Goal: Transaction & Acquisition: Purchase product/service

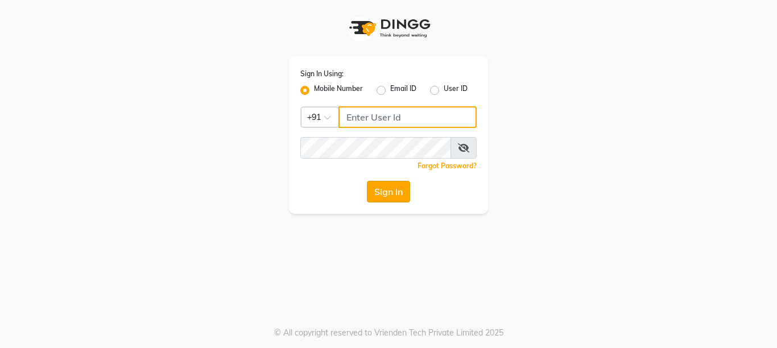
type input "8888460686"
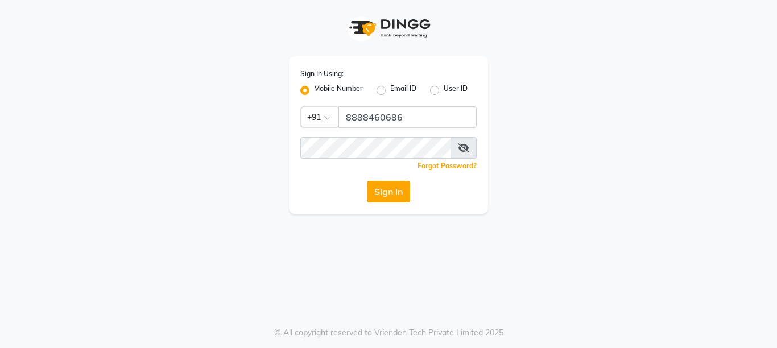
click at [390, 197] on button "Sign In" at bounding box center [388, 192] width 43 height 22
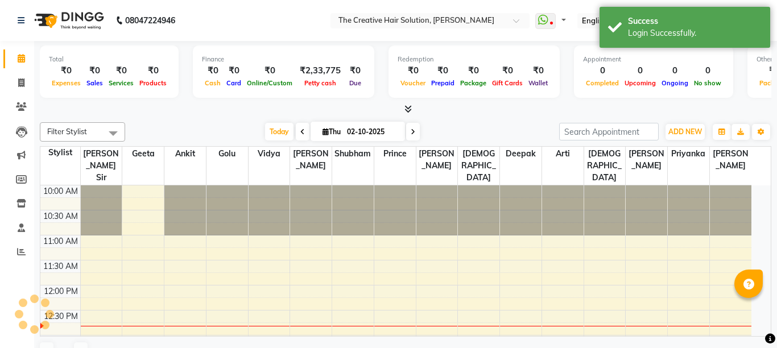
select select "en"
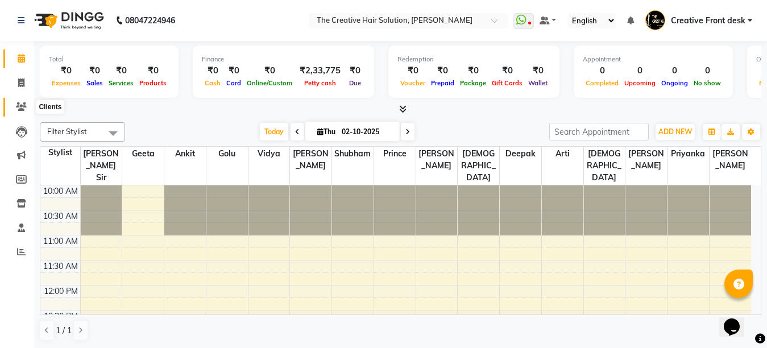
click at [22, 101] on span at bounding box center [21, 107] width 20 height 13
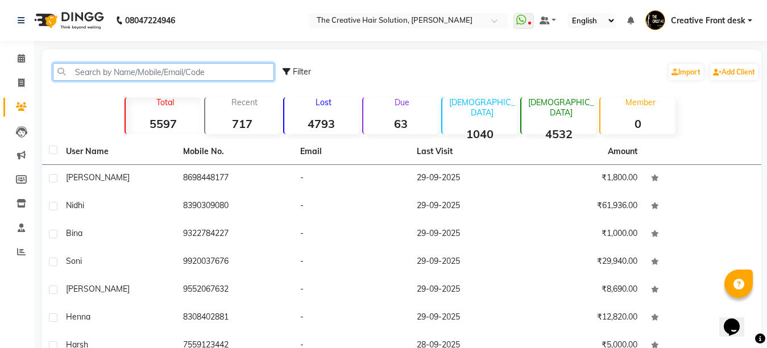
click at [96, 73] on input "text" at bounding box center [163, 72] width 221 height 18
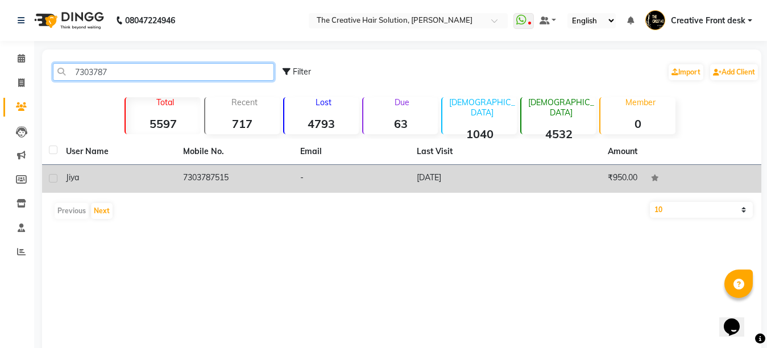
type input "7303787"
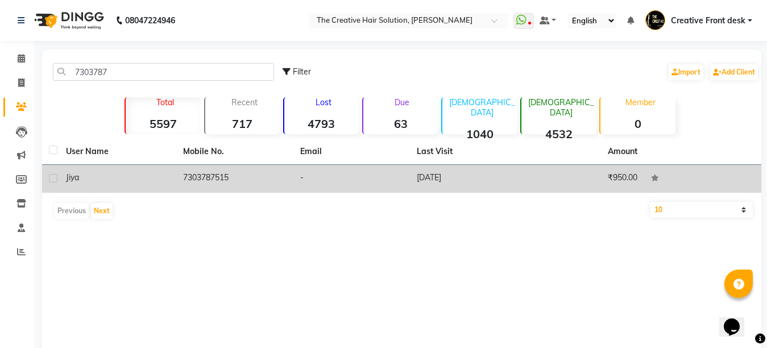
click at [218, 185] on td "7303787515" at bounding box center [234, 179] width 117 height 28
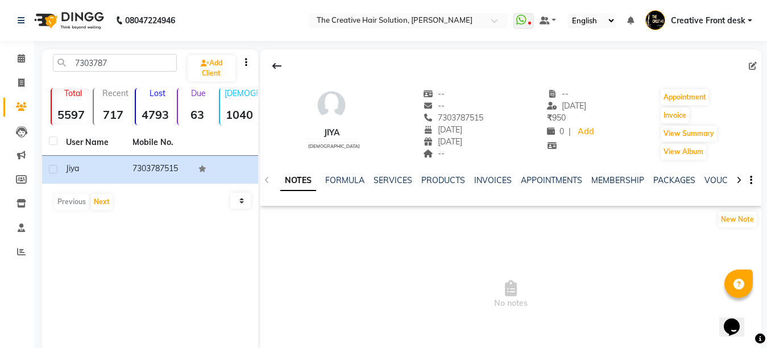
click at [740, 181] on icon at bounding box center [739, 180] width 5 height 8
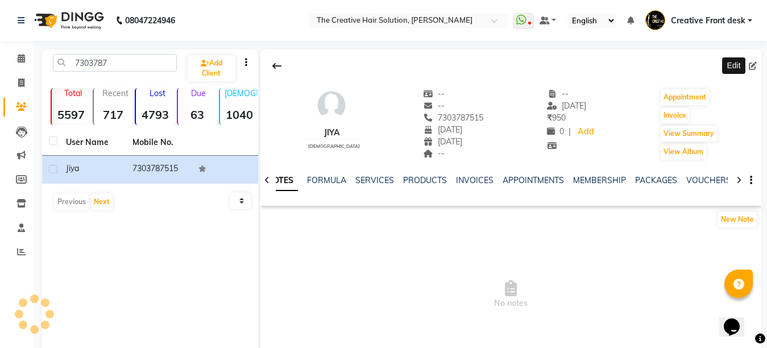
click at [751, 64] on icon at bounding box center [753, 66] width 8 height 8
select select "20"
select select "10"
select select "1989"
select select
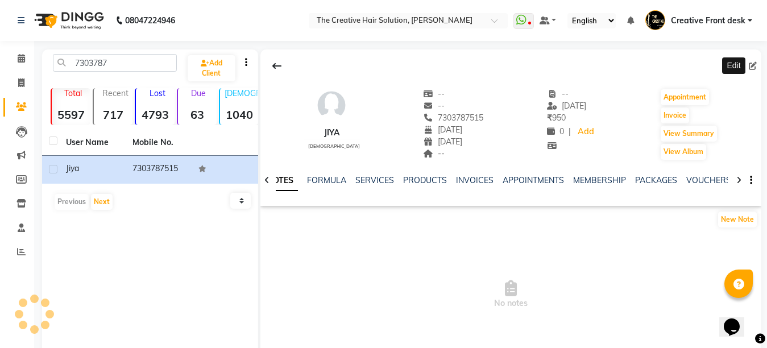
select select "[DEMOGRAPHIC_DATA]"
select select "27"
select select "12"
select select "2010"
select select
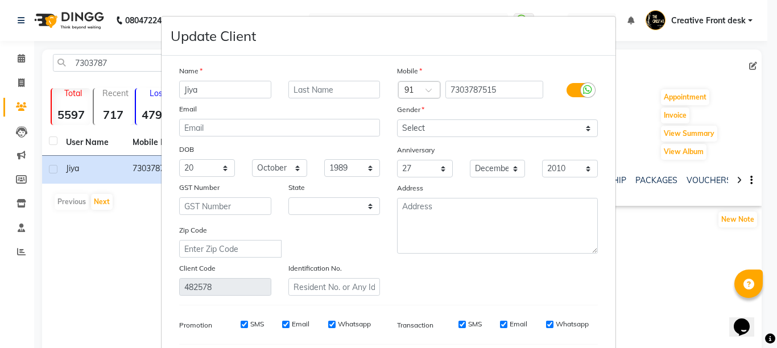
select select "22"
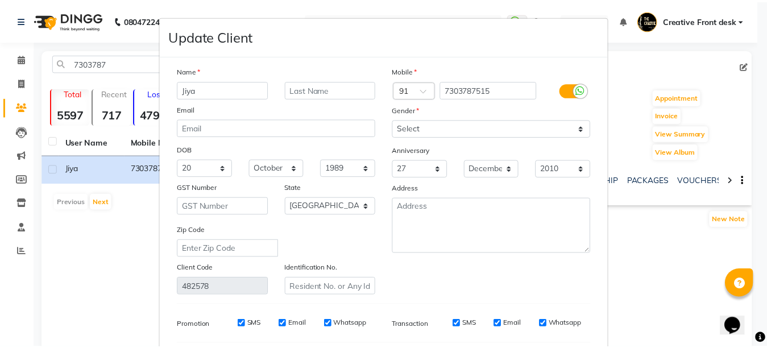
scroll to position [156, 0]
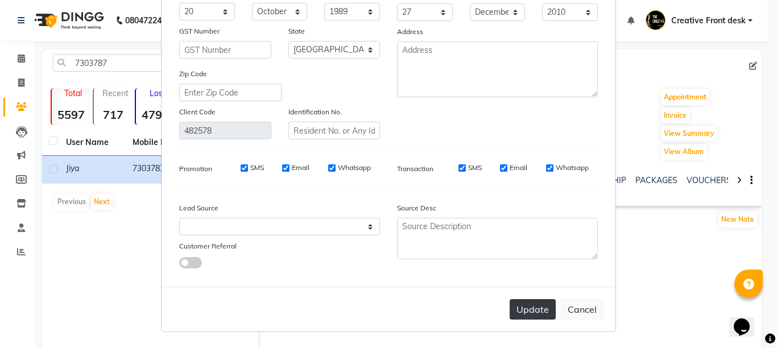
click at [521, 312] on button "Update" at bounding box center [533, 309] width 46 height 20
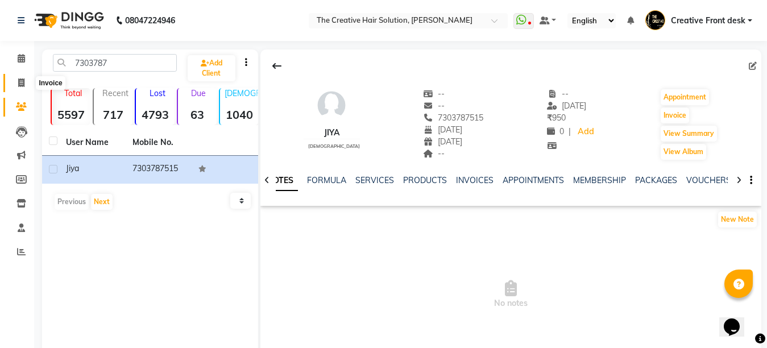
click at [23, 78] on icon at bounding box center [21, 82] width 6 height 9
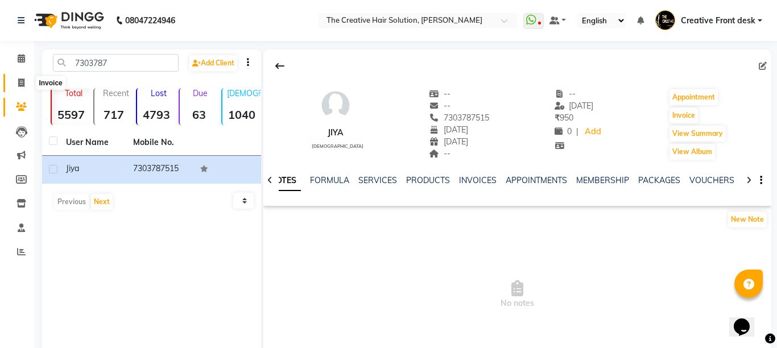
select select "service"
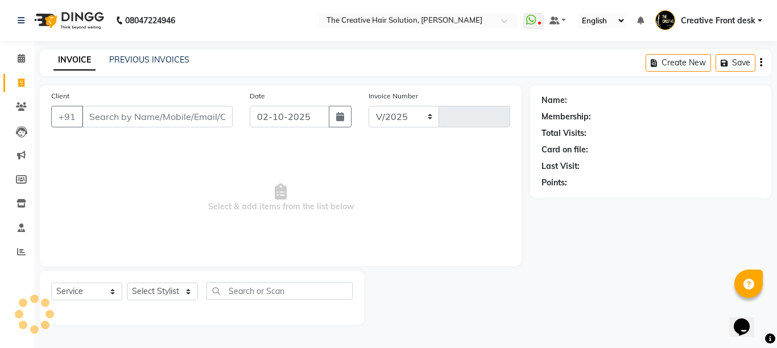
select select "146"
type input "3102"
click at [118, 117] on input "Client" at bounding box center [157, 117] width 151 height 22
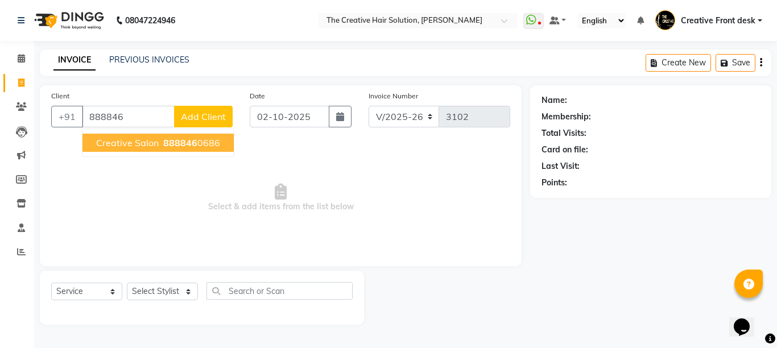
click at [192, 147] on span "888846" at bounding box center [180, 142] width 34 height 11
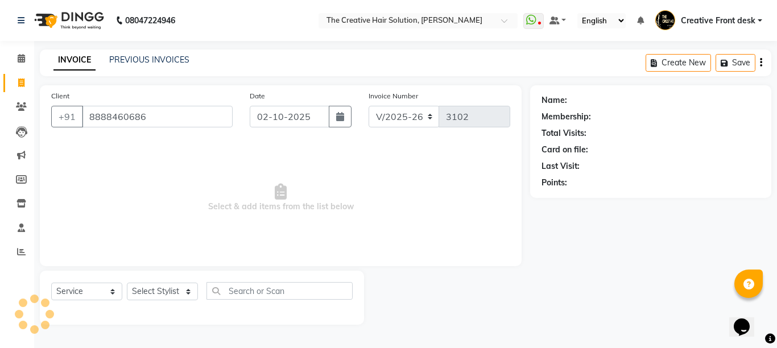
type input "8888460686"
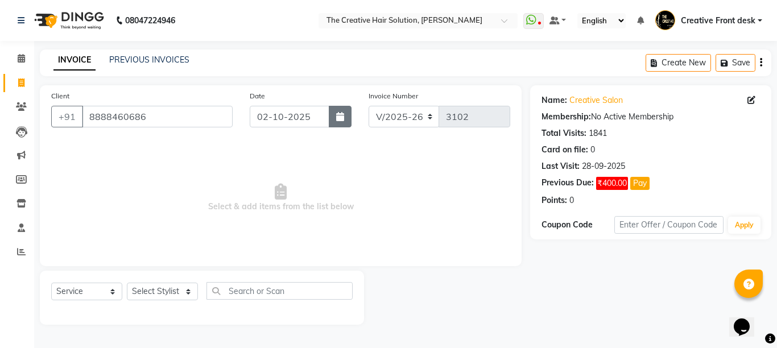
click at [341, 114] on icon "button" at bounding box center [340, 116] width 8 height 9
select select "10"
select select "2025"
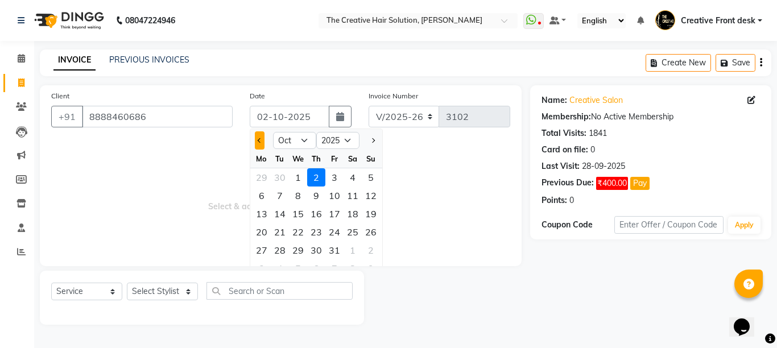
click at [260, 139] on span "Previous month" at bounding box center [260, 140] width 5 height 5
select select "9"
click at [259, 251] on div "29" at bounding box center [262, 250] width 18 height 18
type input "29-09-2025"
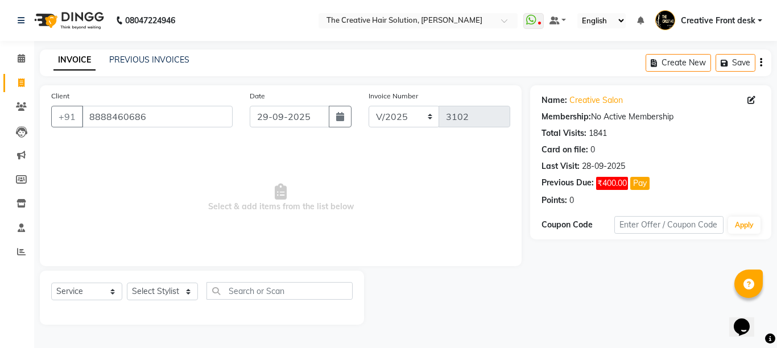
click at [259, 251] on span "Select & add items from the list below" at bounding box center [280, 198] width 459 height 114
click at [182, 295] on select "Select Stylist Ankit Arti Creative Front desk [PERSON_NAME] [PERSON_NAME] Priya…" at bounding box center [162, 292] width 71 height 18
select select "43493"
click at [127, 283] on select "Select Stylist Ankit Arti Creative Front desk [PERSON_NAME] [PERSON_NAME] Priya…" at bounding box center [162, 292] width 71 height 18
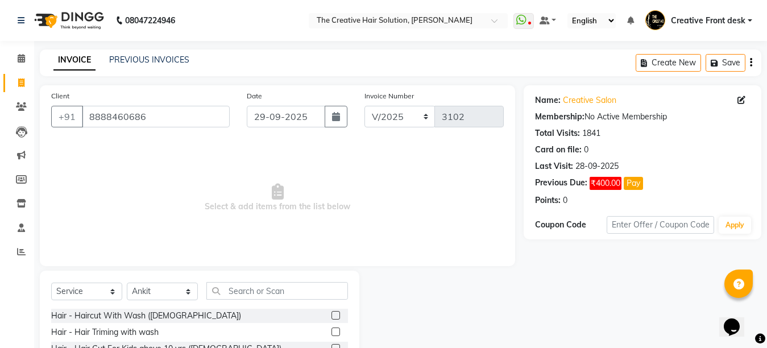
click at [166, 173] on span "Select & add items from the list below" at bounding box center [277, 198] width 453 height 114
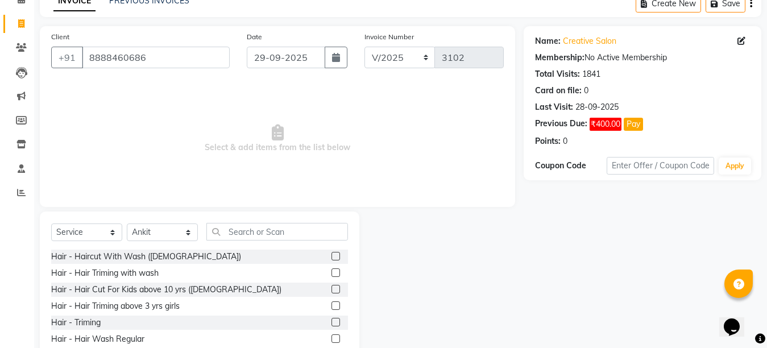
scroll to position [108, 0]
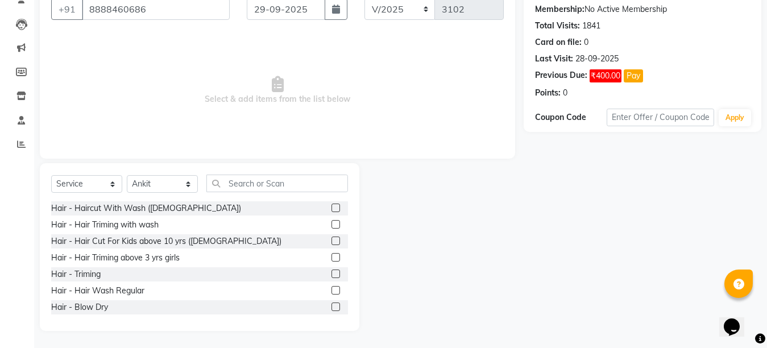
click at [332, 291] on label at bounding box center [336, 290] width 9 height 9
click at [332, 291] on input "checkbox" at bounding box center [335, 290] width 7 height 7
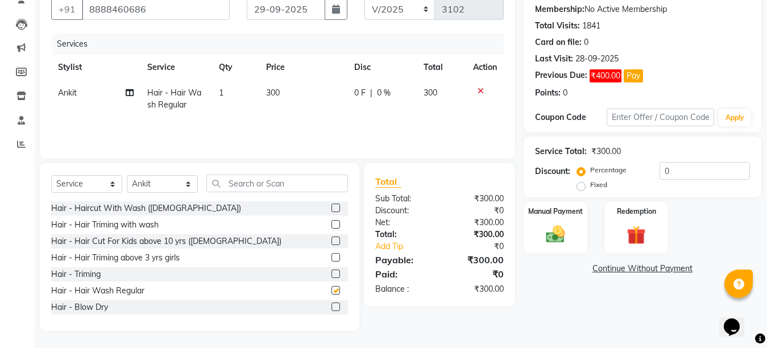
checkbox input "false"
click at [189, 183] on select "Select Stylist Ankit Arti Creative Front desk [PERSON_NAME] [PERSON_NAME] Priya…" at bounding box center [162, 184] width 71 height 18
select select "44369"
click at [127, 175] on select "Select Stylist Ankit Arti Creative Front desk [PERSON_NAME] [PERSON_NAME] Priya…" at bounding box center [162, 184] width 71 height 18
click at [237, 185] on input "text" at bounding box center [277, 184] width 142 height 18
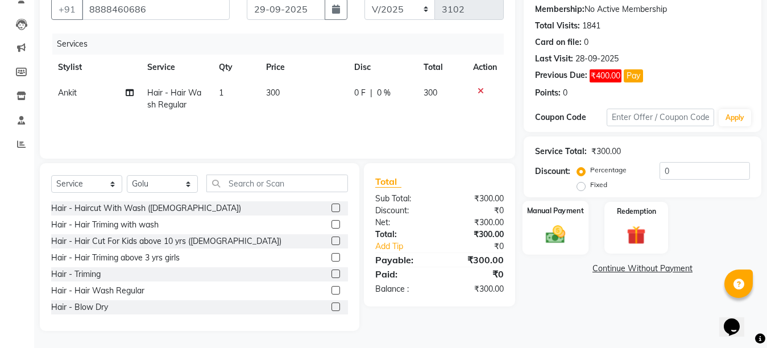
click at [560, 247] on div "Manual Payment" at bounding box center [556, 228] width 66 height 54
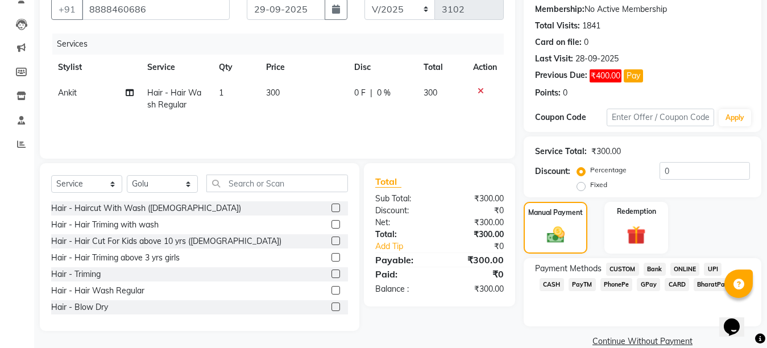
click at [637, 286] on span "GPay" at bounding box center [648, 284] width 23 height 13
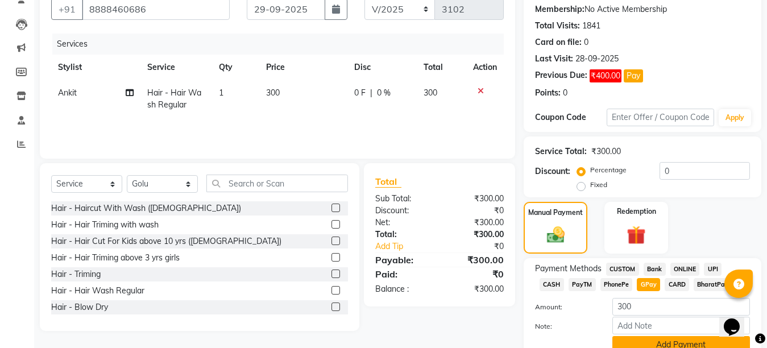
click at [662, 337] on button "Add Payment" at bounding box center [682, 345] width 138 height 18
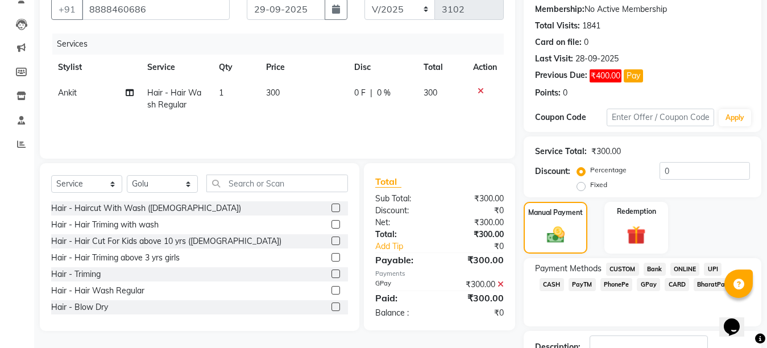
scroll to position [191, 0]
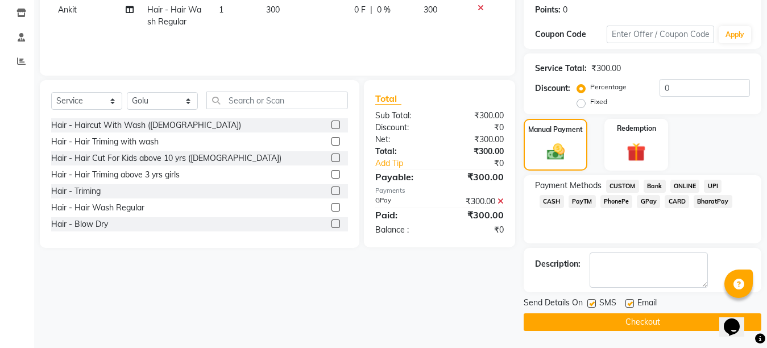
click at [631, 302] on label at bounding box center [630, 303] width 9 height 9
click at [631, 302] on input "checkbox" at bounding box center [629, 303] width 7 height 7
checkbox input "false"
click at [591, 304] on label at bounding box center [592, 303] width 9 height 9
click at [591, 304] on input "checkbox" at bounding box center [591, 303] width 7 height 7
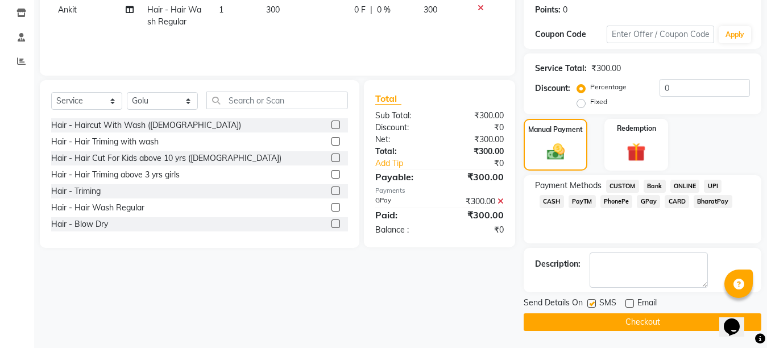
checkbox input "false"
click at [617, 324] on button "Checkout" at bounding box center [643, 322] width 238 height 18
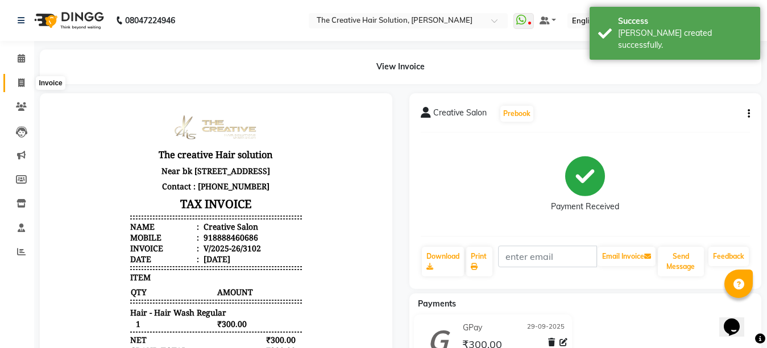
click at [23, 81] on icon at bounding box center [21, 82] width 6 height 9
select select "service"
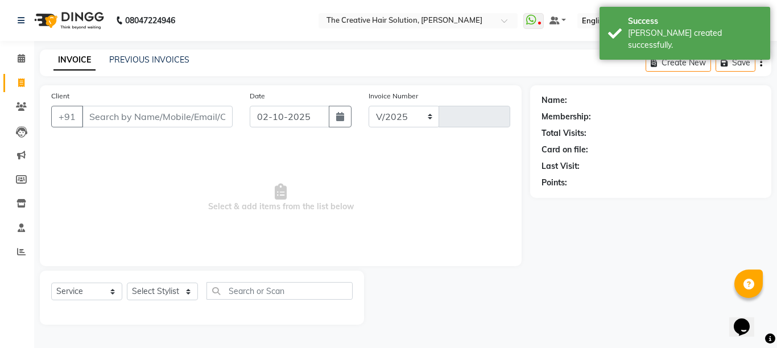
select select "146"
type input "3103"
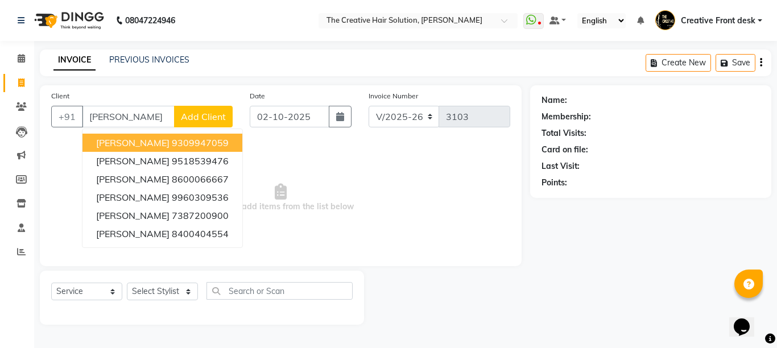
click at [149, 146] on span "[PERSON_NAME]" at bounding box center [132, 142] width 73 height 11
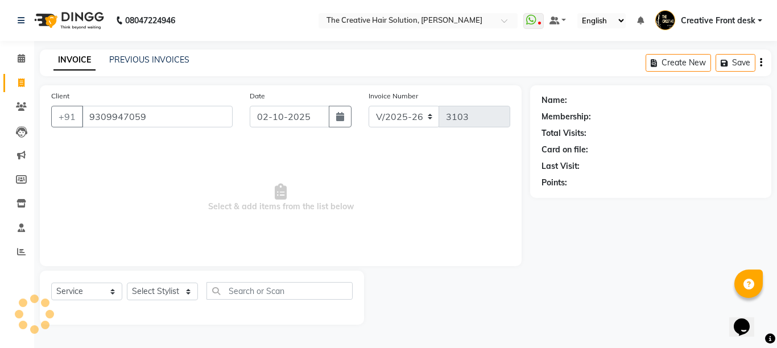
type input "9309947059"
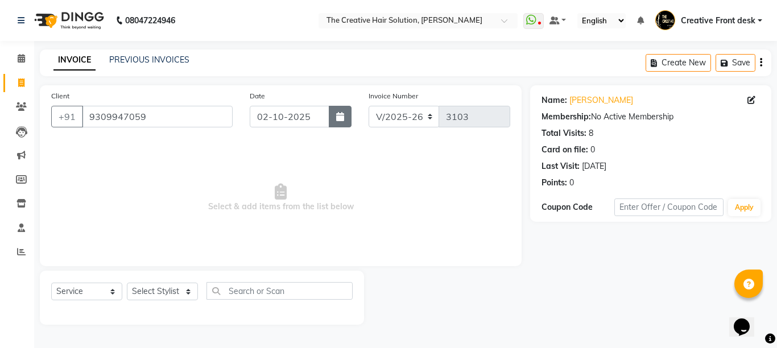
click at [341, 120] on icon "button" at bounding box center [340, 116] width 8 height 9
select select "10"
select select "2025"
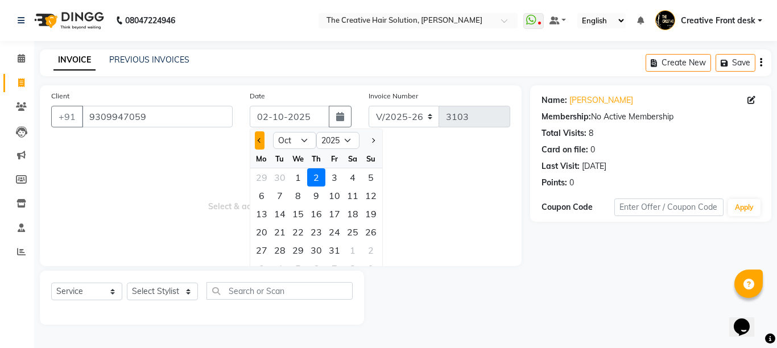
click at [263, 141] on button "Previous month" at bounding box center [260, 140] width 10 height 18
select select "9"
click at [263, 252] on div "29" at bounding box center [262, 250] width 18 height 18
type input "29-09-2025"
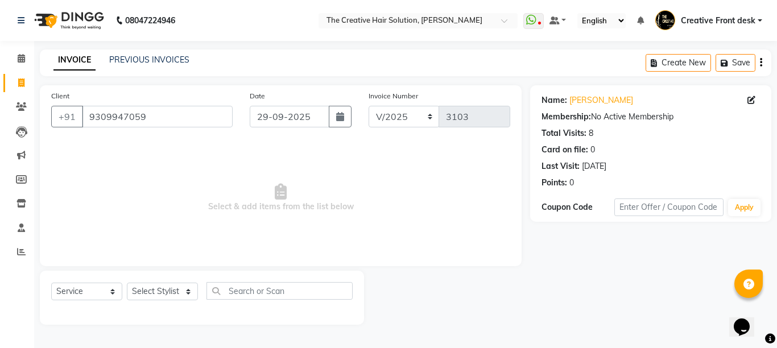
click at [232, 221] on span "Select & add items from the list below" at bounding box center [280, 198] width 459 height 114
click at [184, 291] on select "Select Stylist Ankit Arti Creative Front desk [PERSON_NAME] [PERSON_NAME] Priya…" at bounding box center [162, 292] width 71 height 18
select select "44369"
click at [127, 283] on select "Select Stylist Ankit Arti Creative Front desk [PERSON_NAME] [PERSON_NAME] Priya…" at bounding box center [162, 292] width 71 height 18
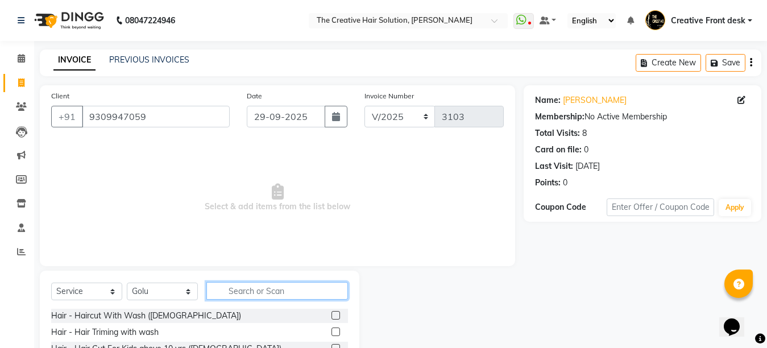
click at [263, 290] on input "text" at bounding box center [277, 291] width 142 height 18
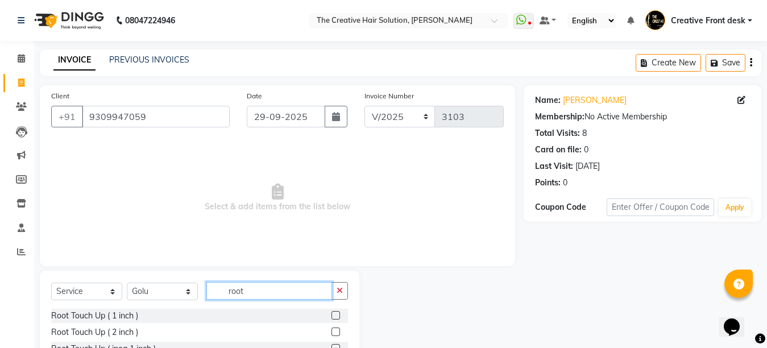
type input "root"
click at [338, 313] on label at bounding box center [336, 315] width 9 height 9
click at [338, 313] on input "checkbox" at bounding box center [335, 315] width 7 height 7
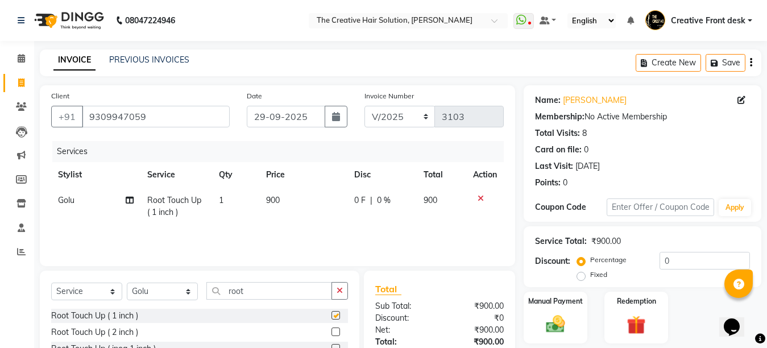
checkbox input "false"
click at [249, 292] on input "root" at bounding box center [269, 291] width 126 height 18
type input "r"
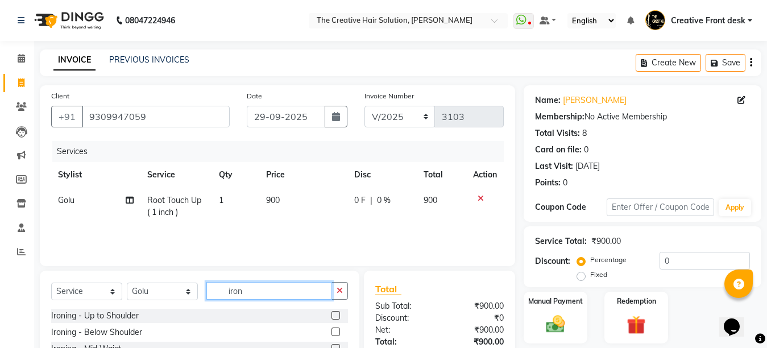
type input "iron"
click at [337, 332] on label at bounding box center [336, 332] width 9 height 9
click at [337, 332] on input "checkbox" at bounding box center [335, 332] width 7 height 7
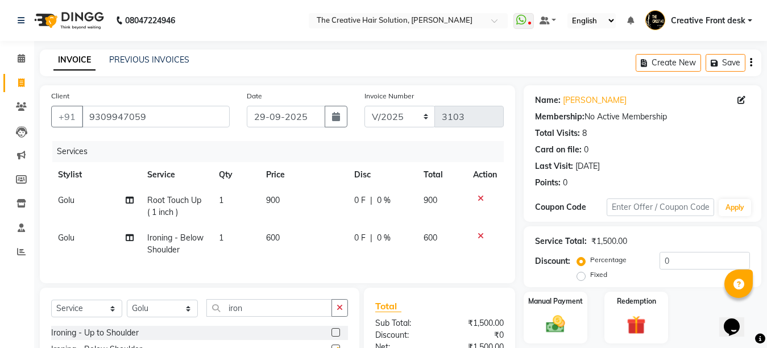
checkbox input "false"
click at [313, 213] on td "900" at bounding box center [303, 207] width 88 height 38
select select "44369"
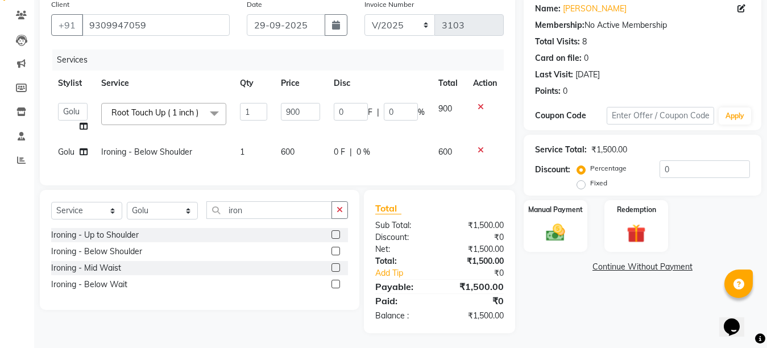
scroll to position [104, 0]
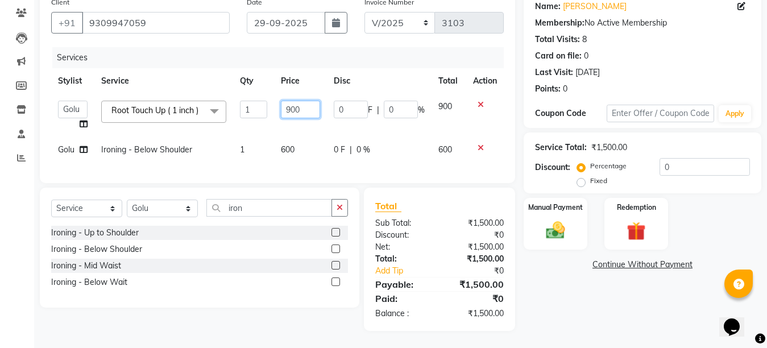
click at [289, 101] on input "900" at bounding box center [300, 110] width 39 height 18
type input "800"
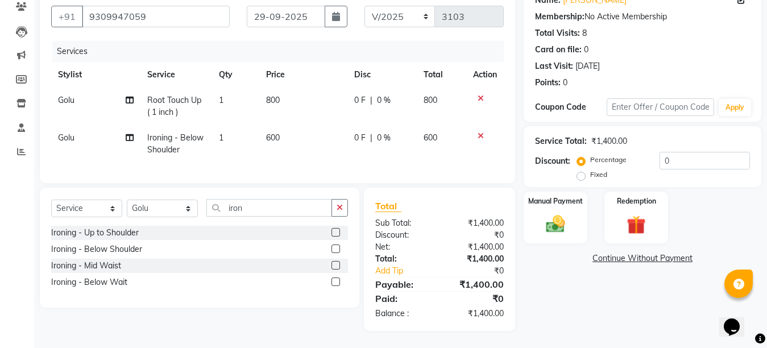
click at [297, 126] on tbody "[PERSON_NAME] Touch Up ( 1 inch ) 1 800 0 F | 0 % 800 Golu Ironing - Below Shou…" at bounding box center [277, 125] width 453 height 75
click at [273, 133] on span "600" at bounding box center [273, 138] width 14 height 10
select select "44369"
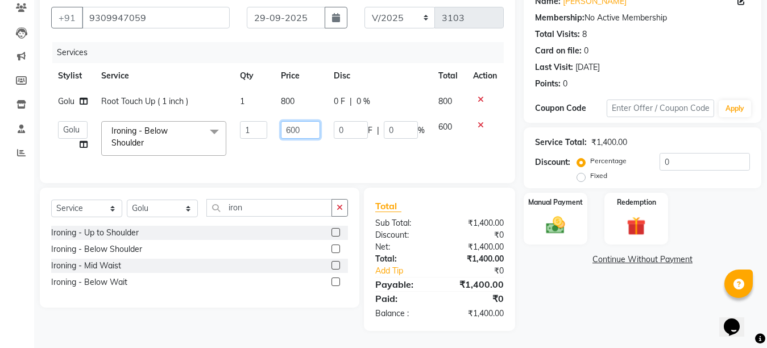
click at [290, 125] on input "600" at bounding box center [300, 130] width 39 height 18
type input "500"
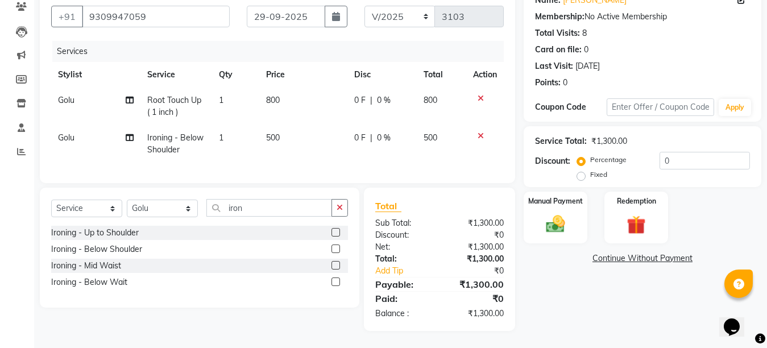
click at [312, 147] on td "500" at bounding box center [303, 144] width 88 height 38
select select "44369"
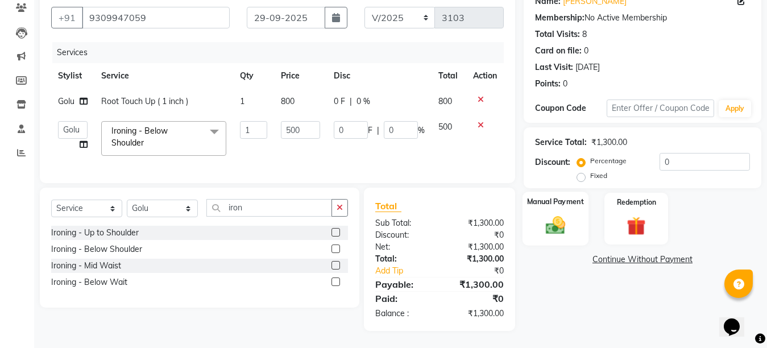
click at [557, 214] on img at bounding box center [556, 225] width 32 height 23
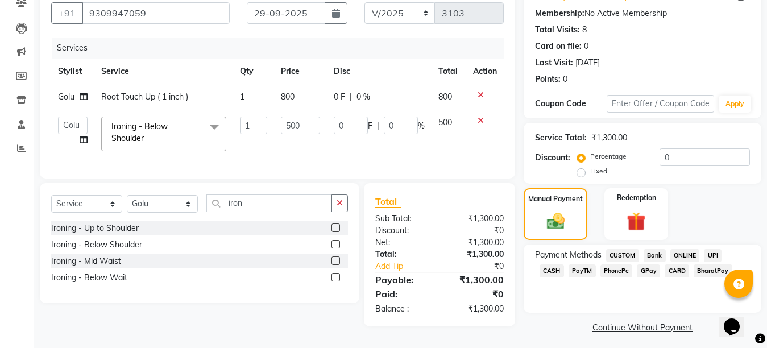
click at [637, 268] on span "GPay" at bounding box center [648, 270] width 23 height 13
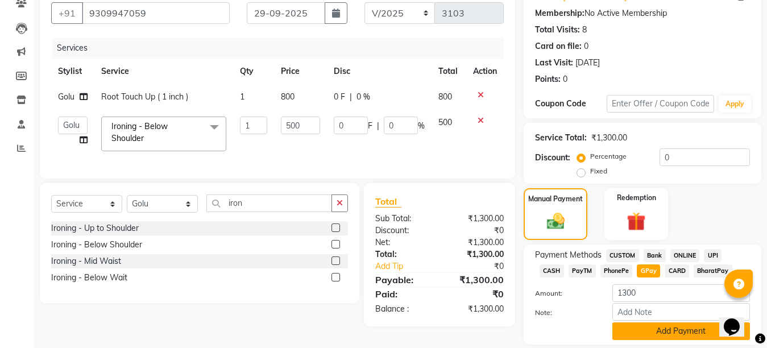
click at [663, 326] on button "Add Payment" at bounding box center [682, 332] width 138 height 18
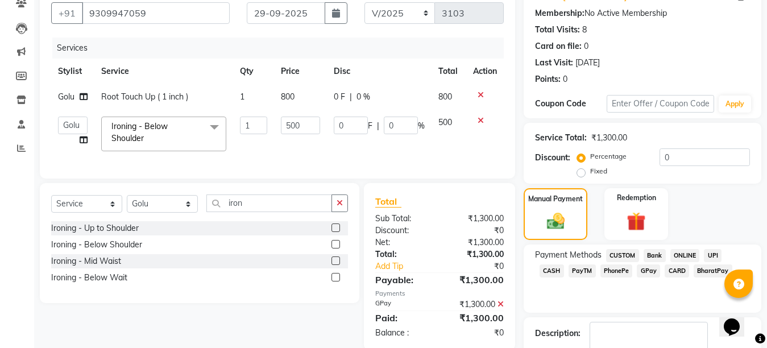
scroll to position [173, 0]
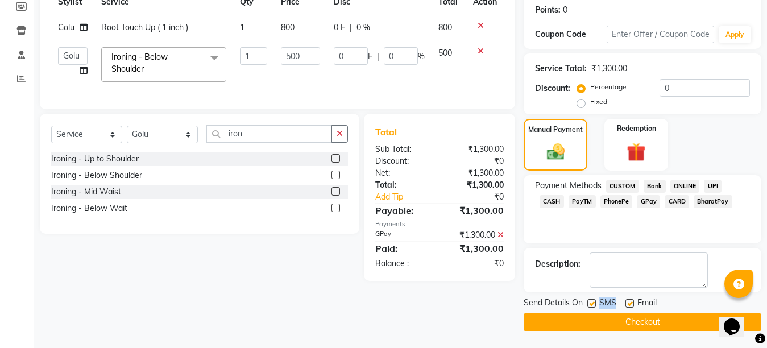
drag, startPoint x: 630, startPoint y: 302, endPoint x: 591, endPoint y: 300, distance: 38.7
click at [591, 300] on div "Send Details On SMS Email" at bounding box center [643, 304] width 238 height 14
click at [591, 300] on label at bounding box center [592, 303] width 9 height 9
click at [591, 300] on input "checkbox" at bounding box center [591, 303] width 7 height 7
checkbox input "false"
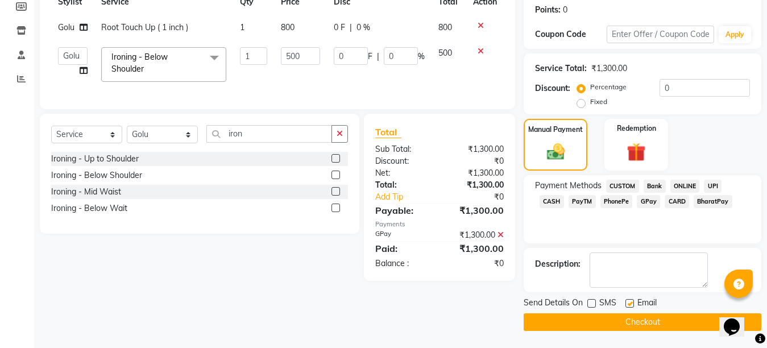
click at [631, 302] on label at bounding box center [630, 303] width 9 height 9
click at [631, 302] on input "checkbox" at bounding box center [629, 303] width 7 height 7
checkbox input "false"
click at [634, 318] on button "Checkout" at bounding box center [643, 322] width 238 height 18
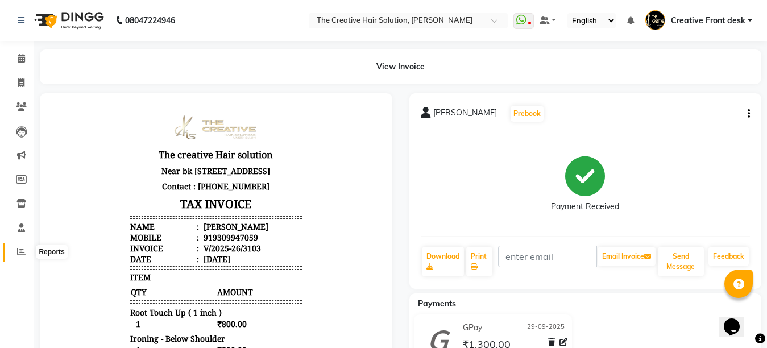
click at [19, 253] on icon at bounding box center [21, 251] width 9 height 9
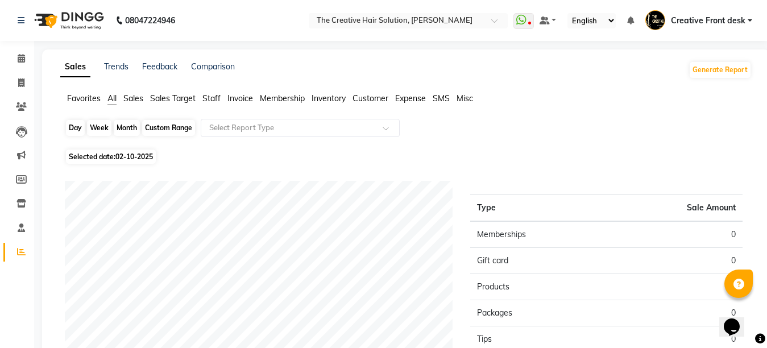
click at [76, 129] on div "Day" at bounding box center [75, 128] width 19 height 16
select select "10"
select select "2025"
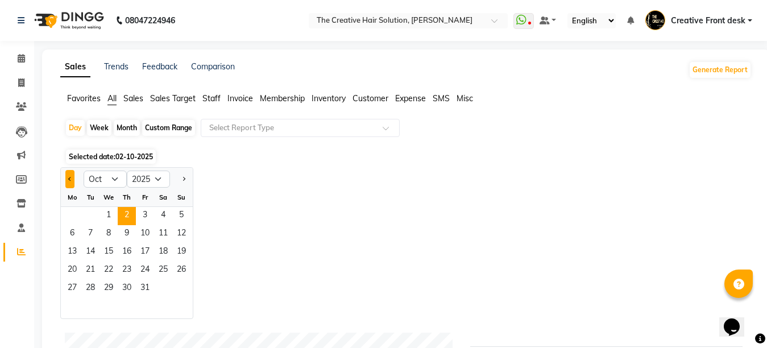
click at [69, 183] on button "Previous month" at bounding box center [69, 179] width 9 height 18
select select "9"
click at [74, 283] on span "29" at bounding box center [72, 289] width 18 height 18
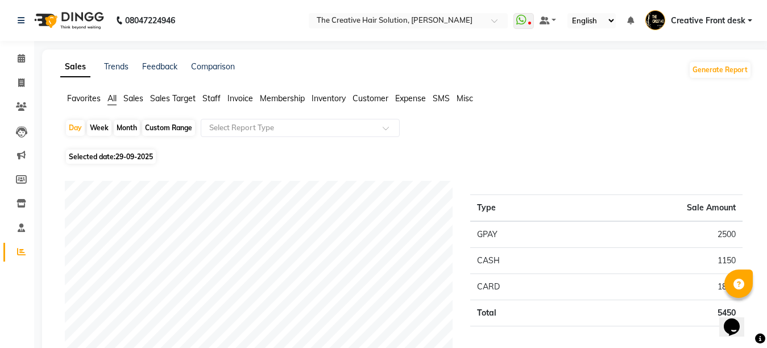
click at [230, 162] on div "Selected date: [DATE]" at bounding box center [408, 157] width 687 height 12
click at [20, 108] on icon at bounding box center [21, 106] width 11 height 9
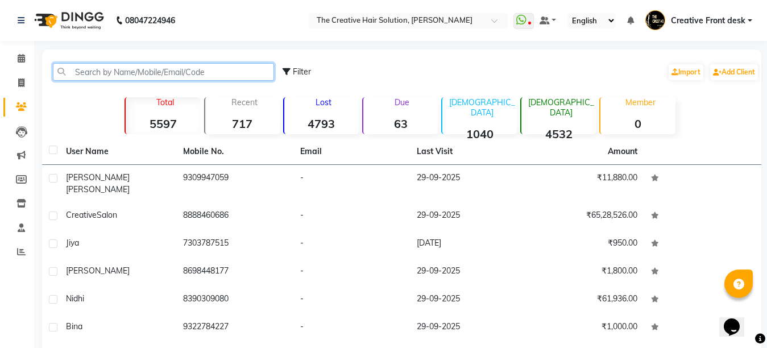
click at [128, 69] on input "text" at bounding box center [163, 72] width 221 height 18
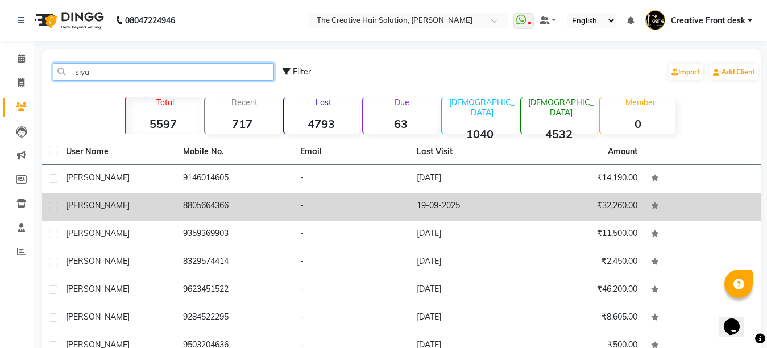
type input "siya"
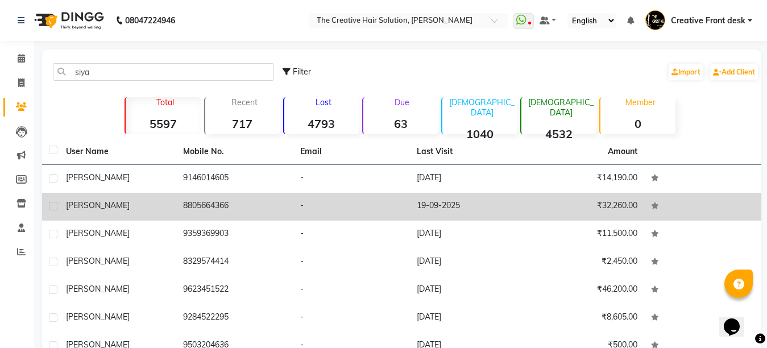
click at [252, 208] on td "8805664366" at bounding box center [234, 207] width 117 height 28
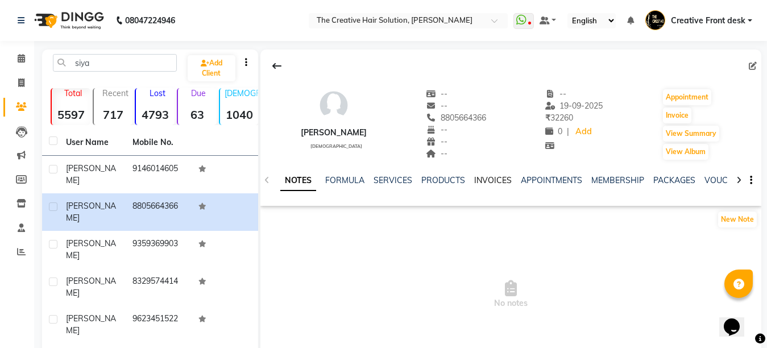
click at [487, 183] on link "INVOICES" at bounding box center [493, 180] width 38 height 10
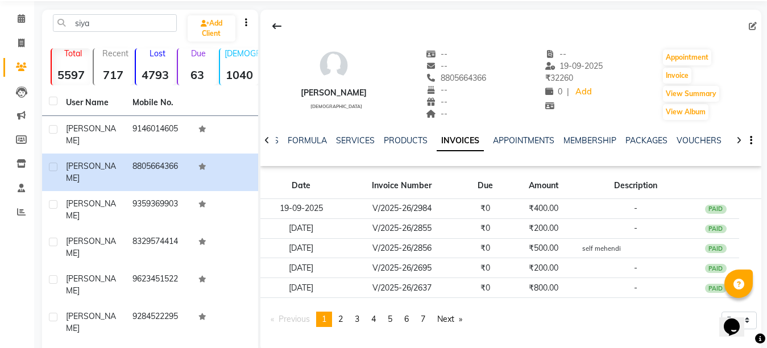
scroll to position [46, 0]
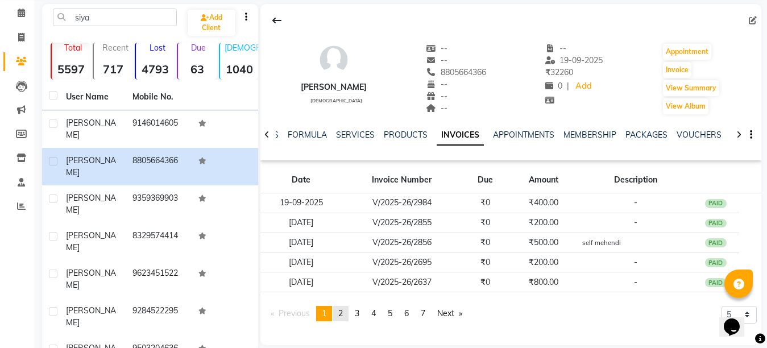
click at [343, 313] on span "2" at bounding box center [340, 313] width 5 height 10
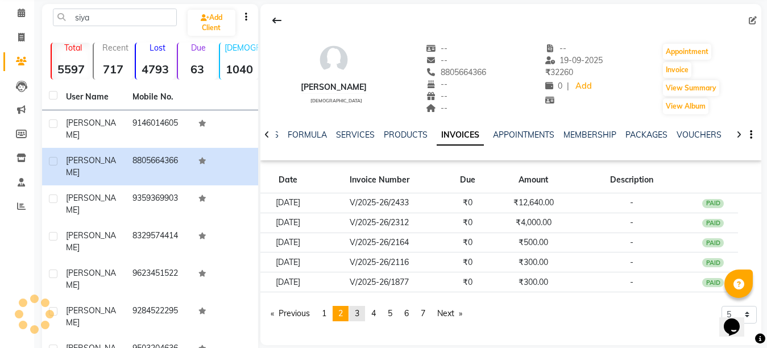
click at [359, 314] on span "3" at bounding box center [357, 313] width 5 height 10
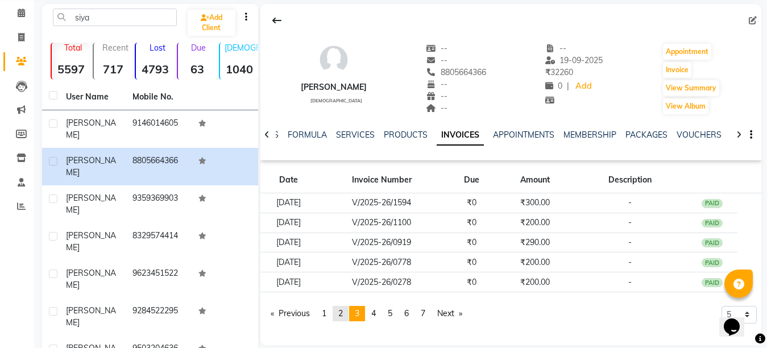
click at [345, 317] on link "page 2" at bounding box center [341, 313] width 16 height 15
click at [671, 73] on button "Invoice" at bounding box center [677, 70] width 28 height 16
select select "service"
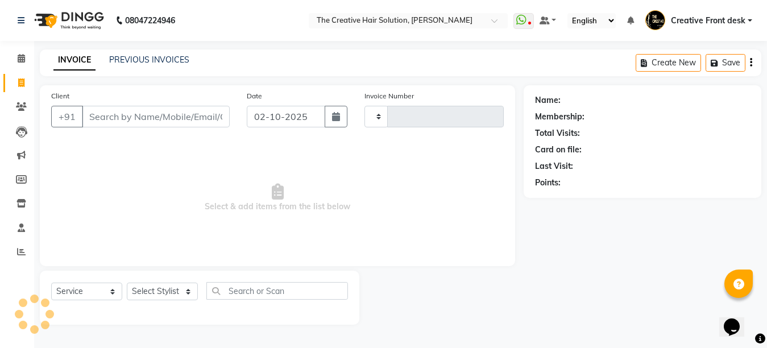
type input "3104"
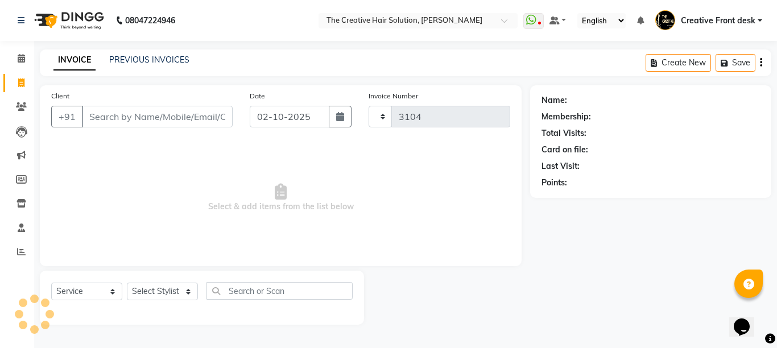
select select "146"
type input "8805664366"
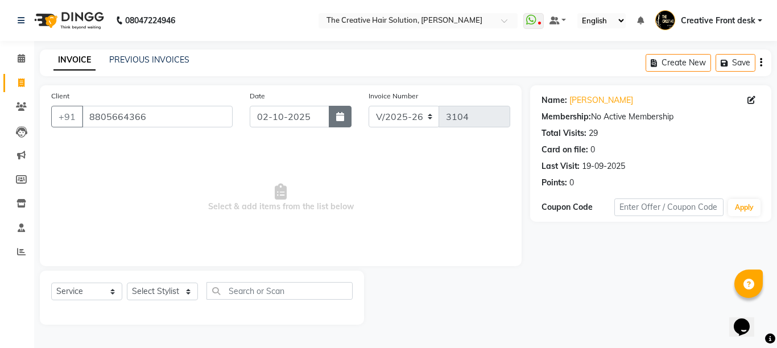
click at [344, 109] on button "button" at bounding box center [340, 117] width 23 height 22
select select "10"
select select "2025"
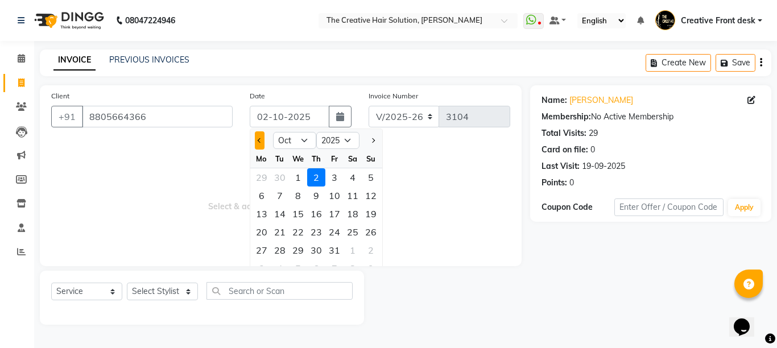
click at [260, 141] on span "Previous month" at bounding box center [260, 140] width 5 height 5
select select "9"
click at [259, 254] on div "29" at bounding box center [262, 250] width 18 height 18
type input "29-09-2025"
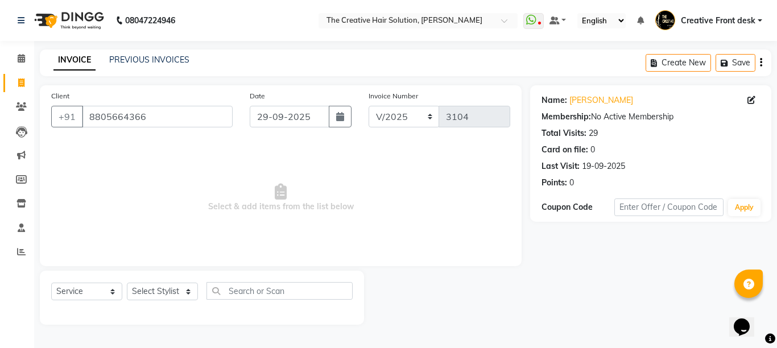
click at [259, 254] on span "Select & add items from the list below" at bounding box center [280, 198] width 459 height 114
click at [175, 295] on select "Select Stylist Ankit Arti Creative Front desk [PERSON_NAME] [PERSON_NAME] Priya…" at bounding box center [162, 292] width 71 height 18
select select "44369"
click at [127, 283] on select "Select Stylist Ankit Arti Creative Front desk [PERSON_NAME] [PERSON_NAME] Priya…" at bounding box center [162, 292] width 71 height 18
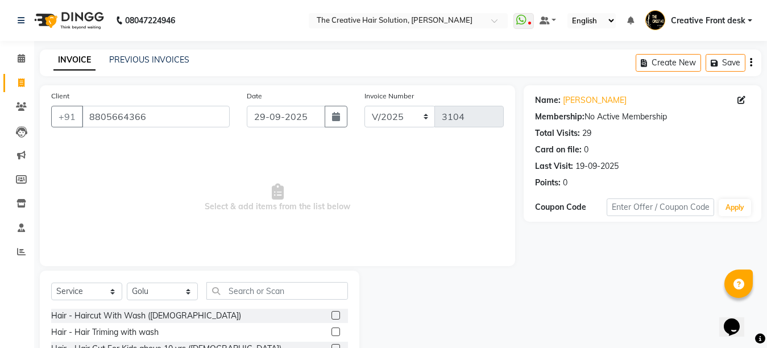
click at [152, 167] on span "Select & add items from the list below" at bounding box center [277, 198] width 453 height 114
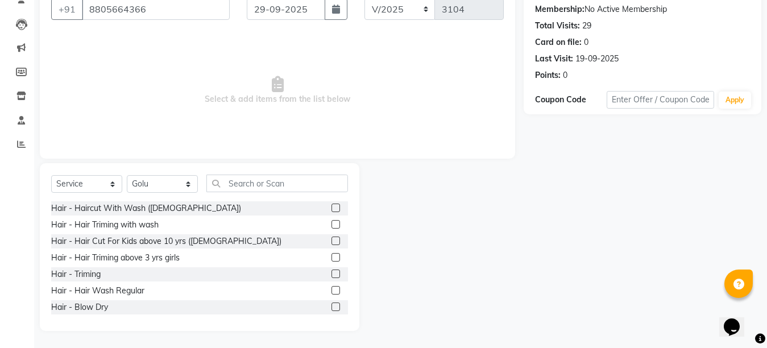
scroll to position [100, 0]
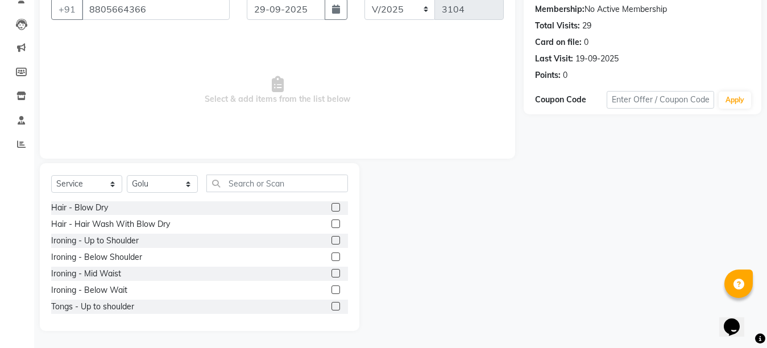
click at [332, 224] on label at bounding box center [336, 224] width 9 height 9
click at [332, 224] on input "checkbox" at bounding box center [335, 224] width 7 height 7
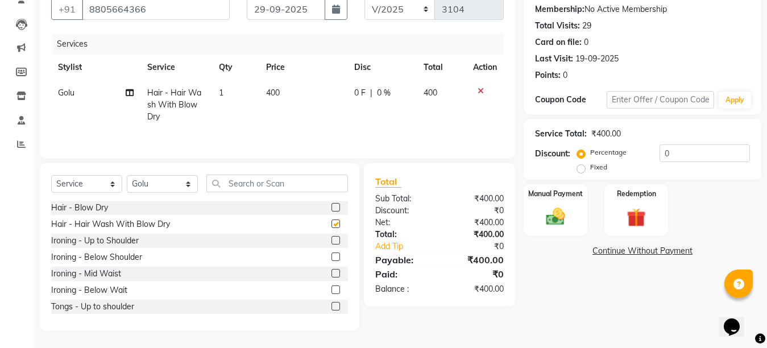
checkbox input "false"
click at [374, 110] on td "0 F | 0 %" at bounding box center [383, 104] width 70 height 49
select select "44369"
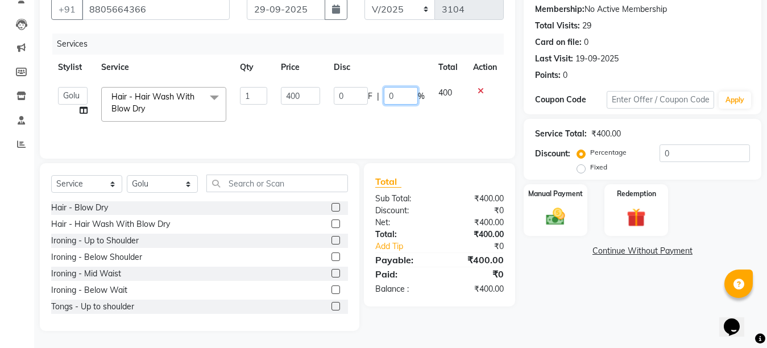
click at [384, 96] on input "0" at bounding box center [401, 96] width 34 height 18
type input "50"
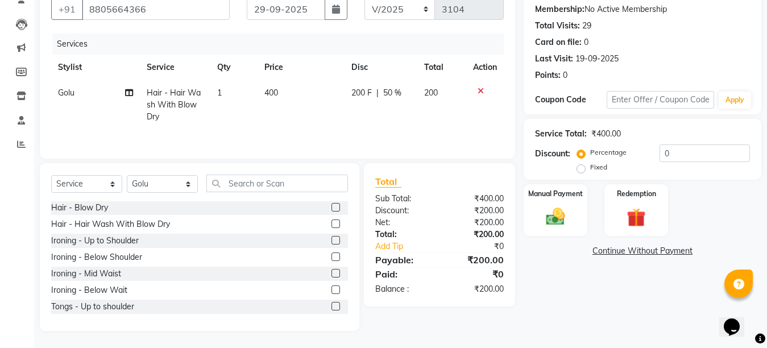
click at [408, 130] on div "Services Stylist Service Qty Price Disc Total Action Golu Hair - Hair Wash With…" at bounding box center [277, 91] width 453 height 114
click at [561, 203] on div "Manual Payment" at bounding box center [556, 210] width 66 height 54
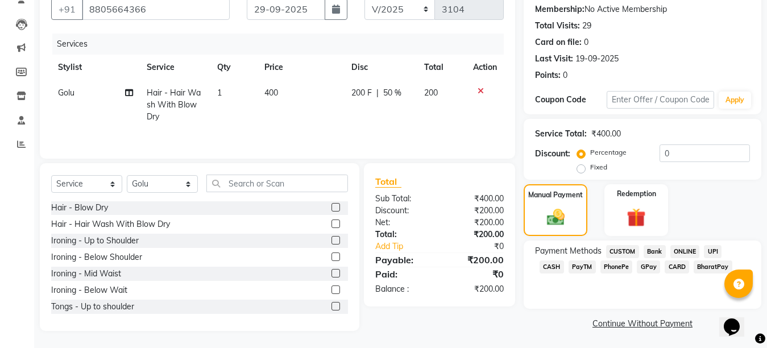
click at [637, 272] on span "GPay" at bounding box center [648, 267] width 23 height 13
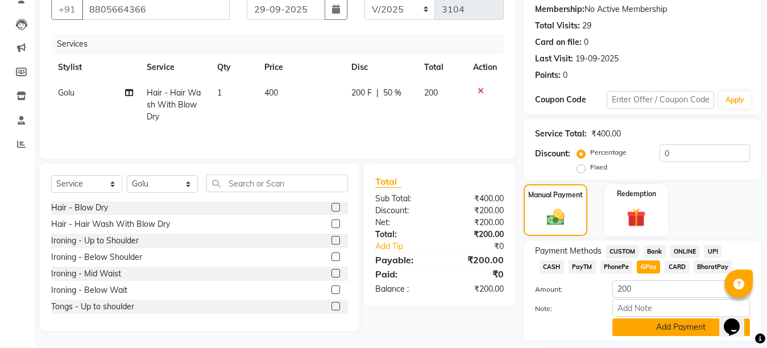
click at [663, 329] on button "Add Payment" at bounding box center [682, 328] width 138 height 18
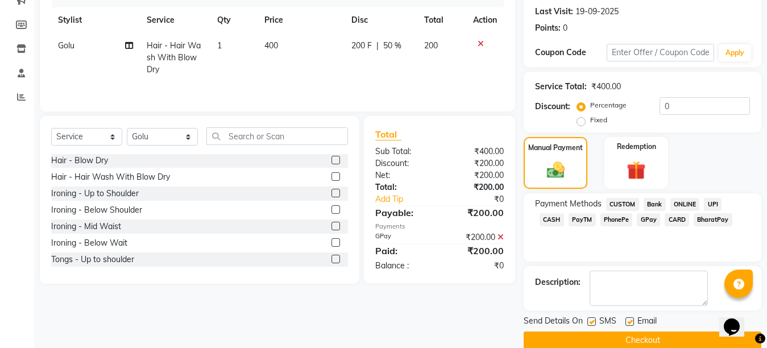
scroll to position [173, 0]
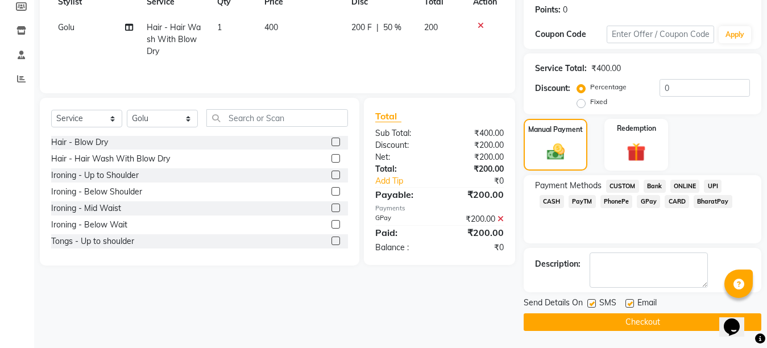
click at [632, 303] on label at bounding box center [630, 303] width 9 height 9
click at [632, 303] on input "checkbox" at bounding box center [629, 303] width 7 height 7
checkbox input "false"
click at [589, 308] on div at bounding box center [591, 305] width 7 height 12
click at [588, 302] on label at bounding box center [592, 303] width 9 height 9
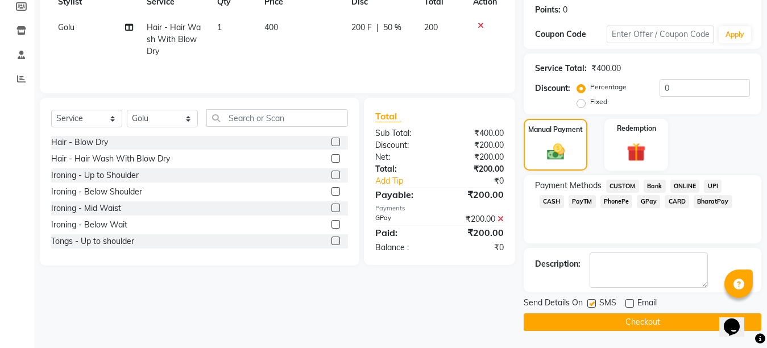
click at [588, 302] on input "checkbox" at bounding box center [591, 303] width 7 height 7
checkbox input "false"
click at [626, 321] on button "Checkout" at bounding box center [643, 322] width 238 height 18
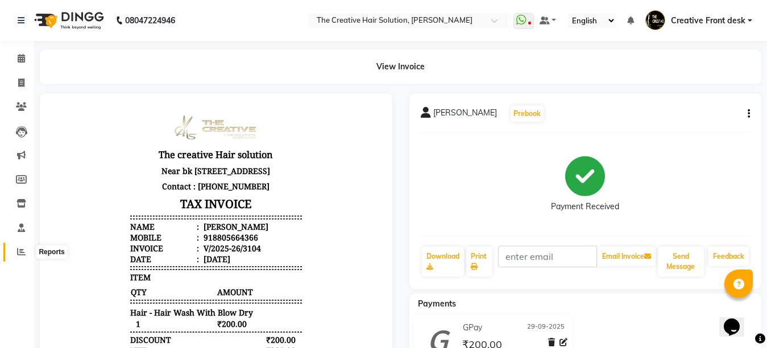
click at [18, 250] on icon at bounding box center [21, 251] width 9 height 9
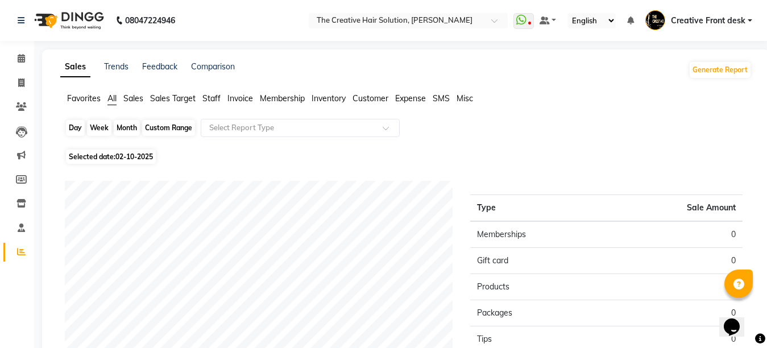
click at [75, 124] on div "Day" at bounding box center [75, 128] width 19 height 16
select select "10"
select select "2025"
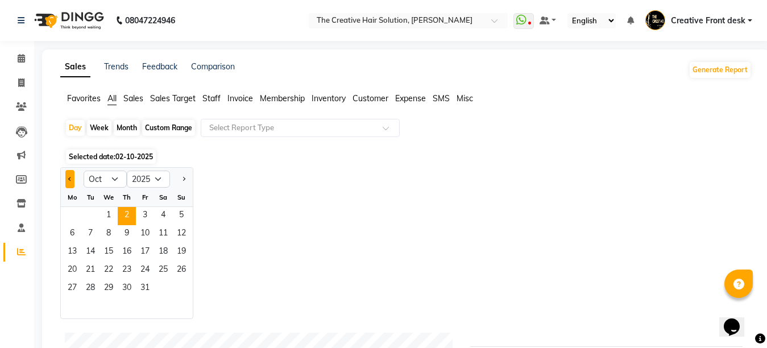
click at [72, 181] on button "Previous month" at bounding box center [69, 179] width 9 height 18
select select "9"
click at [69, 290] on span "29" at bounding box center [72, 289] width 18 height 18
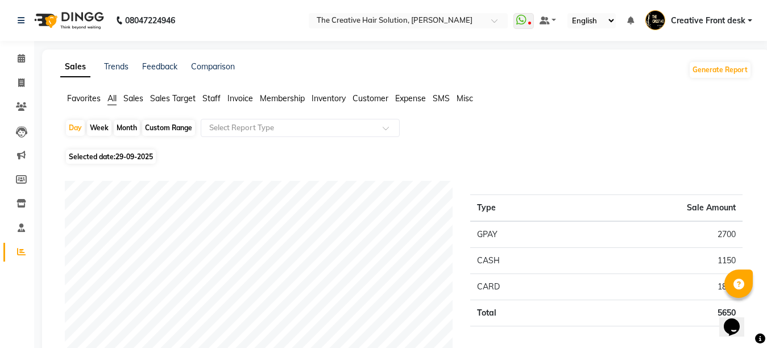
click at [251, 157] on div "Selected date: [DATE]" at bounding box center [408, 157] width 687 height 12
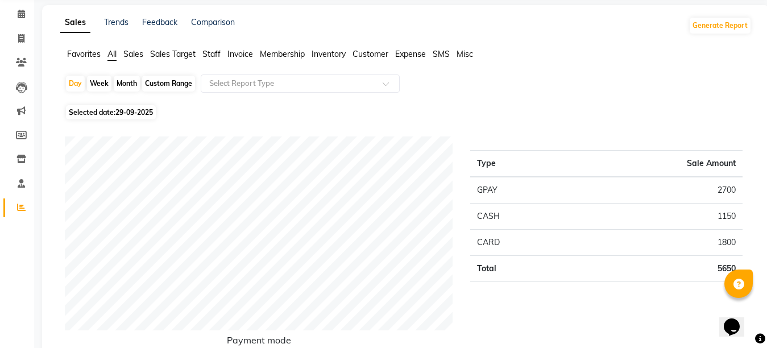
scroll to position [23, 0]
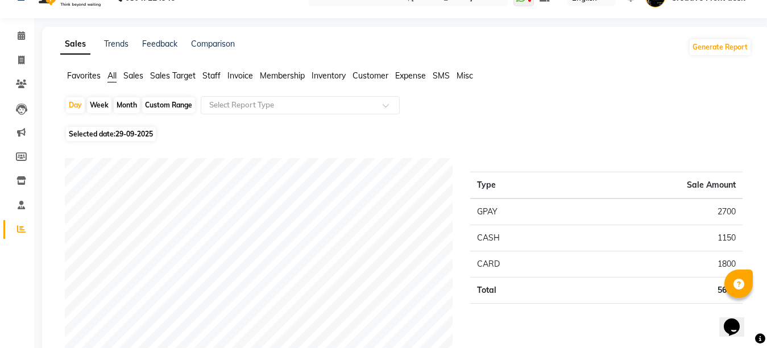
click at [408, 80] on span "Expense" at bounding box center [410, 76] width 31 height 10
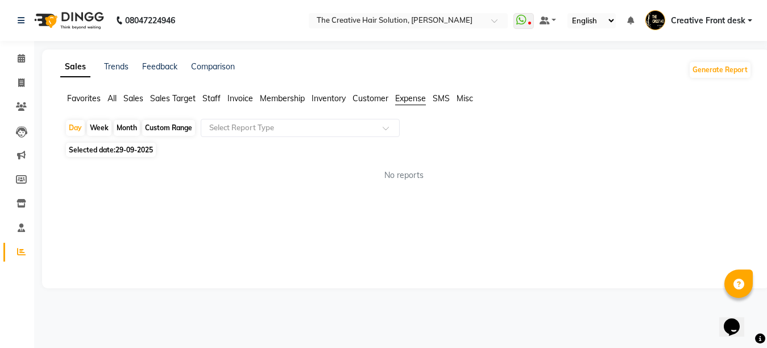
scroll to position [0, 0]
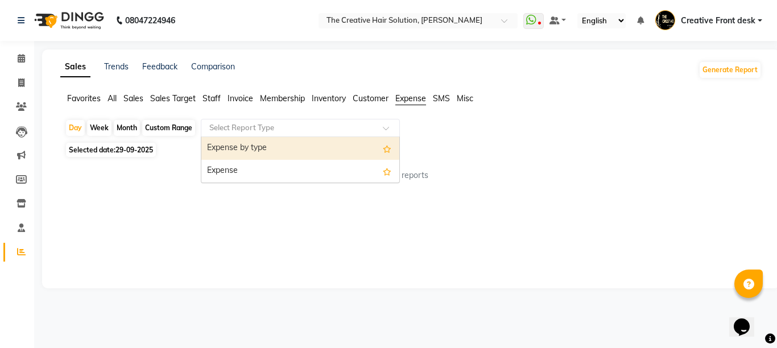
click at [377, 127] on div at bounding box center [300, 127] width 198 height 11
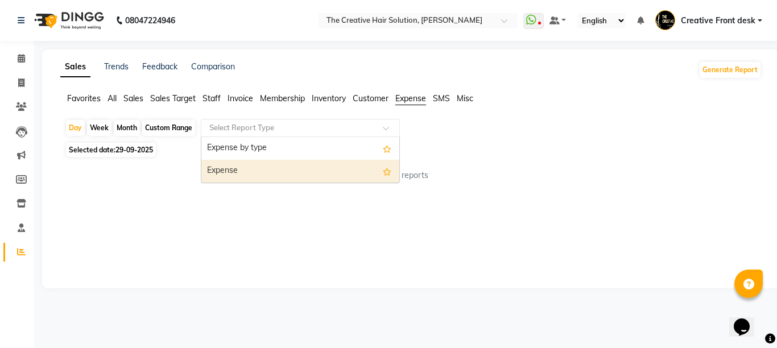
click at [319, 176] on div "Expense" at bounding box center [300, 171] width 198 height 23
select select "pdf"
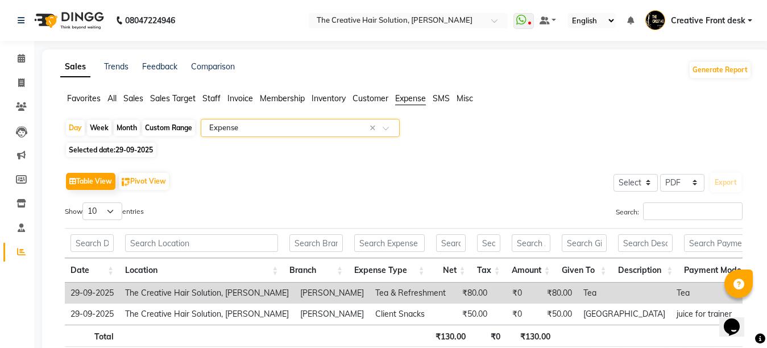
click at [340, 192] on div "Table View Pivot View Select Select CSV PDF Export" at bounding box center [404, 182] width 678 height 24
click at [214, 102] on span "Staff" at bounding box center [211, 98] width 18 height 10
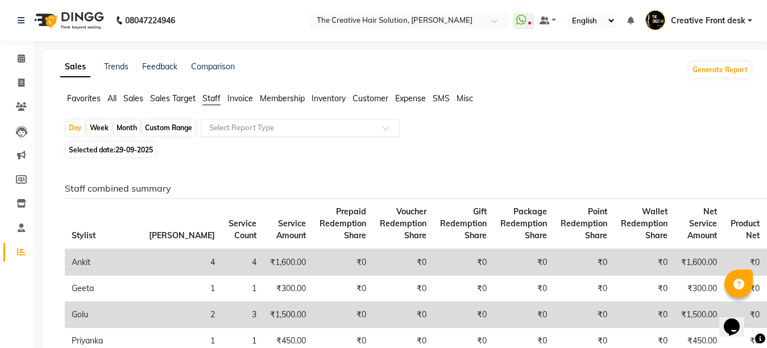
click at [290, 123] on input "text" at bounding box center [289, 127] width 164 height 11
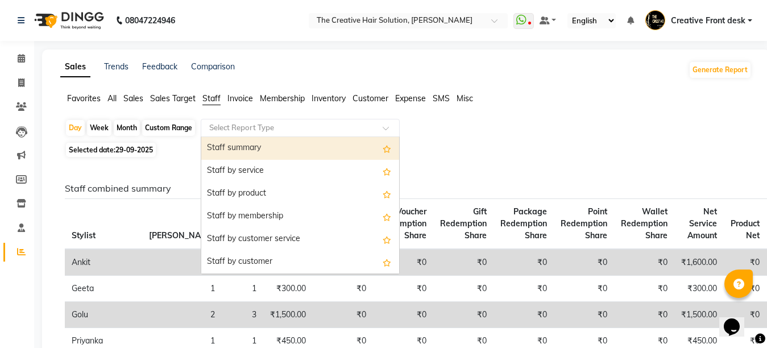
click at [273, 148] on div "Staff summary" at bounding box center [300, 148] width 198 height 23
select select "pdf"
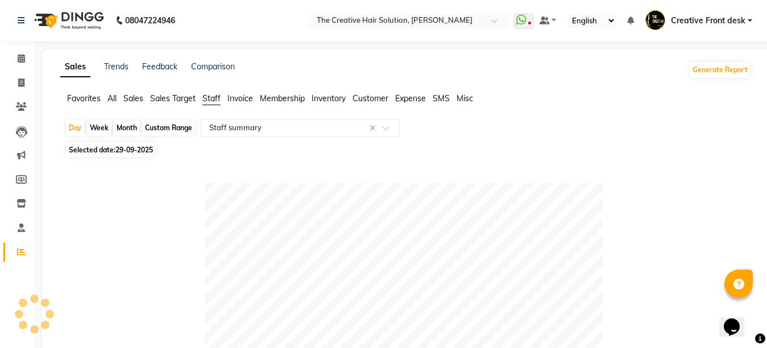
click at [273, 148] on div "Selected date: [DATE]" at bounding box center [408, 150] width 687 height 12
click at [24, 78] on icon at bounding box center [21, 82] width 6 height 9
select select "service"
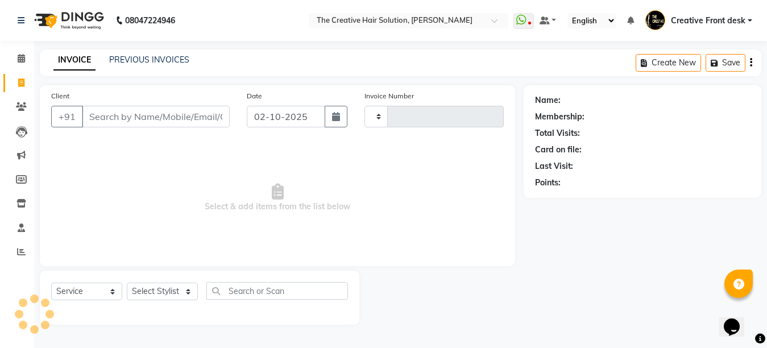
type input "3105"
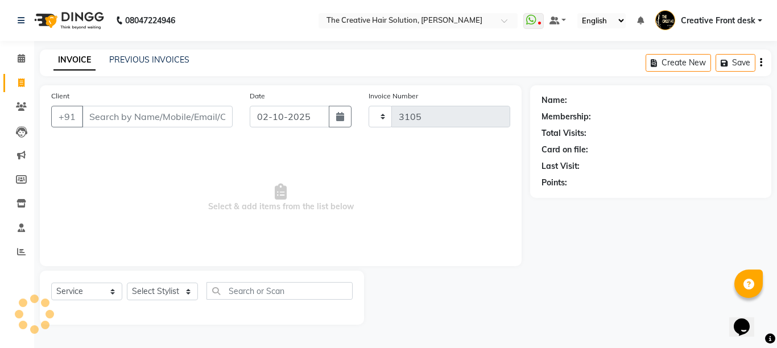
select select "146"
click at [114, 113] on input "Client" at bounding box center [157, 117] width 151 height 22
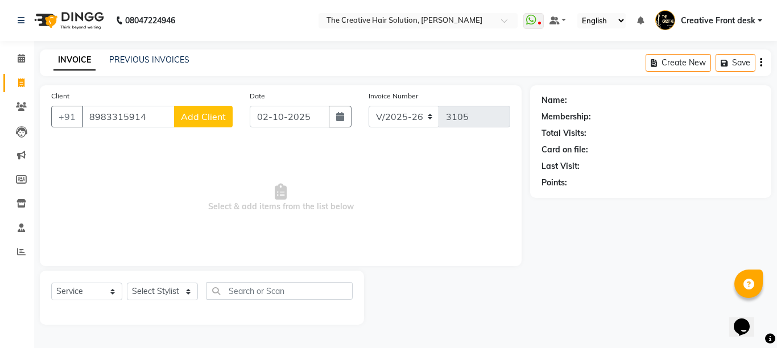
type input "8983315914"
click at [226, 111] on button "Add Client" at bounding box center [203, 117] width 59 height 22
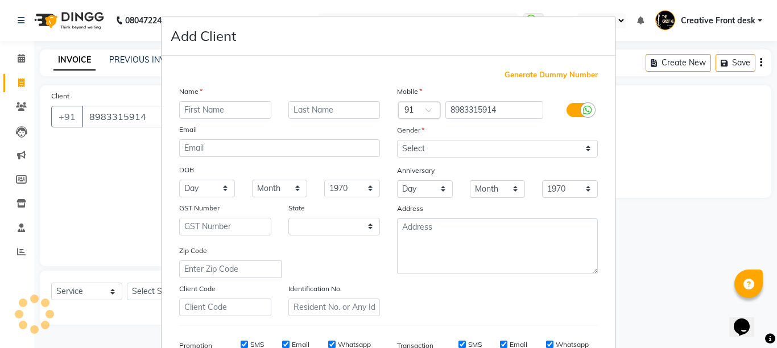
select select "22"
type input "Avni"
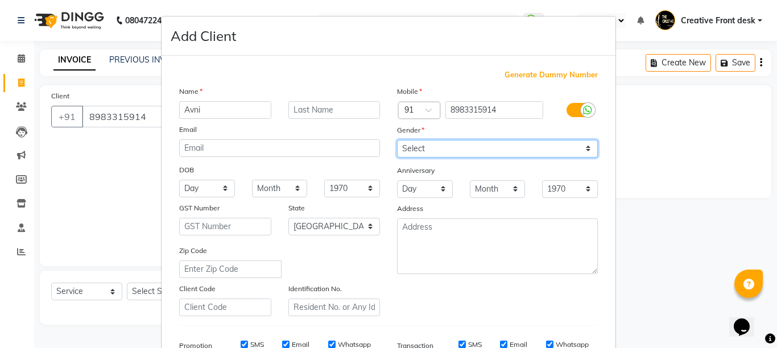
click at [483, 154] on select "Select [DEMOGRAPHIC_DATA] [DEMOGRAPHIC_DATA] Other Prefer Not To Say" at bounding box center [497, 149] width 201 height 18
select select "[DEMOGRAPHIC_DATA]"
click at [397, 140] on select "Select [DEMOGRAPHIC_DATA] [DEMOGRAPHIC_DATA] Other Prefer Not To Say" at bounding box center [497, 149] width 201 height 18
click at [389, 166] on div "Anniversary" at bounding box center [407, 172] width 36 height 16
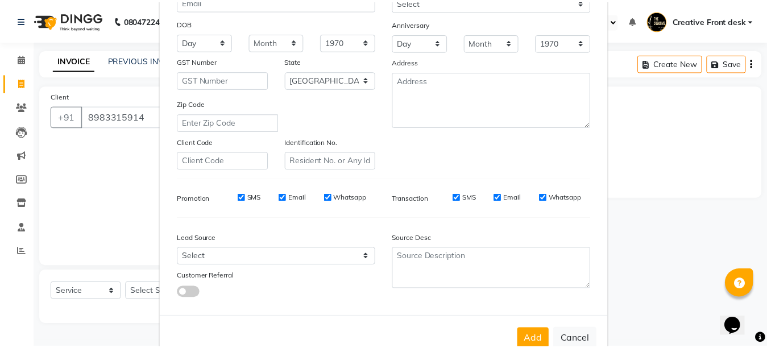
scroll to position [177, 0]
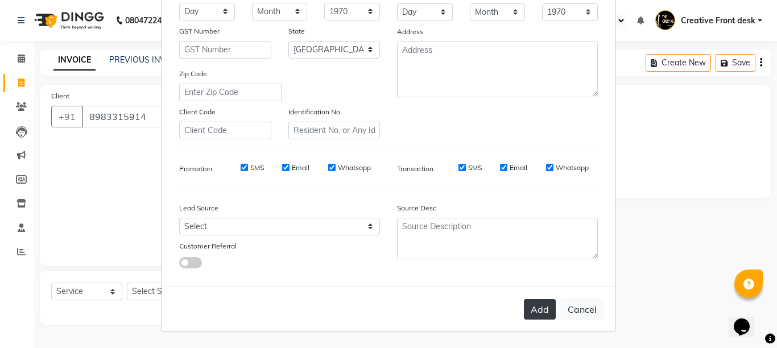
click at [528, 316] on button "Add" at bounding box center [540, 309] width 32 height 20
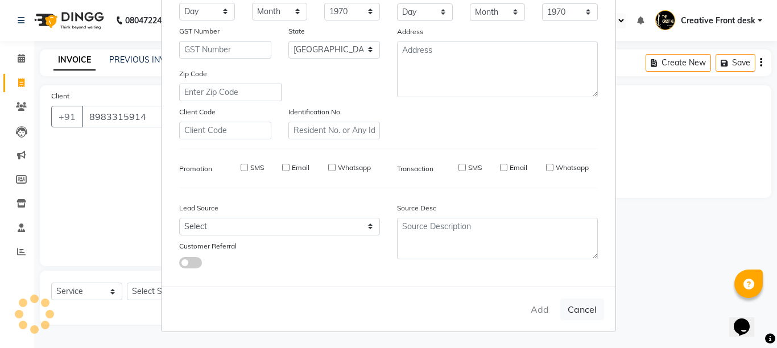
select select
select select "null"
select select
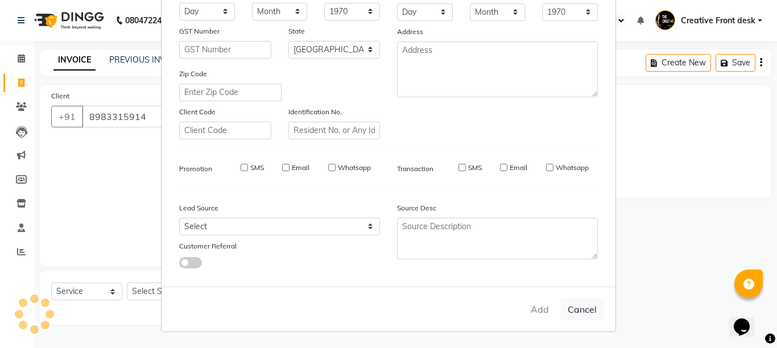
select select
checkbox input "false"
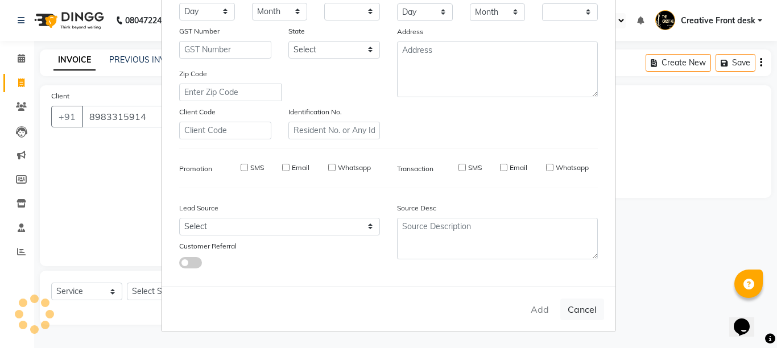
checkbox input "false"
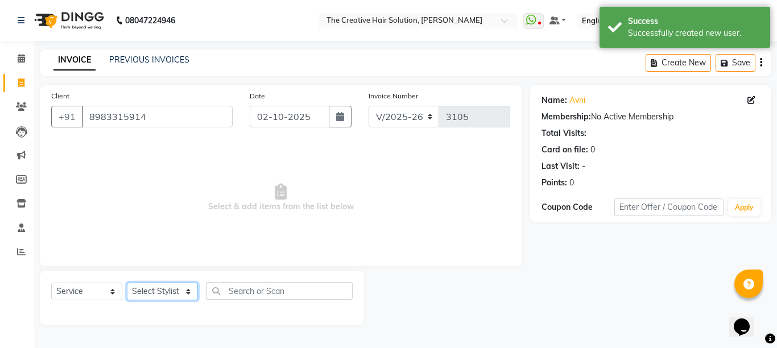
click at [183, 295] on select "Select Stylist Ankit Arti Creative Front desk [PERSON_NAME] [PERSON_NAME] Priya…" at bounding box center [162, 292] width 71 height 18
select select "92338"
click at [127, 283] on select "Select Stylist Ankit Arti Creative Front desk [PERSON_NAME] [PERSON_NAME] Priya…" at bounding box center [162, 292] width 71 height 18
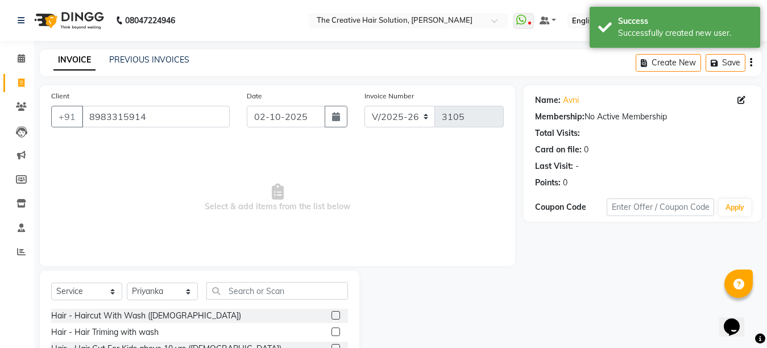
click at [169, 194] on span "Select & add items from the list below" at bounding box center [277, 198] width 453 height 114
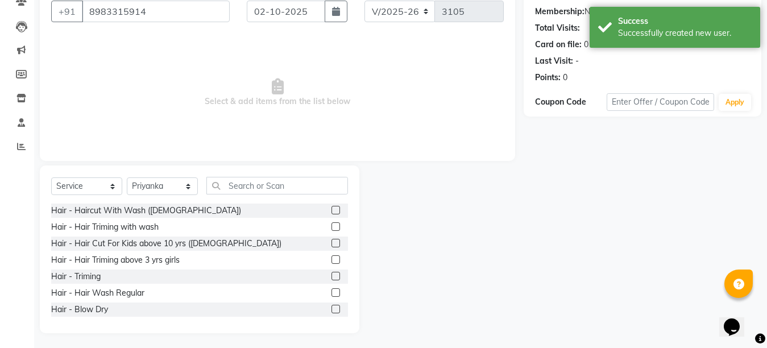
scroll to position [108, 0]
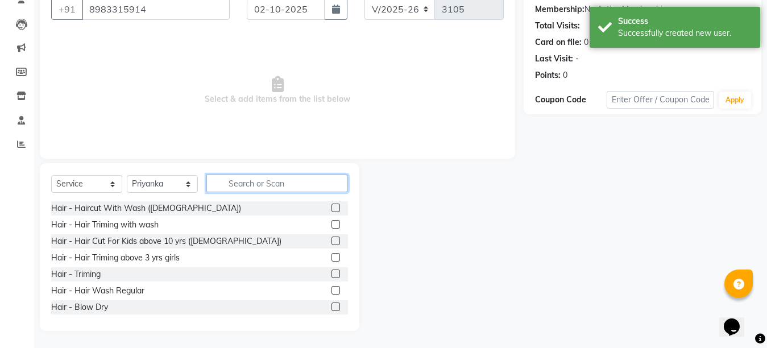
click at [250, 186] on input "text" at bounding box center [277, 184] width 142 height 18
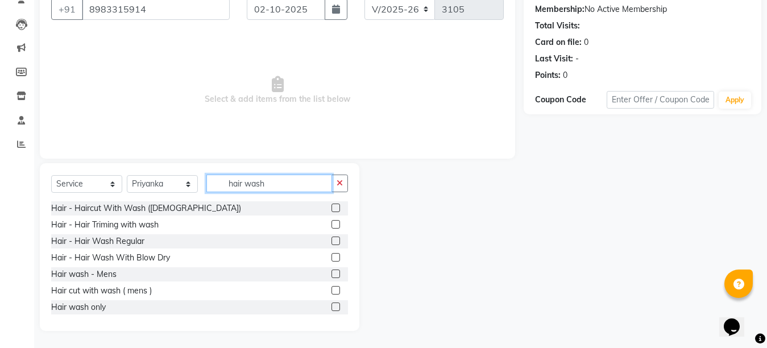
type input "hair wash"
click at [332, 305] on label at bounding box center [336, 307] width 9 height 9
click at [332, 305] on input "checkbox" at bounding box center [335, 307] width 7 height 7
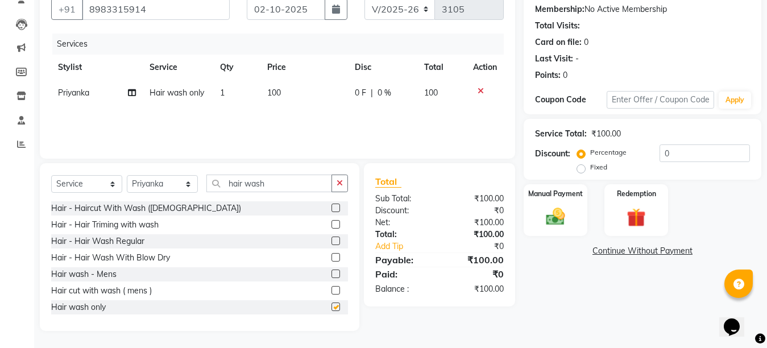
checkbox input "false"
click at [189, 194] on div "Select Service Product Membership Package Voucher Prepaid Gift Card Select Styl…" at bounding box center [199, 188] width 297 height 27
click at [189, 189] on select "Select Stylist Ankit Arti Creative Front desk [PERSON_NAME] [PERSON_NAME] Priya…" at bounding box center [162, 184] width 71 height 18
select select "91100"
click at [127, 175] on select "Select Stylist Ankit Arti Creative Front desk [PERSON_NAME] [PERSON_NAME] Priya…" at bounding box center [162, 184] width 71 height 18
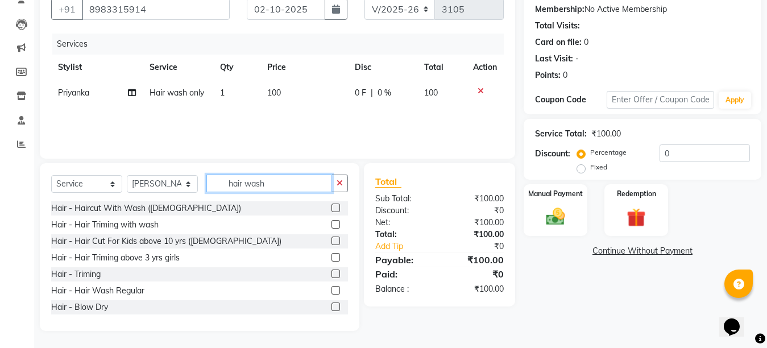
click at [280, 185] on input "hair wash" at bounding box center [269, 184] width 126 height 18
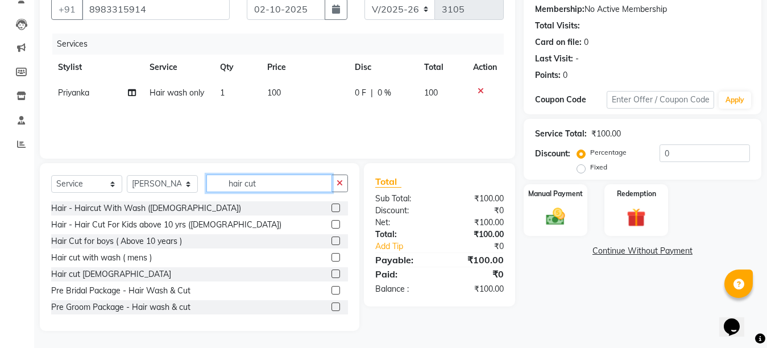
type input "hair cut"
click at [332, 275] on label at bounding box center [336, 274] width 9 height 9
click at [332, 275] on input "checkbox" at bounding box center [335, 274] width 7 height 7
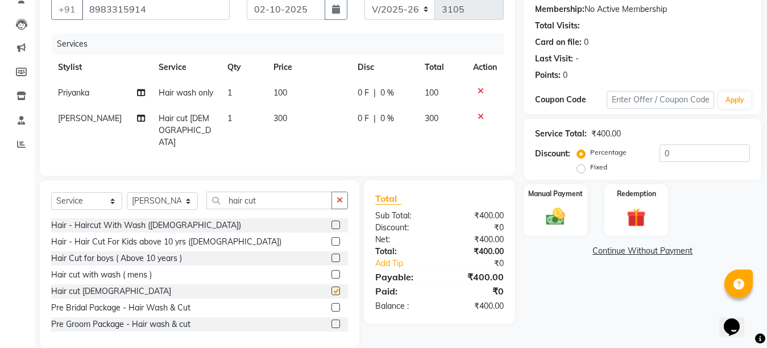
checkbox input "false"
click at [286, 110] on td "300" at bounding box center [309, 130] width 84 height 49
select select "91100"
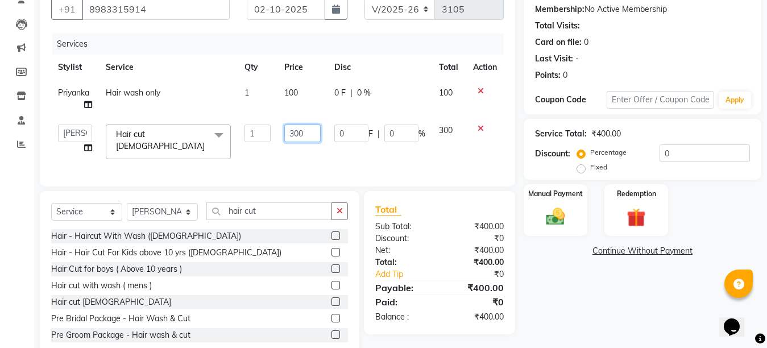
click at [294, 130] on input "300" at bounding box center [302, 134] width 36 height 18
type input "600"
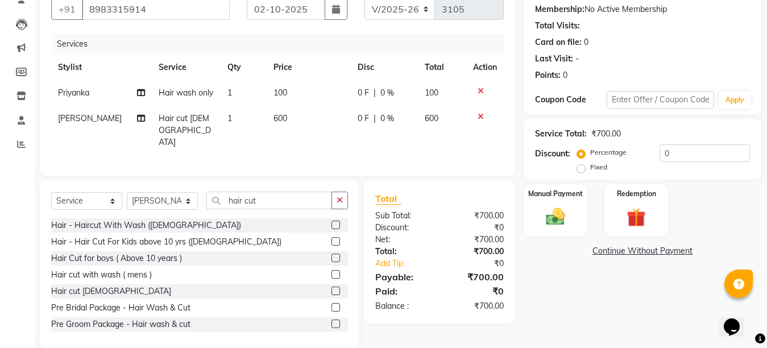
click at [328, 157] on div "Services Stylist Service Qty Price Disc Total Action Priyanka Hair wash only 1 …" at bounding box center [277, 99] width 453 height 131
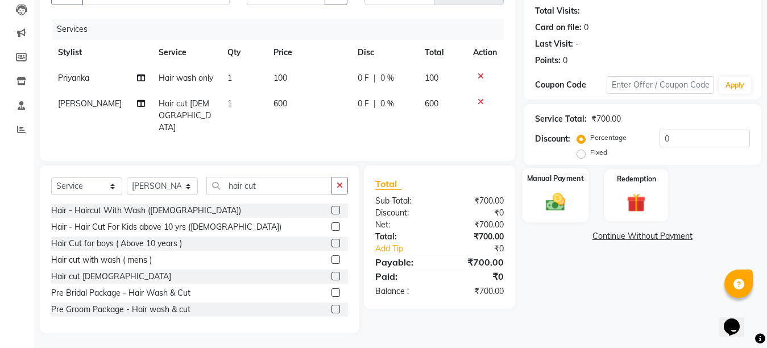
click at [566, 208] on img at bounding box center [556, 202] width 32 height 23
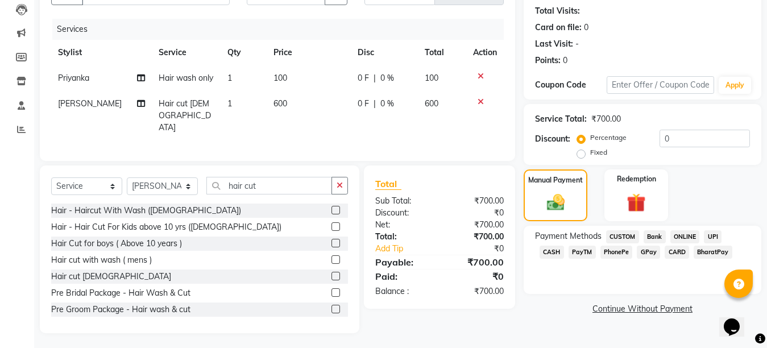
click at [637, 247] on span "GPay" at bounding box center [648, 252] width 23 height 13
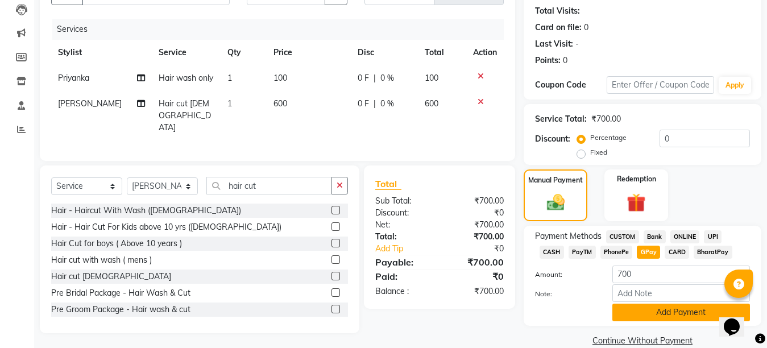
click at [664, 312] on button "Add Payment" at bounding box center [682, 313] width 138 height 18
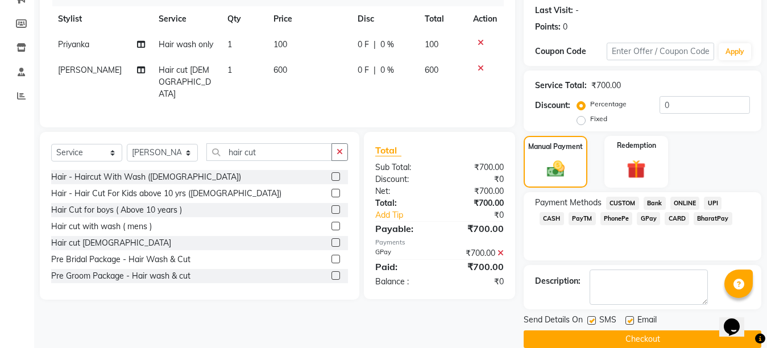
scroll to position [173, 0]
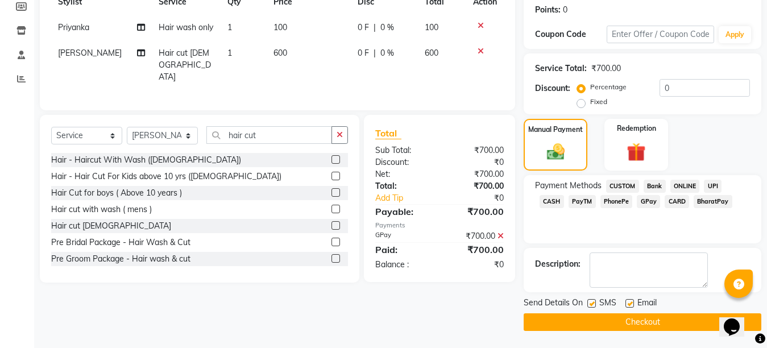
click at [630, 303] on label at bounding box center [630, 303] width 9 height 9
click at [630, 303] on input "checkbox" at bounding box center [629, 303] width 7 height 7
checkbox input "false"
click at [626, 323] on button "Checkout" at bounding box center [643, 322] width 238 height 18
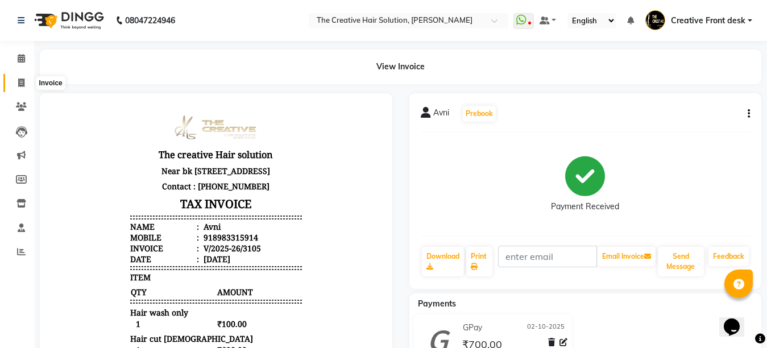
click at [20, 84] on icon at bounding box center [21, 82] width 6 height 9
select select "service"
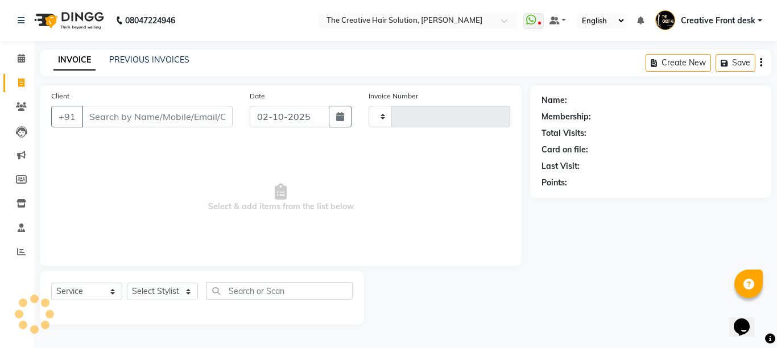
type input "3106"
select select "146"
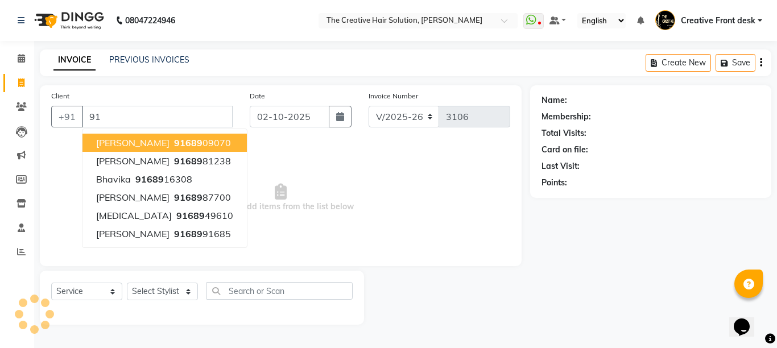
type input "9"
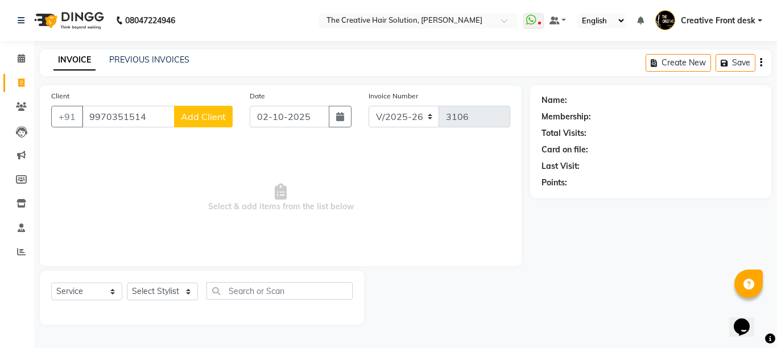
type input "9970351514"
click at [208, 122] on button "Add Client" at bounding box center [203, 117] width 59 height 22
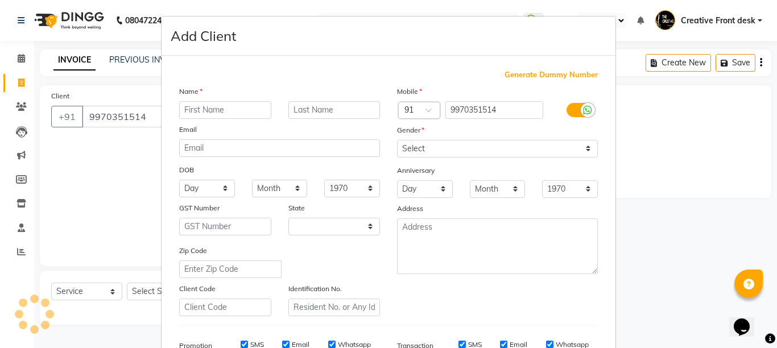
select select "22"
type input "Kiran"
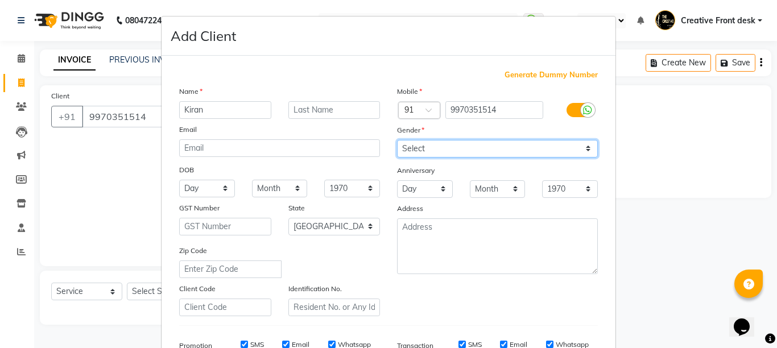
click at [438, 144] on select "Select [DEMOGRAPHIC_DATA] [DEMOGRAPHIC_DATA] Other Prefer Not To Say" at bounding box center [497, 149] width 201 height 18
select select "[DEMOGRAPHIC_DATA]"
click at [397, 140] on select "Select [DEMOGRAPHIC_DATA] [DEMOGRAPHIC_DATA] Other Prefer Not To Say" at bounding box center [497, 149] width 201 height 18
click at [390, 170] on div "Anniversary" at bounding box center [407, 172] width 36 height 16
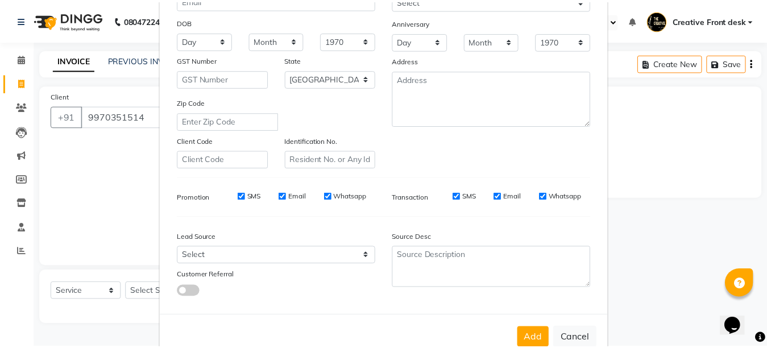
scroll to position [177, 0]
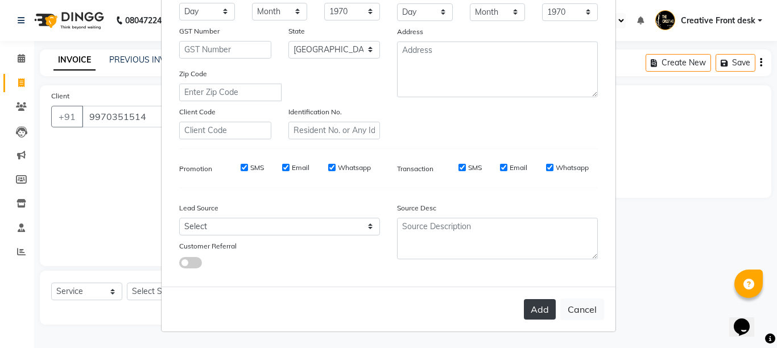
click at [537, 307] on button "Add" at bounding box center [540, 309] width 32 height 20
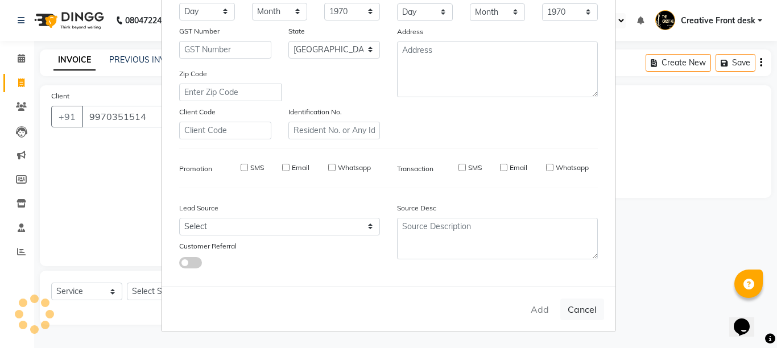
select select
select select "null"
select select
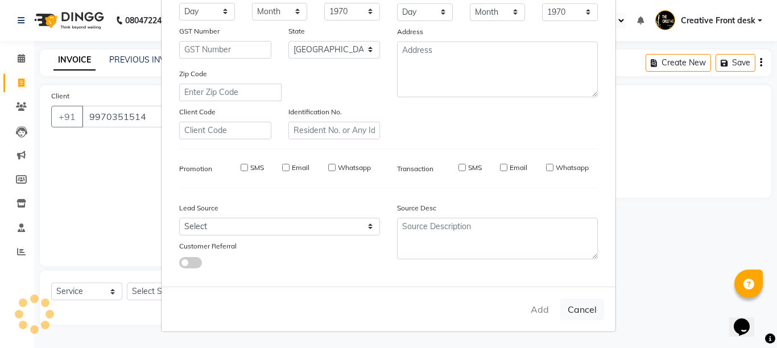
select select
checkbox input "false"
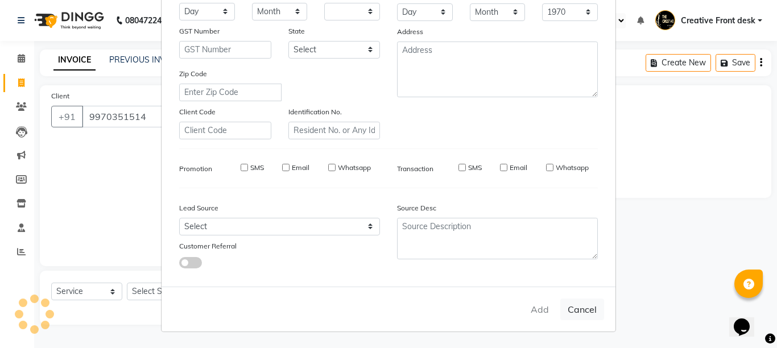
checkbox input "false"
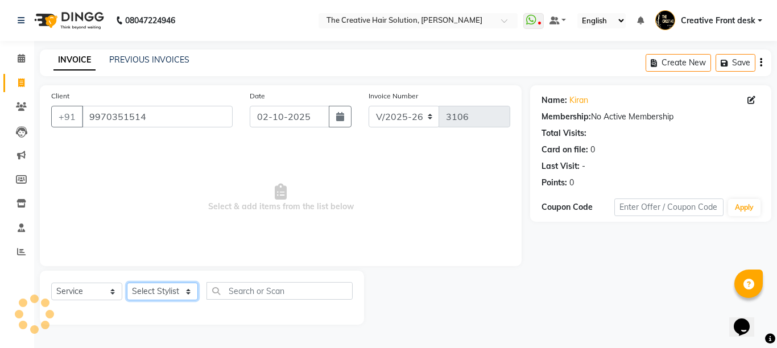
click at [188, 300] on select "Select Stylist Ankit Arti Creative Front desk [PERSON_NAME] [PERSON_NAME] Priya…" at bounding box center [162, 292] width 71 height 18
select select "92338"
click at [127, 283] on select "Select Stylist Ankit Arti Creative Front desk [PERSON_NAME] [PERSON_NAME] Priya…" at bounding box center [162, 292] width 71 height 18
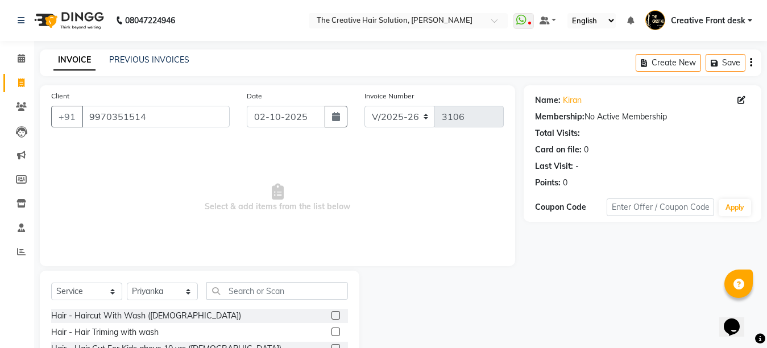
click at [164, 187] on span "Select & add items from the list below" at bounding box center [277, 198] width 453 height 114
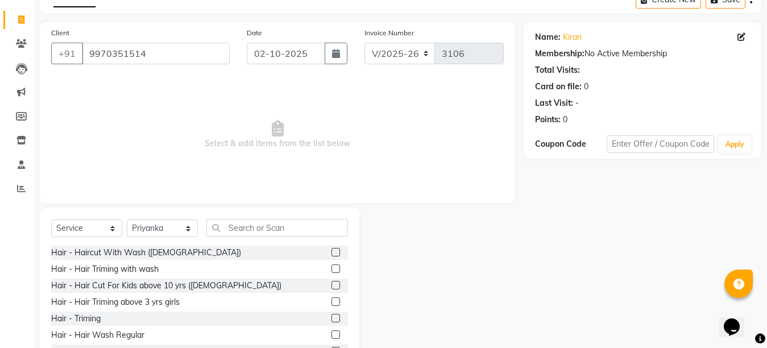
scroll to position [108, 0]
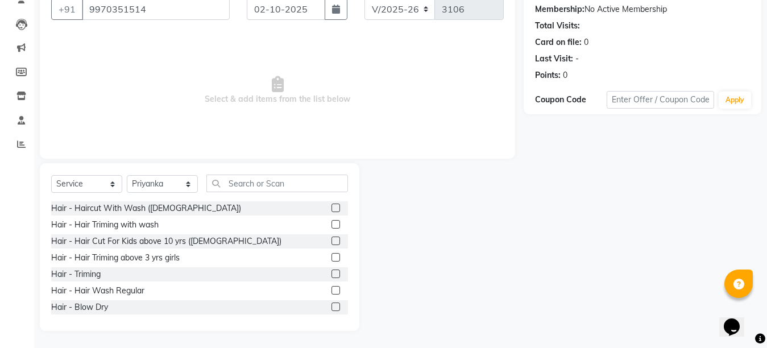
click at [332, 290] on label at bounding box center [336, 290] width 9 height 9
click at [332, 290] on input "checkbox" at bounding box center [335, 290] width 7 height 7
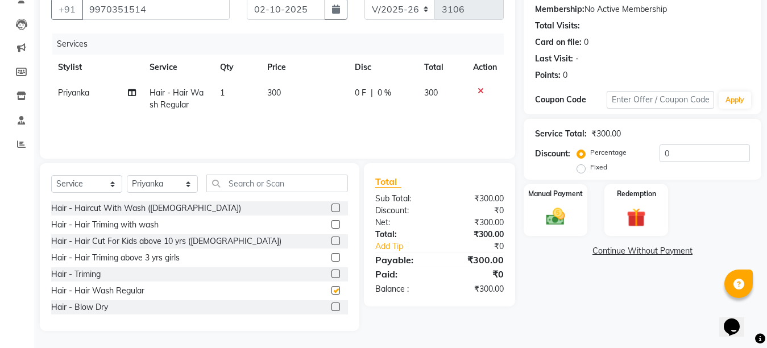
checkbox input "false"
click at [287, 98] on td "300" at bounding box center [304, 99] width 87 height 38
select select "92338"
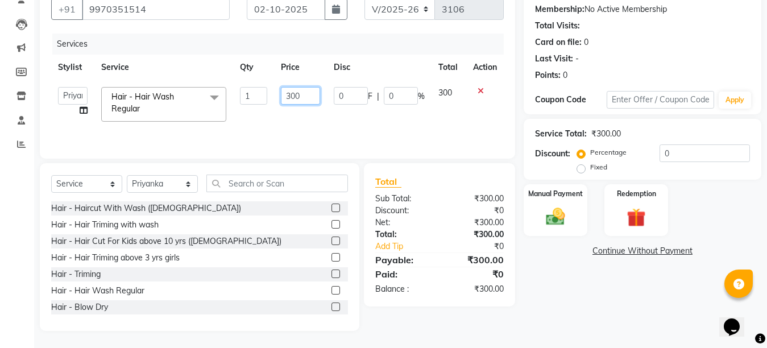
click at [290, 94] on input "300" at bounding box center [300, 96] width 39 height 18
type input "200"
click at [331, 116] on tr "Ankit Arti Creative Front desk [PERSON_NAME] Geeta [PERSON_NAME] [PERSON_NAME] …" at bounding box center [277, 104] width 453 height 48
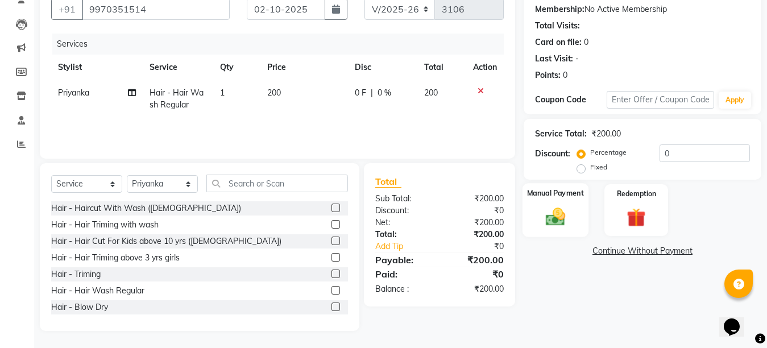
click at [553, 216] on img at bounding box center [556, 216] width 32 height 23
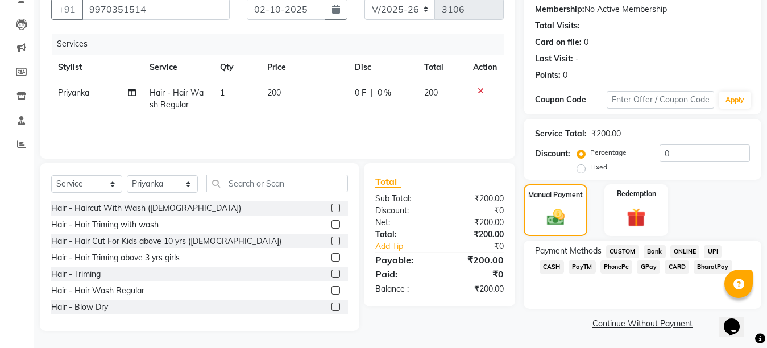
click at [564, 261] on span "CASH" at bounding box center [552, 267] width 24 height 13
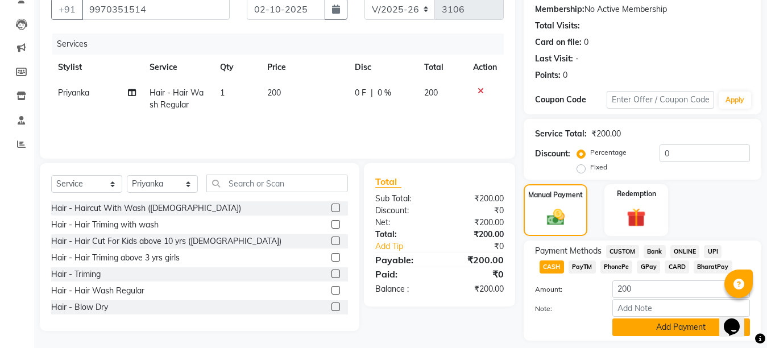
click at [654, 329] on button "Add Payment" at bounding box center [682, 328] width 138 height 18
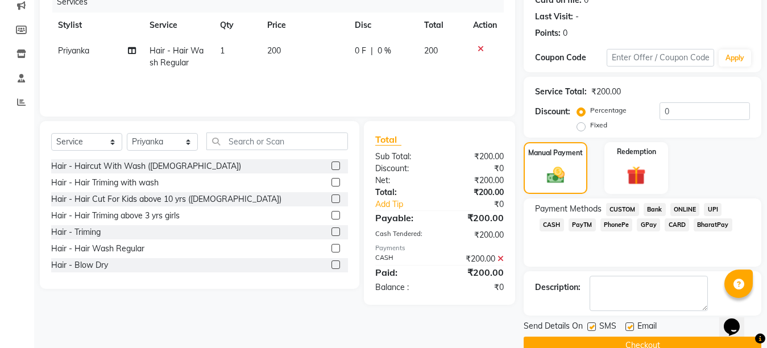
scroll to position [173, 0]
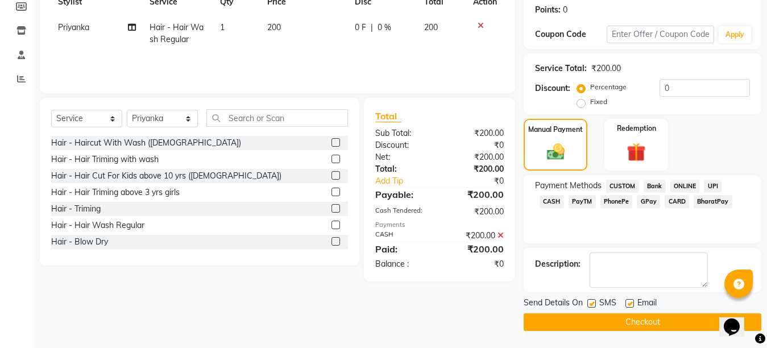
click at [631, 306] on label at bounding box center [630, 303] width 9 height 9
click at [631, 306] on input "checkbox" at bounding box center [629, 303] width 7 height 7
checkbox input "false"
click at [629, 319] on button "Checkout" at bounding box center [643, 322] width 238 height 18
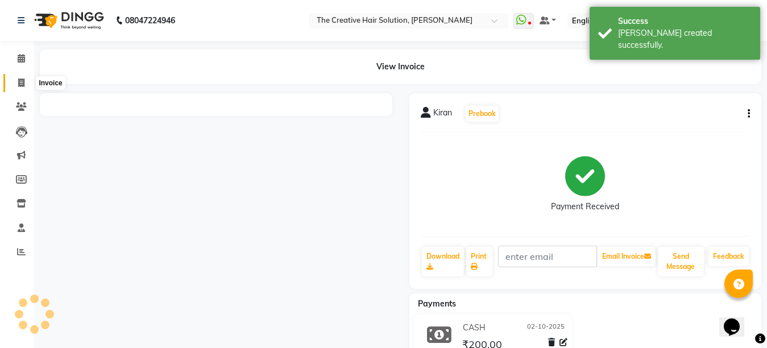
click at [19, 82] on icon at bounding box center [21, 82] width 6 height 9
select select "service"
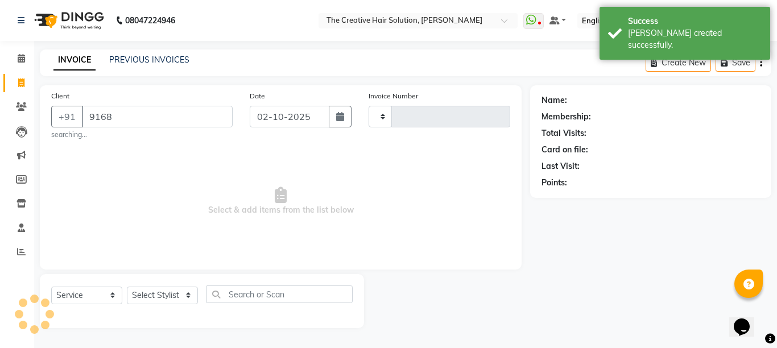
type input "91689"
type input "3107"
select select "146"
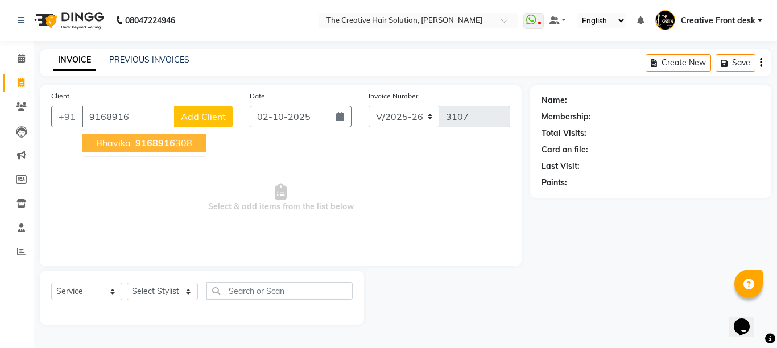
click at [145, 139] on span "9168916" at bounding box center [155, 142] width 40 height 11
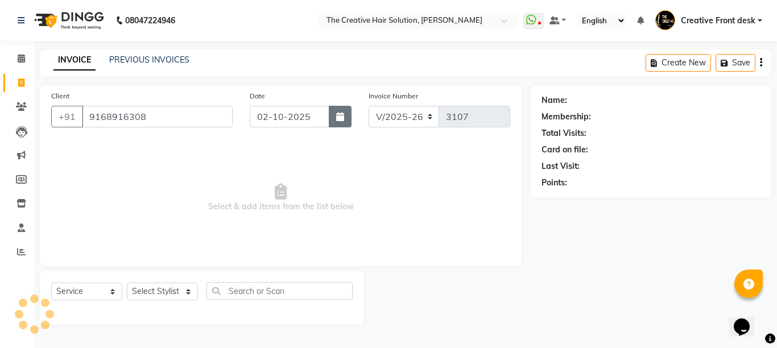
type input "9168916308"
click at [341, 117] on icon "button" at bounding box center [340, 116] width 8 height 9
select select "10"
select select "2025"
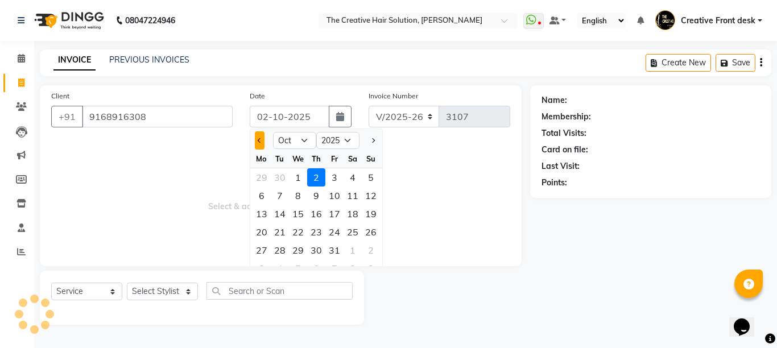
click at [261, 139] on span "Previous month" at bounding box center [260, 140] width 5 height 5
select select "9"
click at [284, 245] on div "30" at bounding box center [280, 250] width 18 height 18
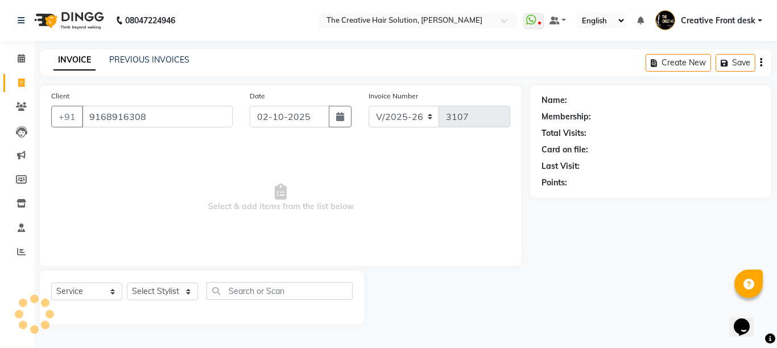
type input "[DATE]"
click at [284, 245] on span "Select & add items from the list below" at bounding box center [280, 198] width 459 height 114
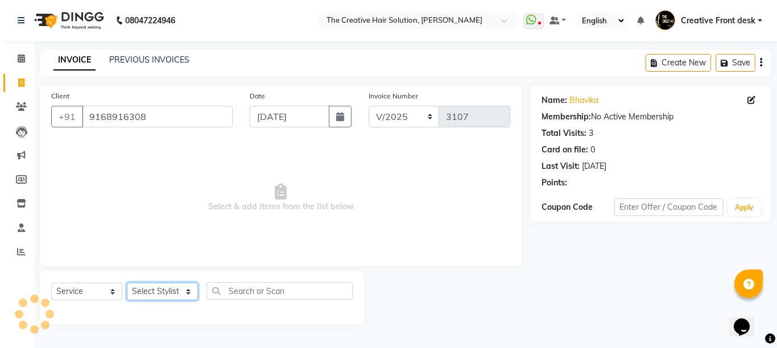
click at [185, 291] on select "Select Stylist Ankit Arti Creative Front desk [PERSON_NAME] [PERSON_NAME] Priya…" at bounding box center [162, 292] width 71 height 18
select select "4198"
click at [127, 283] on select "Select Stylist Ankit Arti Creative Front desk [PERSON_NAME] [PERSON_NAME] Priya…" at bounding box center [162, 292] width 71 height 18
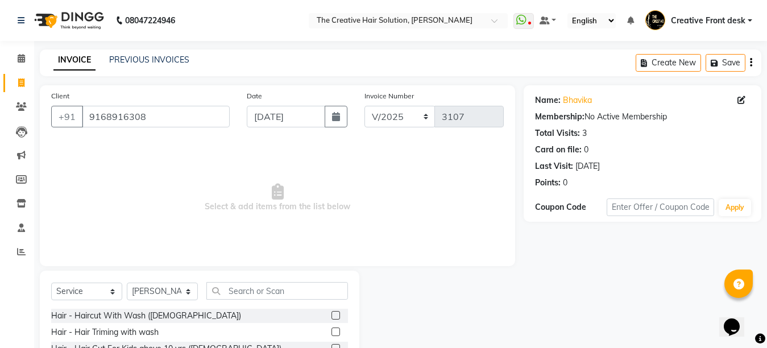
click at [249, 297] on input "text" at bounding box center [277, 291] width 142 height 18
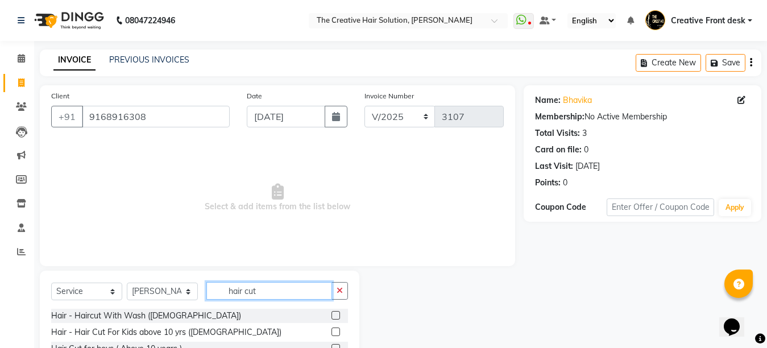
type input "hair cut"
click at [257, 243] on span "Select & add items from the list below" at bounding box center [277, 198] width 453 height 114
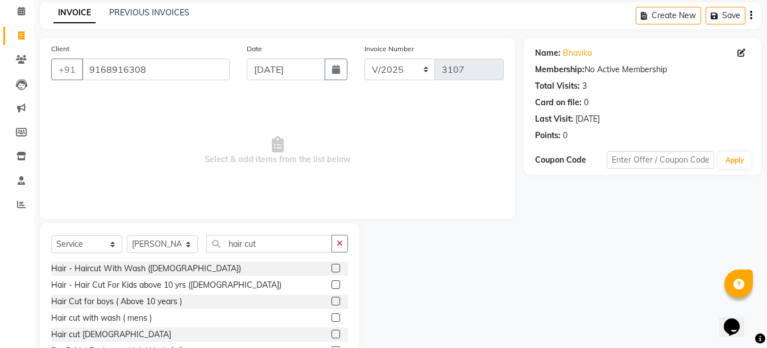
scroll to position [68, 0]
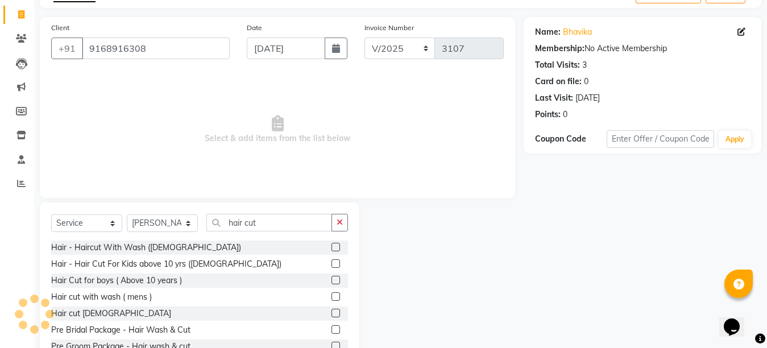
click at [332, 313] on label at bounding box center [336, 313] width 9 height 9
click at [332, 313] on input "checkbox" at bounding box center [335, 313] width 7 height 7
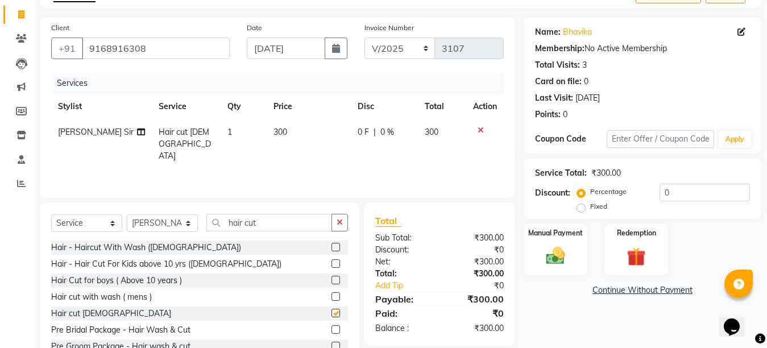
checkbox input "false"
click at [287, 147] on td "300" at bounding box center [309, 143] width 84 height 49
select select "4198"
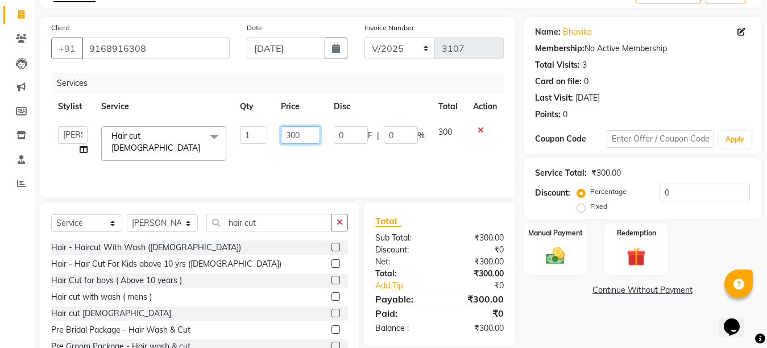
click at [290, 134] on input "300" at bounding box center [300, 135] width 39 height 18
type input "500"
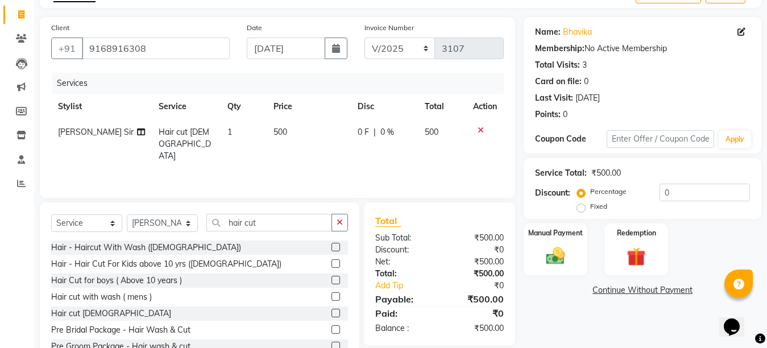
click at [334, 170] on div "Services Stylist Service Qty Price Disc Total Action [PERSON_NAME] Sir Hair cut…" at bounding box center [277, 130] width 453 height 114
click at [542, 242] on div "Manual Payment" at bounding box center [556, 249] width 66 height 54
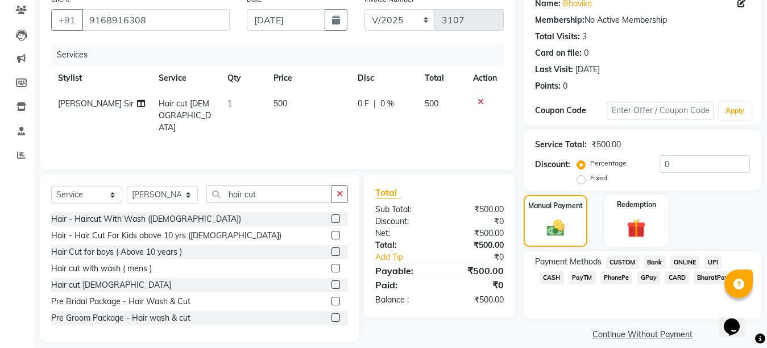
scroll to position [109, 0]
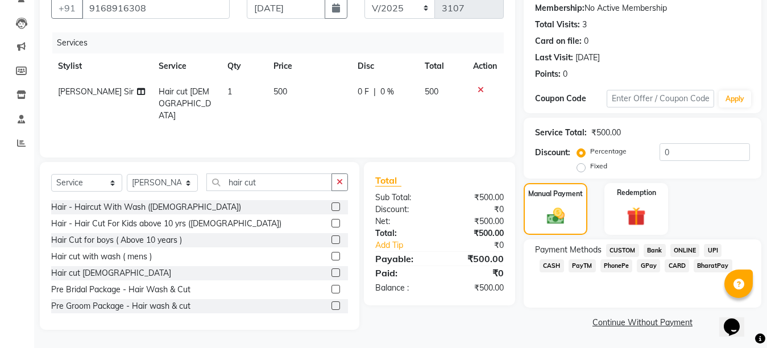
click at [564, 259] on span "CASH" at bounding box center [552, 265] width 24 height 13
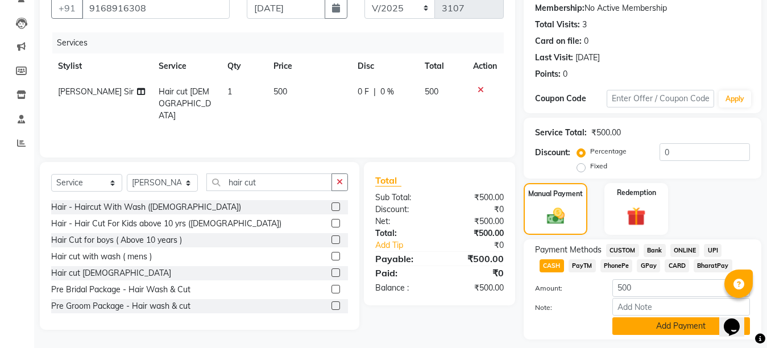
click at [677, 324] on button "Add Payment" at bounding box center [682, 326] width 138 height 18
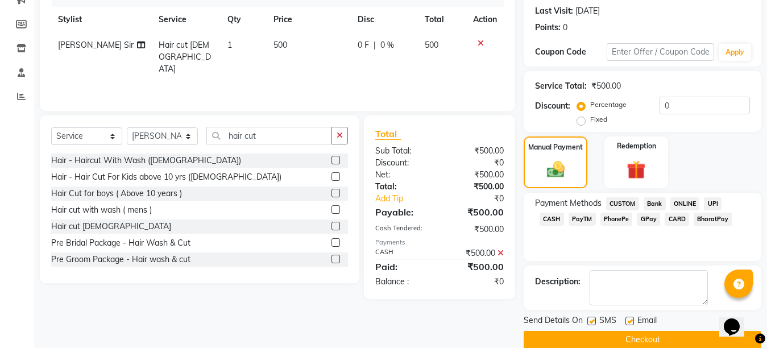
scroll to position [173, 0]
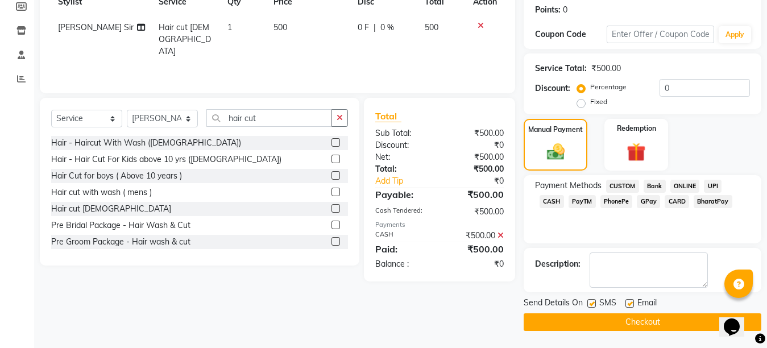
click at [632, 300] on label at bounding box center [630, 303] width 9 height 9
click at [632, 300] on input "checkbox" at bounding box center [629, 303] width 7 height 7
checkbox input "false"
click at [593, 304] on label at bounding box center [592, 303] width 9 height 9
click at [593, 304] on input "checkbox" at bounding box center [591, 303] width 7 height 7
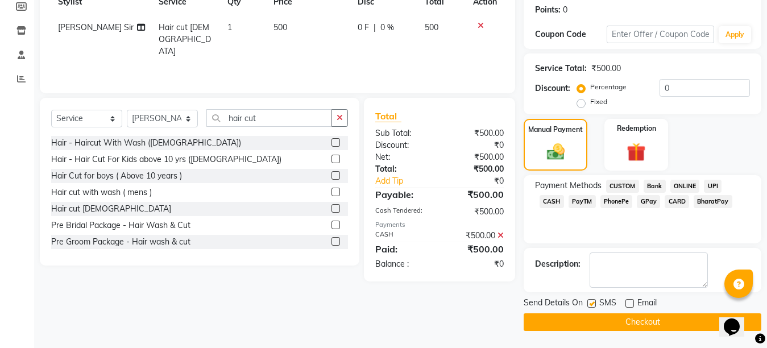
checkbox input "false"
click at [630, 321] on button "Checkout" at bounding box center [643, 322] width 238 height 18
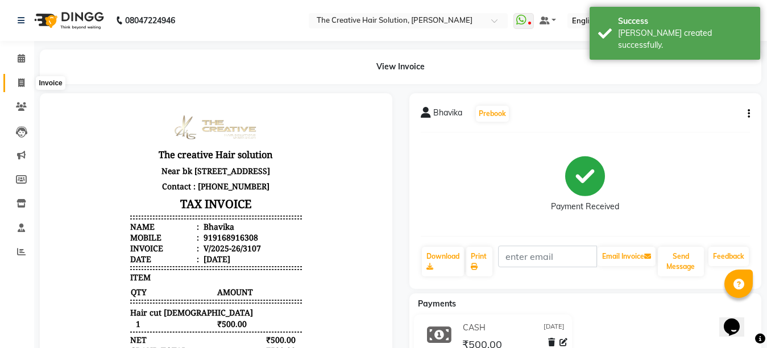
click at [24, 83] on icon at bounding box center [21, 82] width 6 height 9
select select "service"
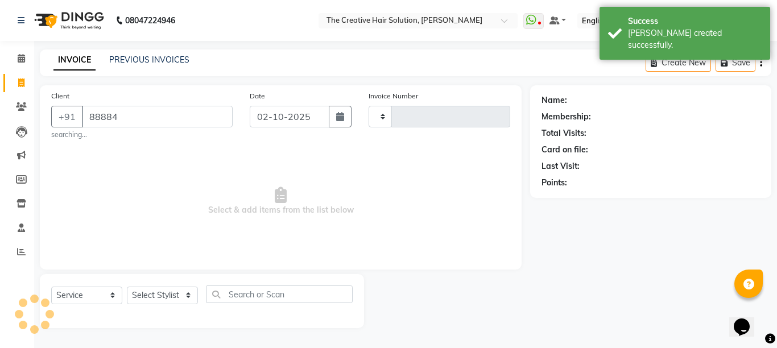
type input "888846"
type input "3108"
select select "146"
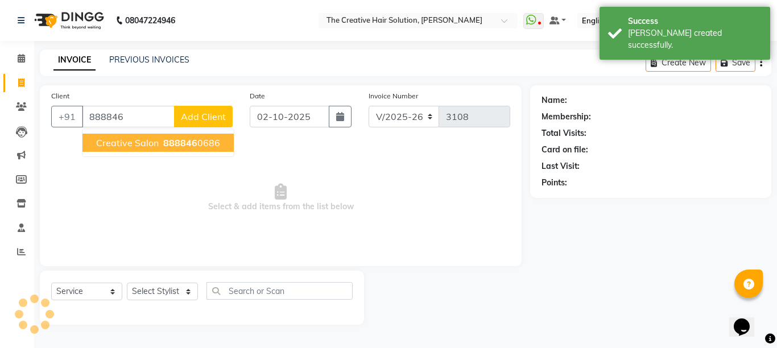
click at [131, 135] on button "Creative Salon 888846 0686" at bounding box center [157, 143] width 151 height 18
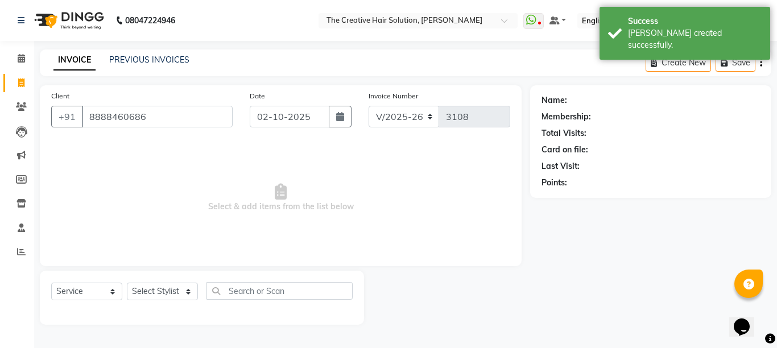
type input "8888460686"
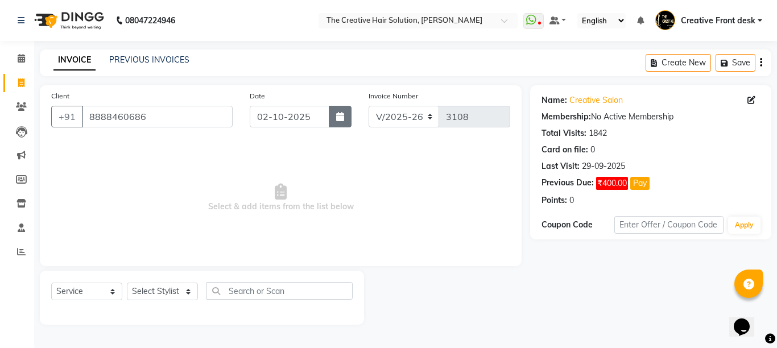
click at [338, 116] on icon "button" at bounding box center [340, 116] width 8 height 9
select select "10"
select select "2025"
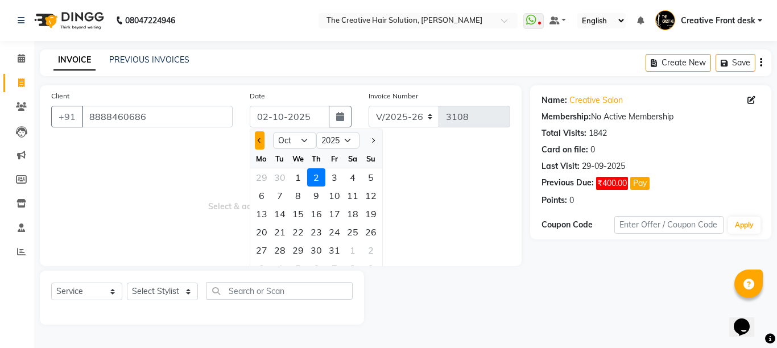
click at [259, 140] on span "Previous month" at bounding box center [260, 140] width 5 height 5
select select "9"
click at [280, 250] on div "30" at bounding box center [280, 250] width 18 height 18
type input "[DATE]"
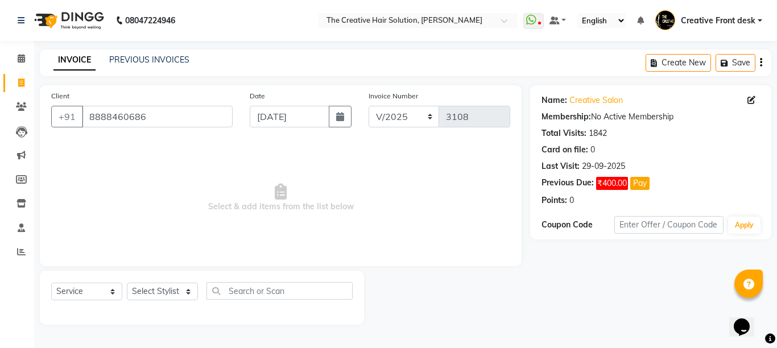
click at [280, 250] on span "Select & add items from the list below" at bounding box center [280, 198] width 459 height 114
click at [181, 289] on select "Select Stylist Ankit Arti Creative Front desk [PERSON_NAME] [PERSON_NAME] Priya…" at bounding box center [162, 292] width 71 height 18
select select "44369"
click at [127, 283] on select "Select Stylist Ankit Arti Creative Front desk [PERSON_NAME] [PERSON_NAME] Priya…" at bounding box center [162, 292] width 71 height 18
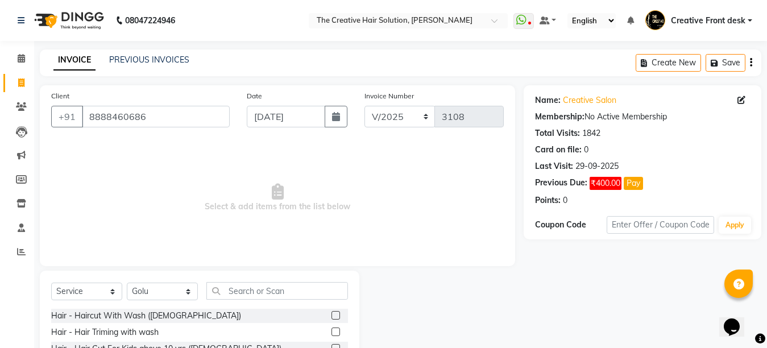
click at [217, 233] on span "Select & add items from the list below" at bounding box center [277, 198] width 453 height 114
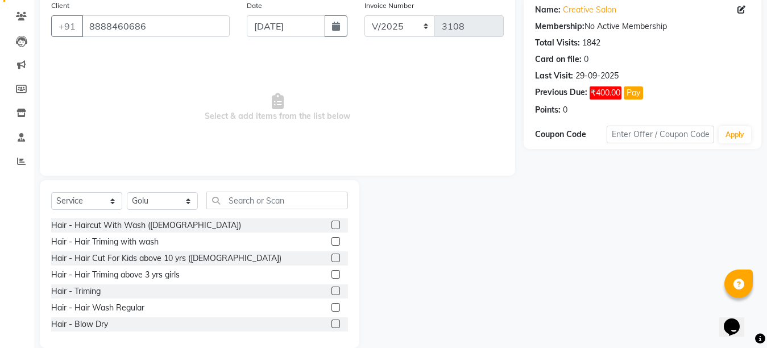
scroll to position [108, 0]
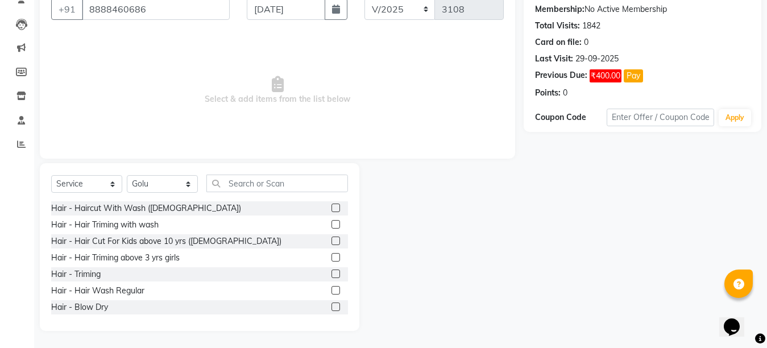
click at [332, 287] on label at bounding box center [336, 290] width 9 height 9
click at [332, 287] on input "checkbox" at bounding box center [335, 290] width 7 height 7
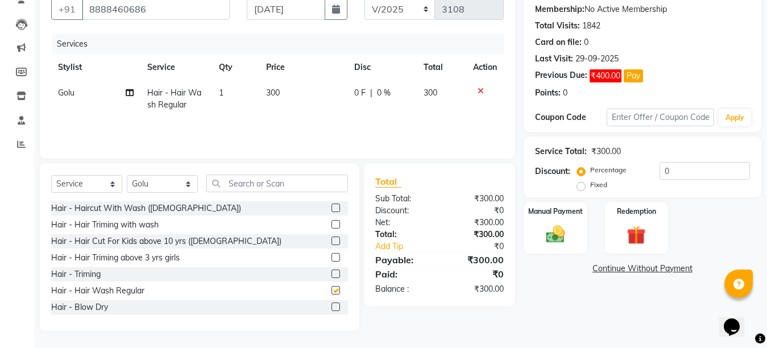
checkbox input "false"
click at [279, 103] on td "300" at bounding box center [303, 99] width 88 height 38
select select "44369"
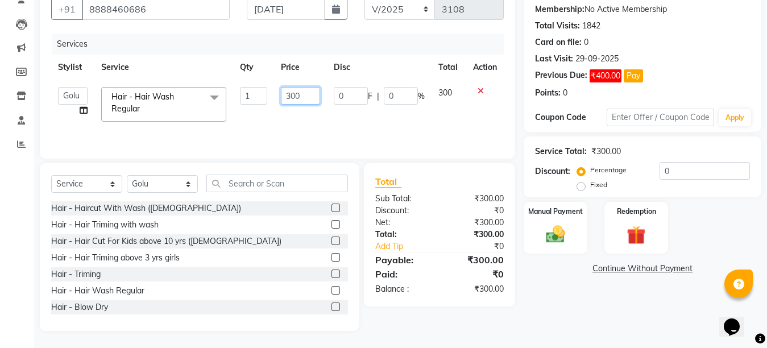
click at [291, 93] on input "300" at bounding box center [300, 96] width 39 height 18
type input "200"
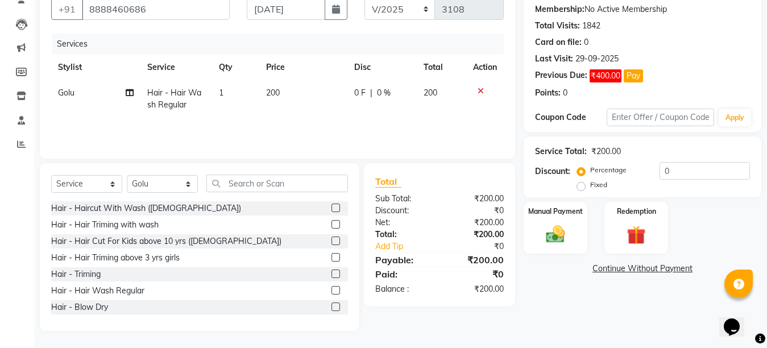
click at [288, 114] on td "200" at bounding box center [303, 99] width 88 height 38
select select "44369"
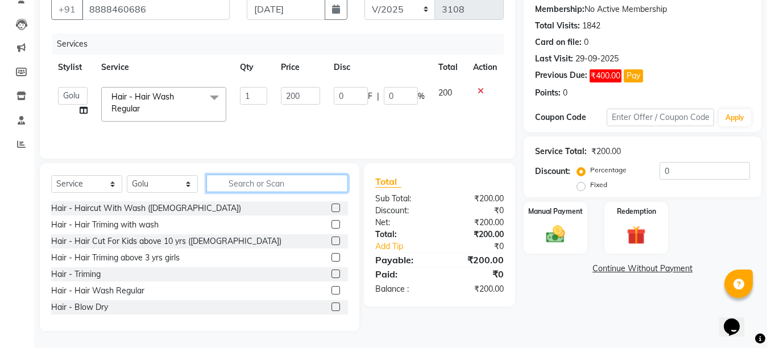
click at [265, 180] on input "text" at bounding box center [277, 184] width 142 height 18
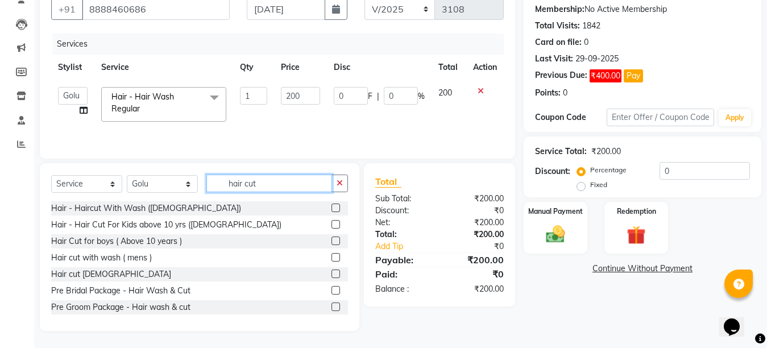
type input "hair cut"
click at [332, 274] on label at bounding box center [336, 274] width 9 height 9
click at [332, 274] on input "checkbox" at bounding box center [335, 274] width 7 height 7
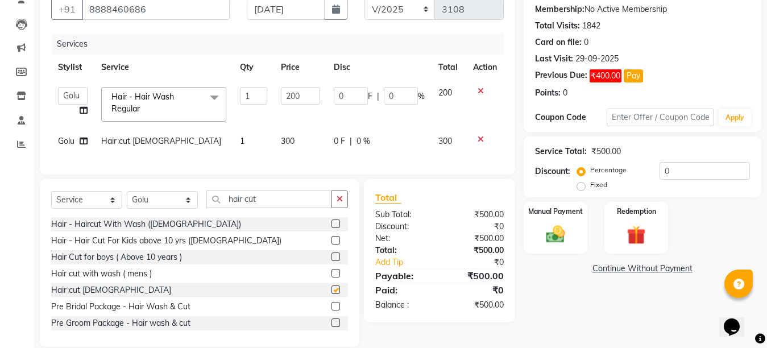
checkbox input "false"
click at [298, 148] on td "300" at bounding box center [300, 142] width 53 height 26
select select "44369"
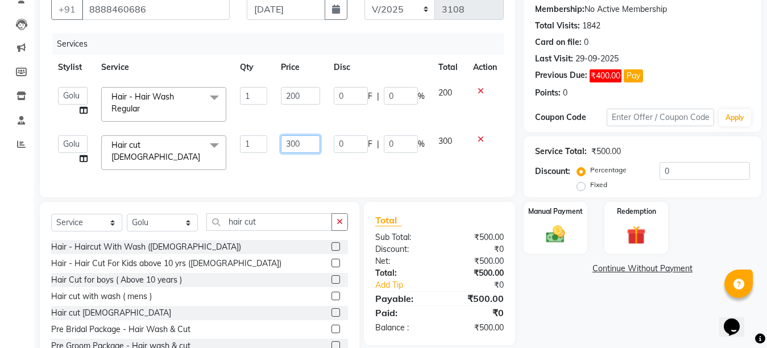
click at [291, 142] on input "300" at bounding box center [300, 144] width 39 height 18
type input "500"
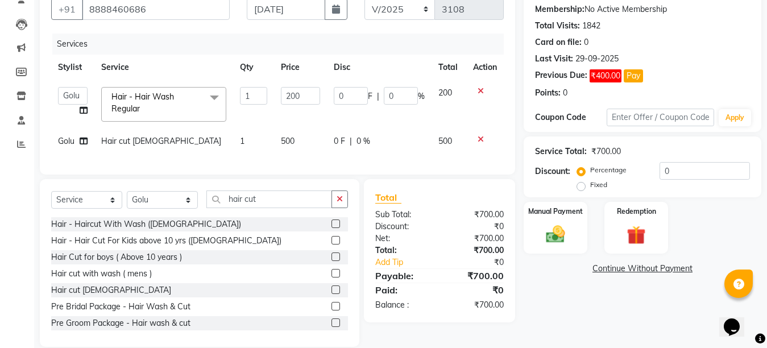
click at [302, 163] on div "Services Stylist Service Qty Price Disc Total Action Ankit Arti Creative Front …" at bounding box center [277, 99] width 453 height 130
click at [191, 209] on select "Select Stylist Ankit Arti Creative Front desk [PERSON_NAME] [PERSON_NAME] Priya…" at bounding box center [162, 200] width 71 height 18
select select "92694"
click at [127, 201] on select "Select Stylist Ankit Arti Creative Front desk [PERSON_NAME] [PERSON_NAME] Priya…" at bounding box center [162, 200] width 71 height 18
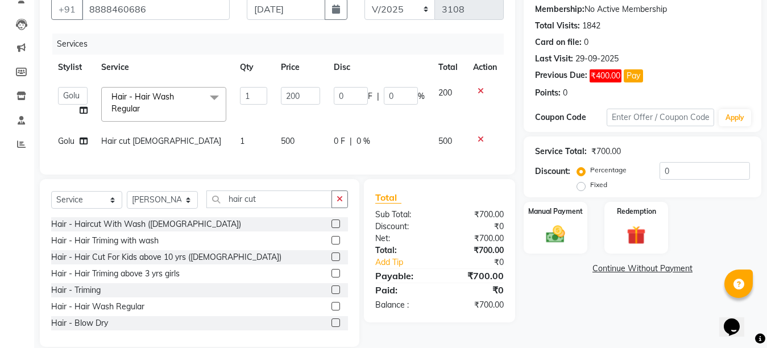
click at [240, 158] on div "Services Stylist Service Qty Price Disc Total Action Ankit Arti Creative Front …" at bounding box center [277, 99] width 453 height 130
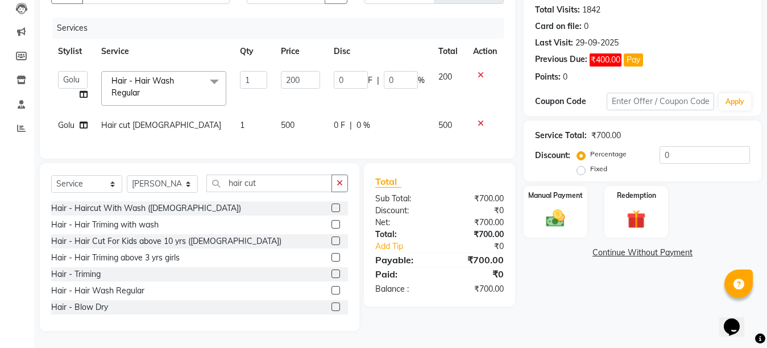
scroll to position [133, 0]
click at [332, 290] on label at bounding box center [336, 290] width 9 height 9
click at [332, 290] on input "checkbox" at bounding box center [335, 290] width 7 height 7
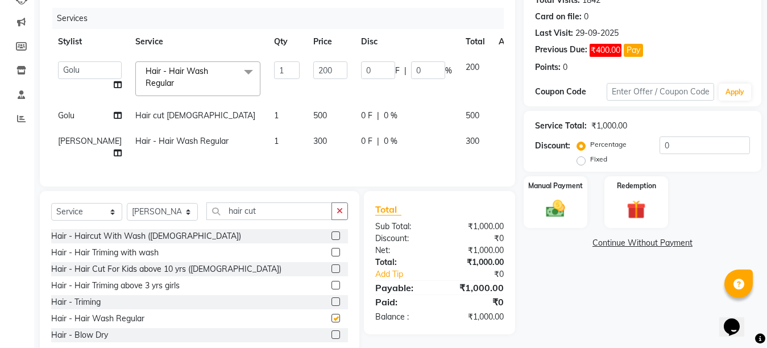
checkbox input "false"
click at [307, 142] on td "300" at bounding box center [331, 148] width 48 height 38
select select "92694"
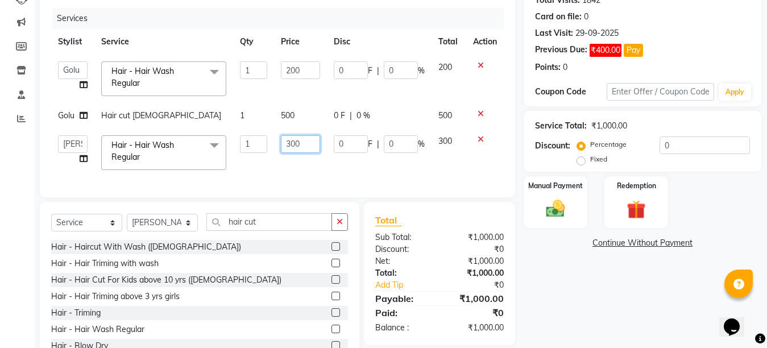
click at [296, 140] on input "300" at bounding box center [300, 144] width 39 height 18
type input "240"
click at [307, 172] on div "Services Stylist Service Qty Price Disc Total Action Ankit Arti Creative Front …" at bounding box center [277, 97] width 453 height 178
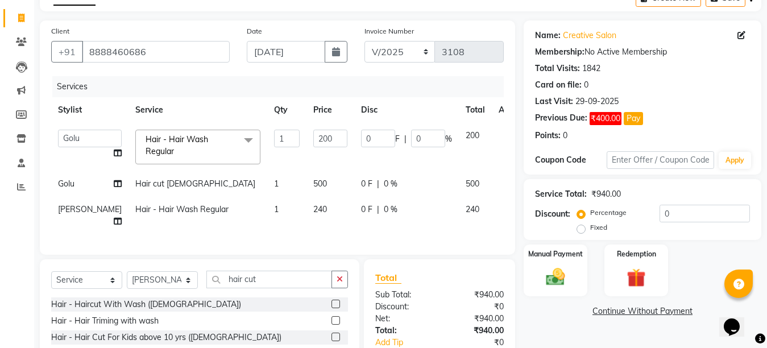
scroll to position [171, 0]
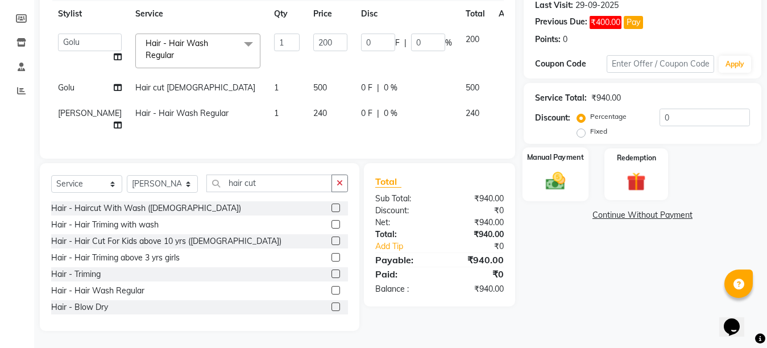
click at [564, 170] on img at bounding box center [556, 181] width 32 height 23
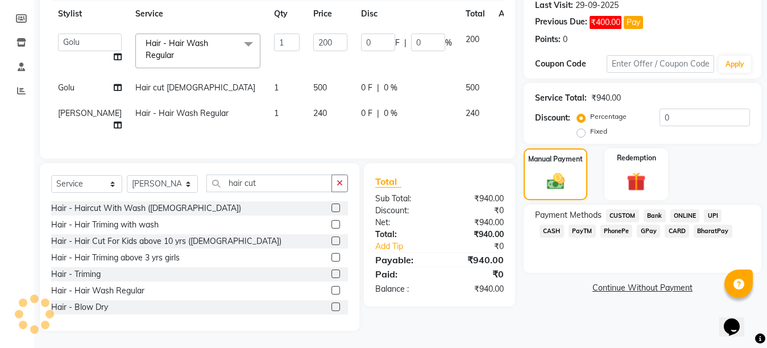
click at [564, 225] on span "CASH" at bounding box center [552, 231] width 24 height 13
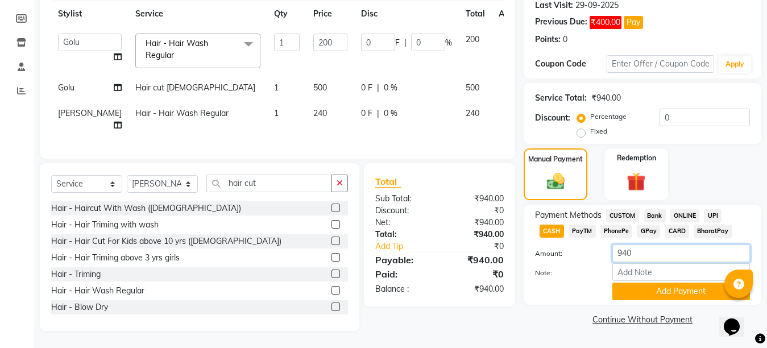
click at [623, 245] on input "940" at bounding box center [682, 254] width 138 height 18
type input "740"
click at [657, 283] on button "Add Payment" at bounding box center [682, 292] width 138 height 18
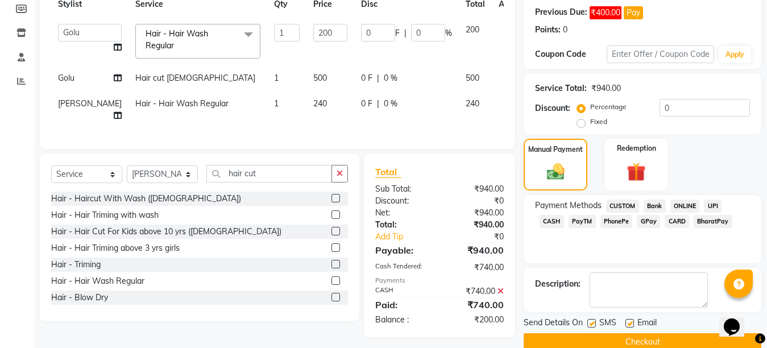
click at [637, 219] on span "GPay" at bounding box center [648, 221] width 23 height 13
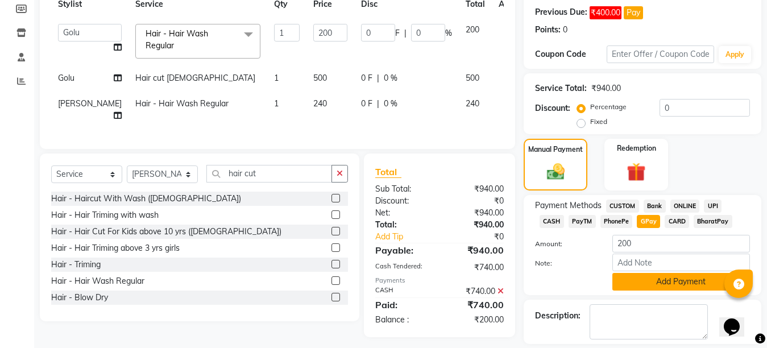
click at [654, 282] on button "Add Payment" at bounding box center [682, 282] width 138 height 18
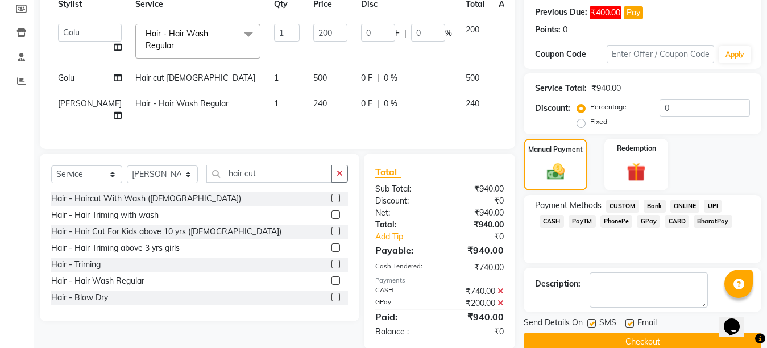
click at [630, 323] on label at bounding box center [630, 323] width 9 height 9
click at [630, 323] on input "checkbox" at bounding box center [629, 323] width 7 height 7
checkbox input "false"
click at [592, 323] on label at bounding box center [592, 323] width 9 height 9
click at [592, 323] on input "checkbox" at bounding box center [591, 323] width 7 height 7
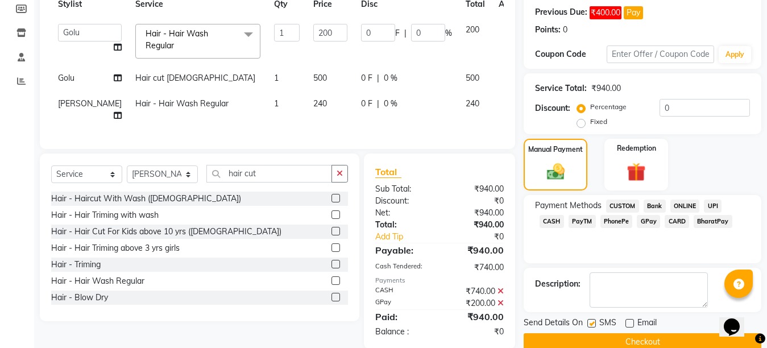
checkbox input "false"
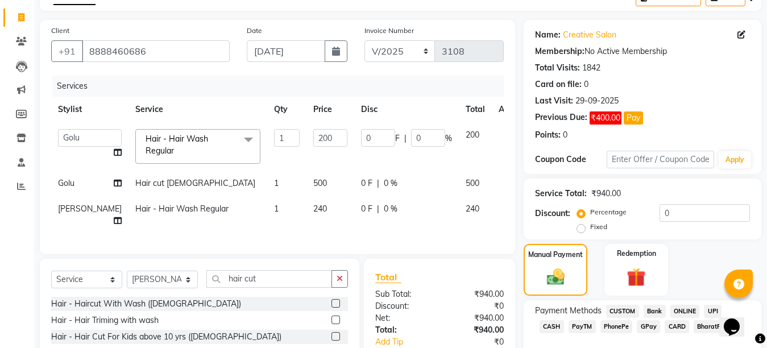
scroll to position [199, 0]
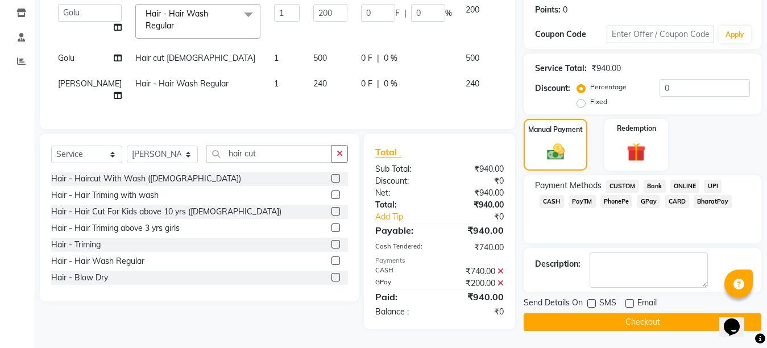
click at [629, 315] on button "Checkout" at bounding box center [643, 322] width 238 height 18
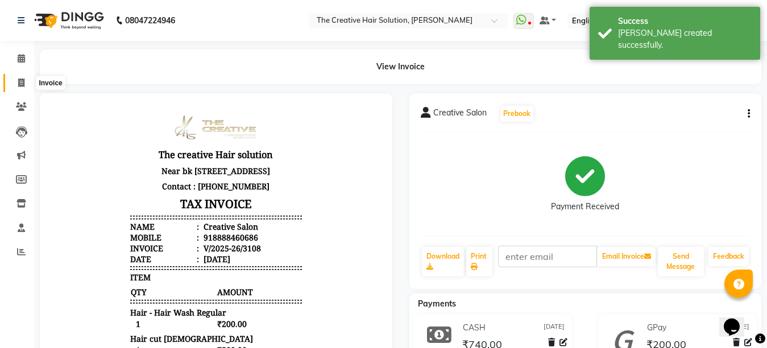
click at [18, 81] on icon at bounding box center [21, 82] width 6 height 9
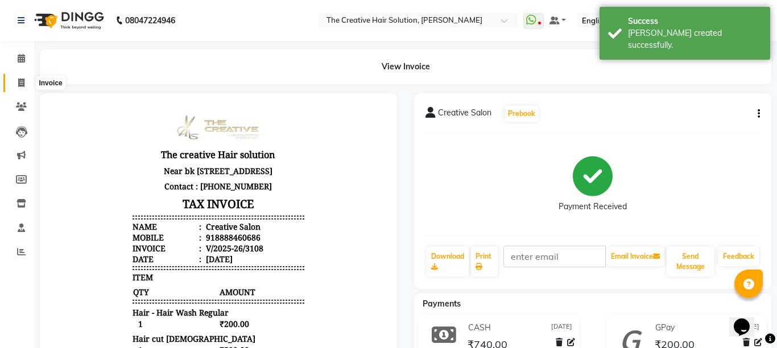
select select "service"
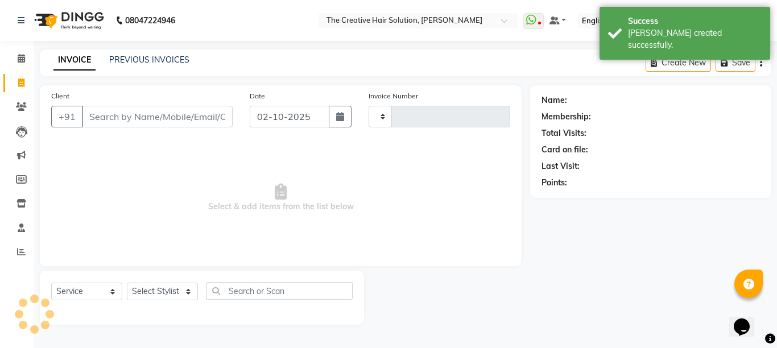
type input "3109"
select select "146"
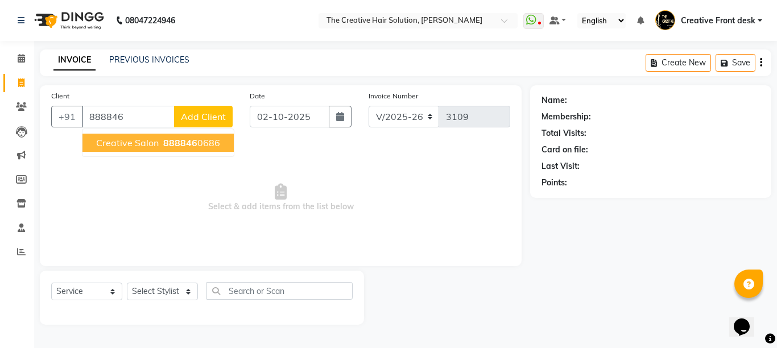
click at [163, 144] on span "888846" at bounding box center [180, 142] width 34 height 11
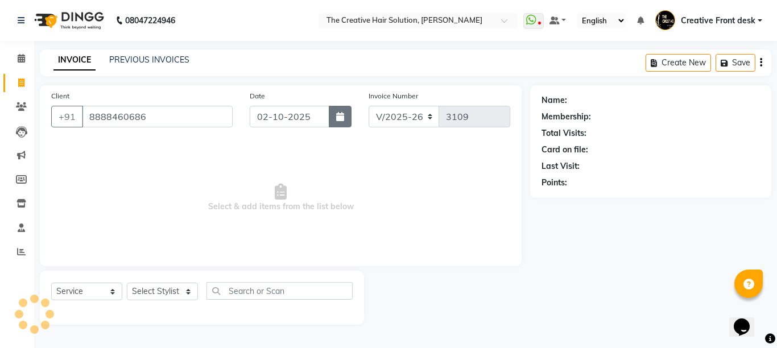
type input "8888460686"
click at [339, 120] on icon "button" at bounding box center [340, 116] width 8 height 9
select select "10"
select select "2025"
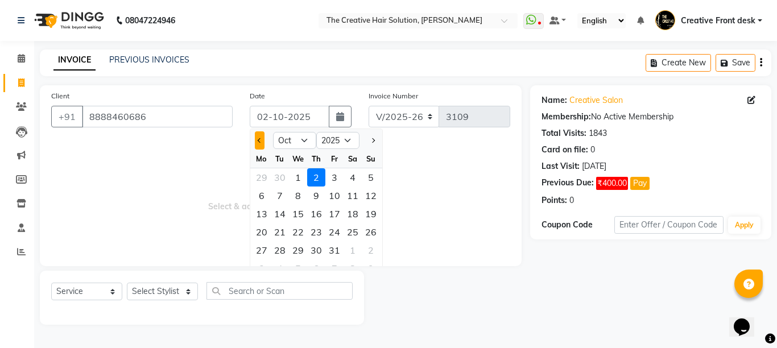
click at [257, 141] on button "Previous month" at bounding box center [260, 140] width 10 height 18
select select "9"
click at [282, 249] on div "30" at bounding box center [280, 250] width 18 height 18
type input "[DATE]"
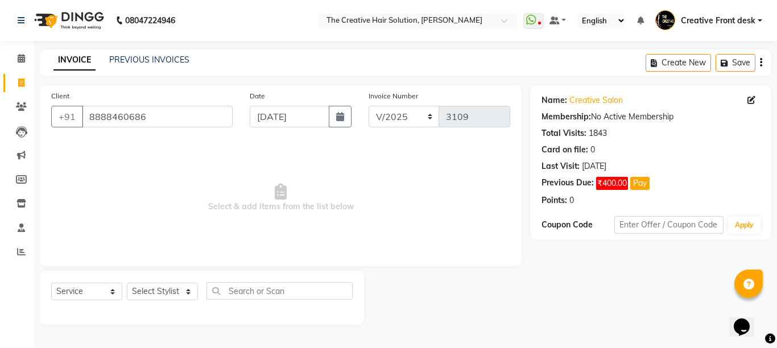
click at [282, 249] on span "Select & add items from the list below" at bounding box center [280, 198] width 459 height 114
click at [189, 290] on select "Select Stylist Ankit Arti Creative Front desk [PERSON_NAME] [PERSON_NAME] Priya…" at bounding box center [162, 292] width 71 height 18
select select "92694"
click at [127, 283] on select "Select Stylist Ankit Arti Creative Front desk [PERSON_NAME] [PERSON_NAME] Priya…" at bounding box center [162, 292] width 71 height 18
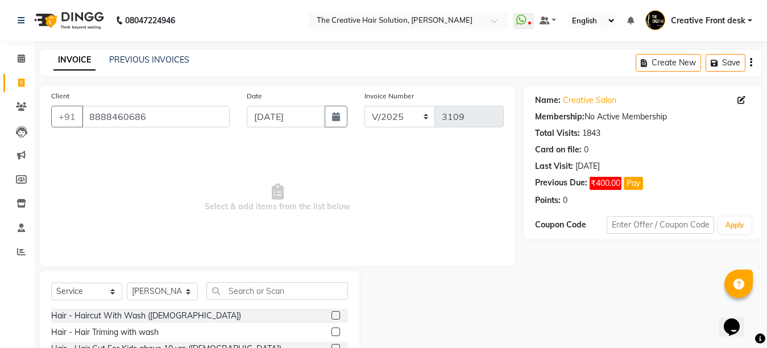
click at [160, 200] on span "Select & add items from the list below" at bounding box center [277, 198] width 453 height 114
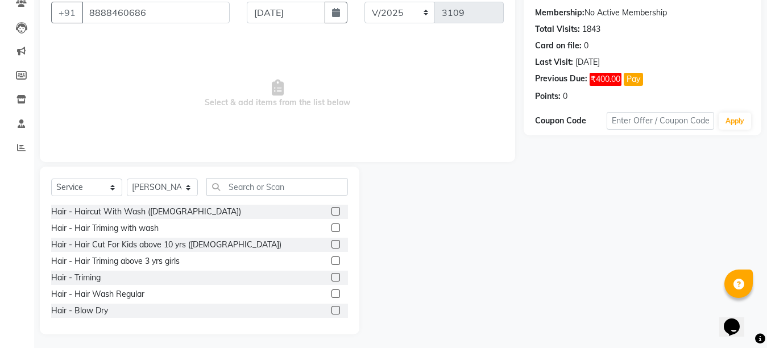
scroll to position [108, 0]
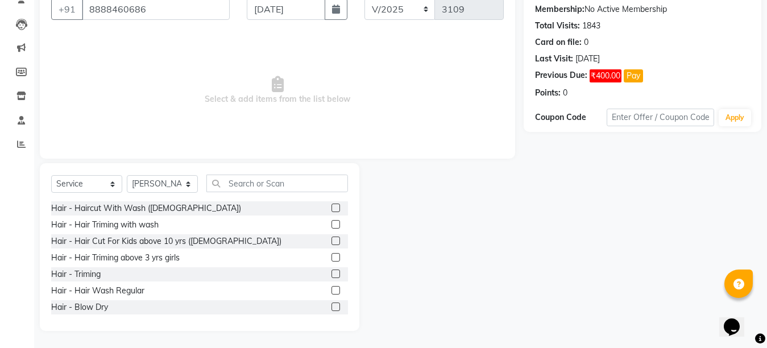
click at [332, 289] on label at bounding box center [336, 290] width 9 height 9
click at [332, 289] on input "checkbox" at bounding box center [335, 290] width 7 height 7
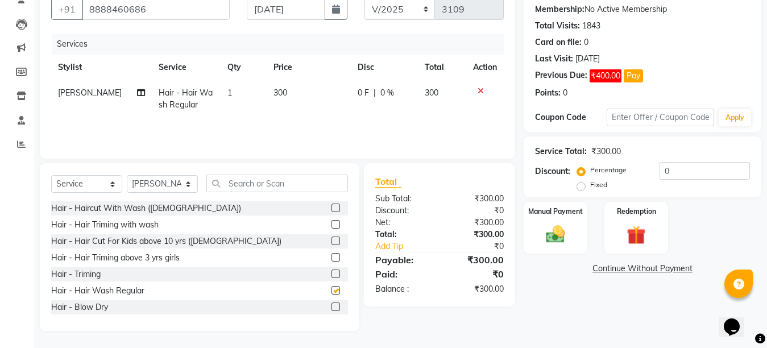
checkbox input "false"
click at [287, 98] on td "300" at bounding box center [309, 99] width 84 height 38
select select "92694"
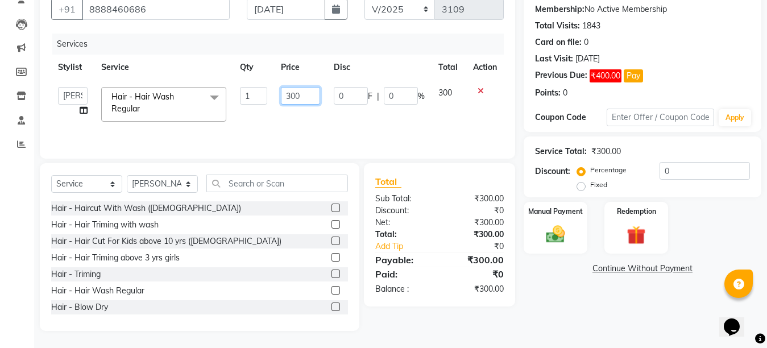
click at [289, 92] on input "300" at bounding box center [300, 96] width 39 height 18
type input "200"
click at [301, 120] on div "Services Stylist Service Qty Price Disc Total Action Ankit Arti Creative Front …" at bounding box center [277, 91] width 453 height 114
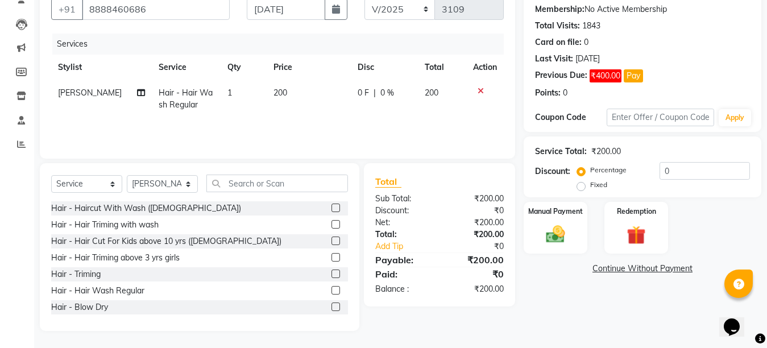
click at [301, 120] on div "Services Stylist Service Qty Price Disc Total Action [PERSON_NAME] Hair - Hair …" at bounding box center [277, 91] width 453 height 114
click at [179, 179] on select "Select Stylist Ankit Arti Creative Front desk [PERSON_NAME] [PERSON_NAME] Priya…" at bounding box center [162, 184] width 71 height 18
select select "91100"
click at [127, 175] on select "Select Stylist Ankit Arti Creative Front desk [PERSON_NAME] [PERSON_NAME] Priya…" at bounding box center [162, 184] width 71 height 18
click at [245, 188] on input "text" at bounding box center [277, 184] width 142 height 18
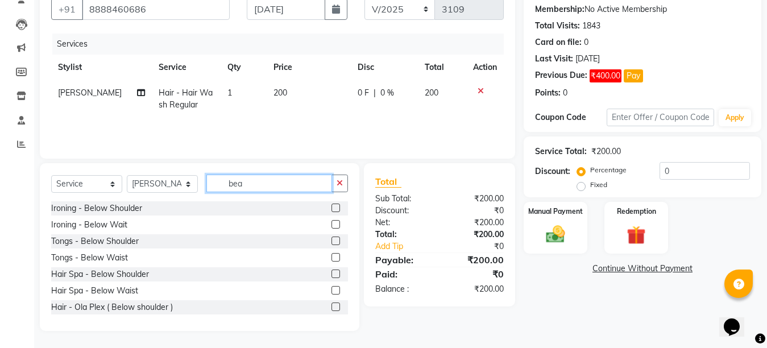
scroll to position [83, 0]
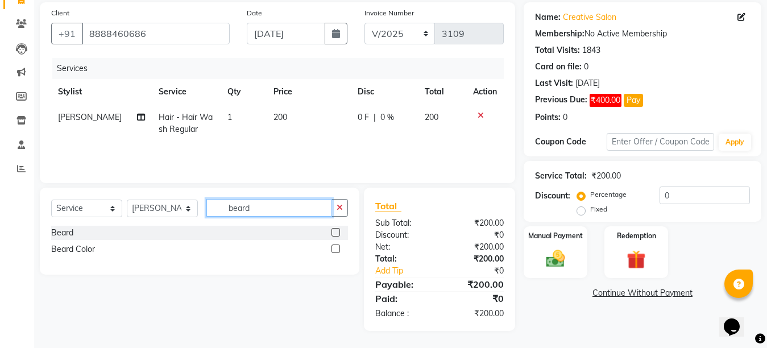
type input "beard"
click at [337, 233] on label at bounding box center [336, 232] width 9 height 9
click at [337, 233] on input "checkbox" at bounding box center [335, 232] width 7 height 7
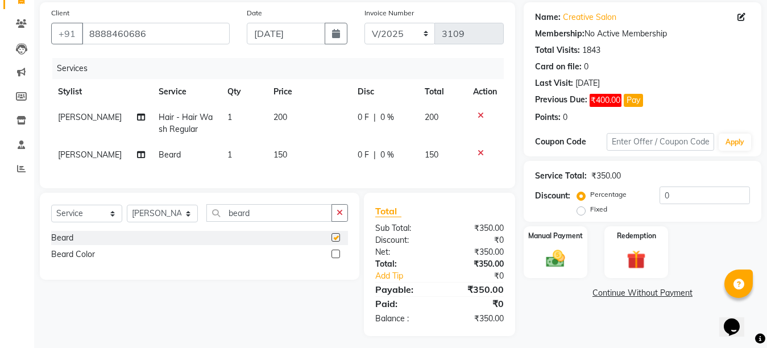
checkbox input "false"
click at [185, 220] on select "Select Stylist Ankit Arti Creative Front desk [PERSON_NAME] [PERSON_NAME] Priya…" at bounding box center [162, 214] width 71 height 18
select select "44369"
click at [127, 214] on select "Select Stylist Ankit Arti Creative Front desk [PERSON_NAME] [PERSON_NAME] Priya…" at bounding box center [162, 214] width 71 height 18
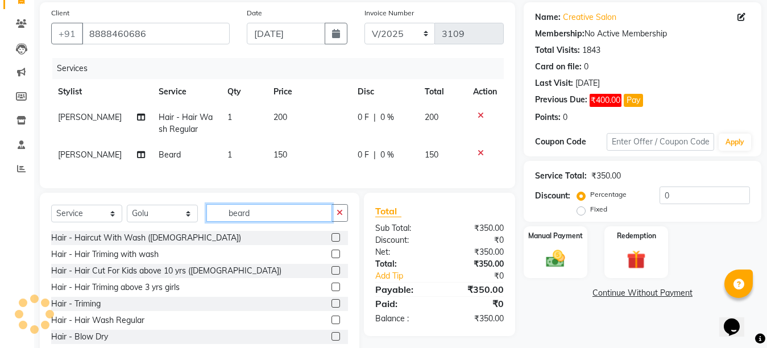
click at [276, 222] on input "beard" at bounding box center [269, 213] width 126 height 18
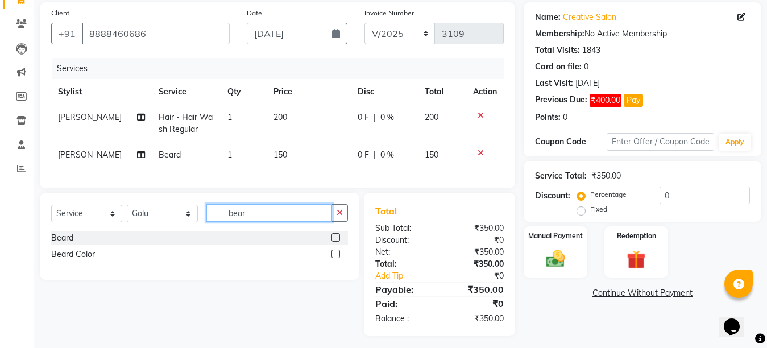
type input "beard"
click at [336, 242] on label at bounding box center [336, 237] width 9 height 9
click at [336, 242] on input "checkbox" at bounding box center [335, 237] width 7 height 7
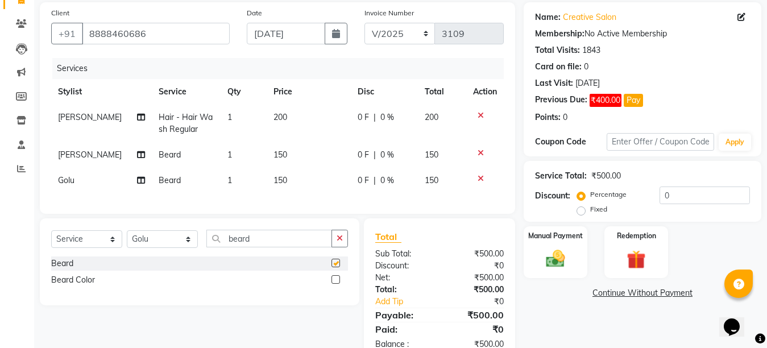
checkbox input "false"
click at [280, 247] on input "beard" at bounding box center [269, 239] width 126 height 18
type input "b"
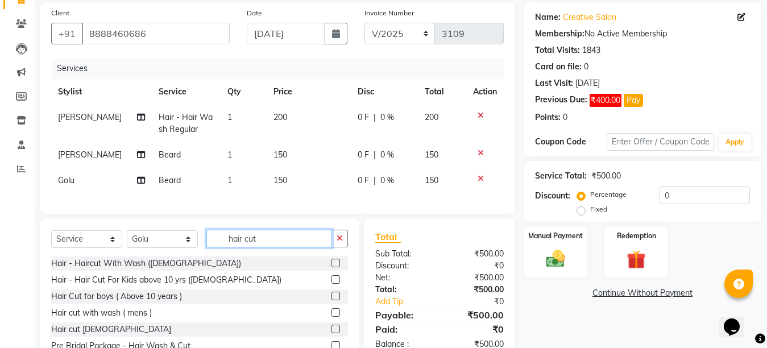
type input "hair cut"
click at [332, 317] on label at bounding box center [336, 312] width 9 height 9
click at [332, 317] on input "checkbox" at bounding box center [335, 312] width 7 height 7
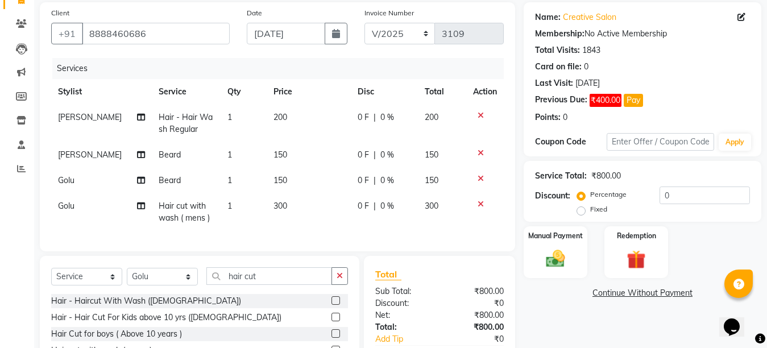
checkbox input "false"
click at [272, 285] on input "hair cut" at bounding box center [269, 276] width 126 height 18
type input "h"
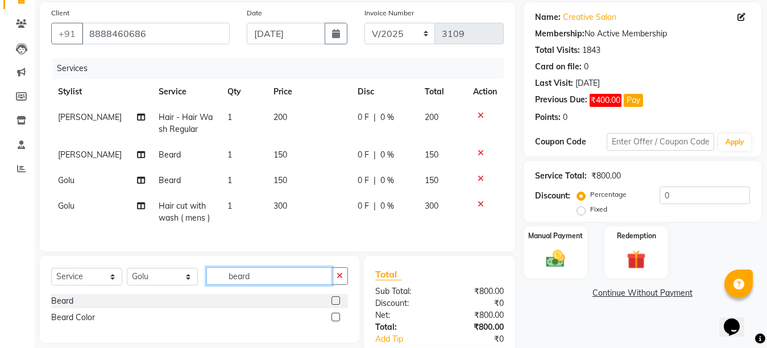
type input "beard"
click at [336, 305] on label at bounding box center [336, 300] width 9 height 9
click at [336, 305] on input "checkbox" at bounding box center [335, 300] width 7 height 7
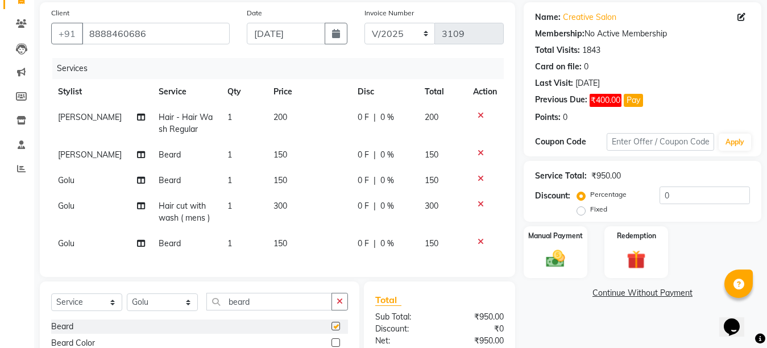
checkbox input "false"
click at [288, 204] on td "300" at bounding box center [309, 212] width 84 height 38
select select "44369"
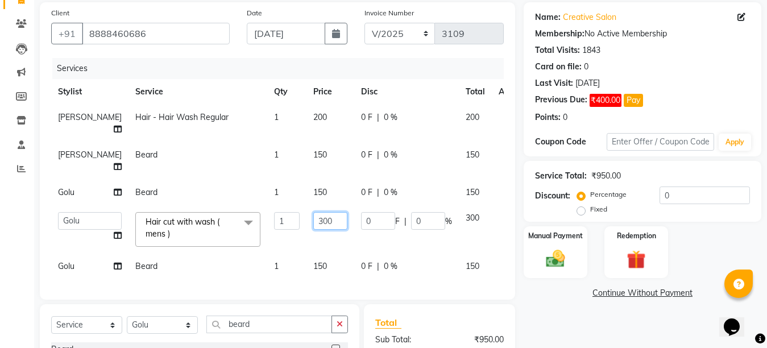
click at [313, 215] on input "300" at bounding box center [330, 221] width 34 height 18
type input "250"
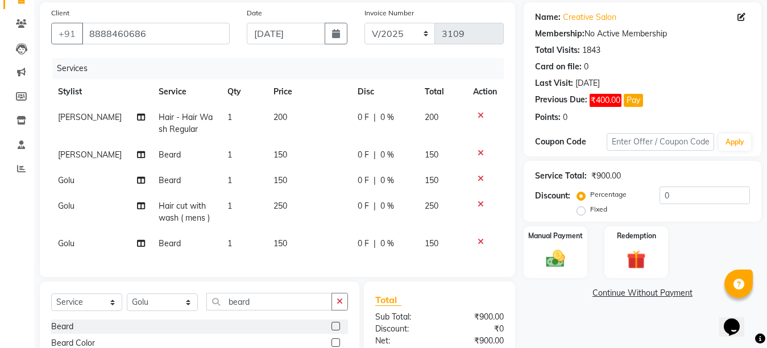
click at [305, 239] on tbody "[PERSON_NAME] Hair - Hair Wash Regular 1 200 0 F | 0 % 200 [PERSON_NAME] 1 150 …" at bounding box center [277, 181] width 453 height 152
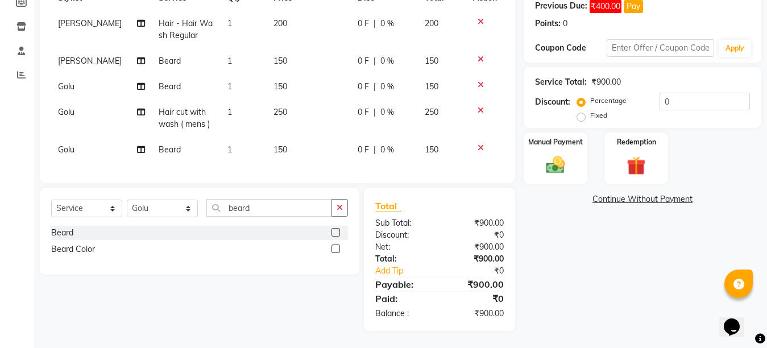
scroll to position [187, 0]
click at [532, 169] on div "Manual Payment" at bounding box center [556, 158] width 66 height 54
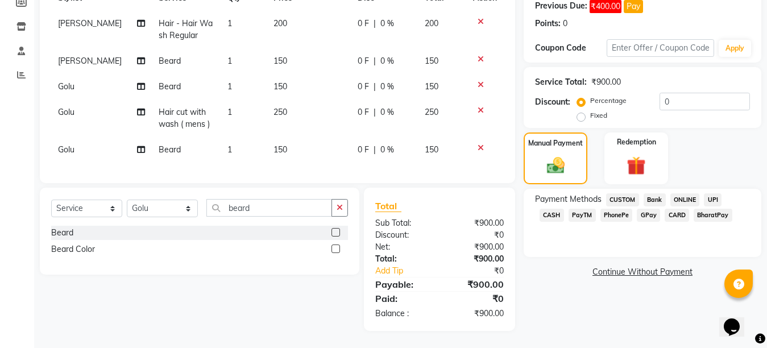
click at [564, 209] on span "CASH" at bounding box center [552, 215] width 24 height 13
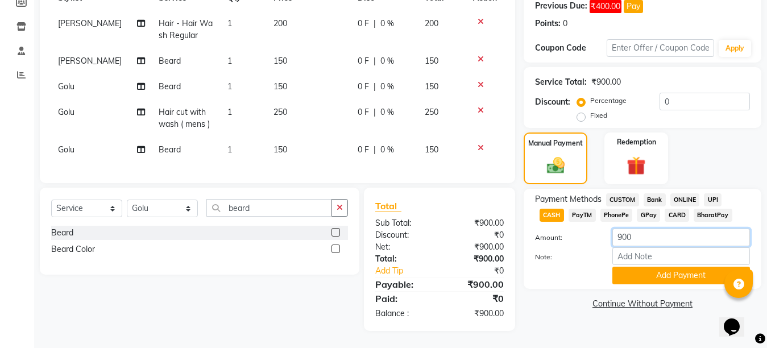
click at [625, 229] on input "900" at bounding box center [682, 238] width 138 height 18
type input "350"
click at [684, 270] on button "Add Payment" at bounding box center [682, 276] width 138 height 18
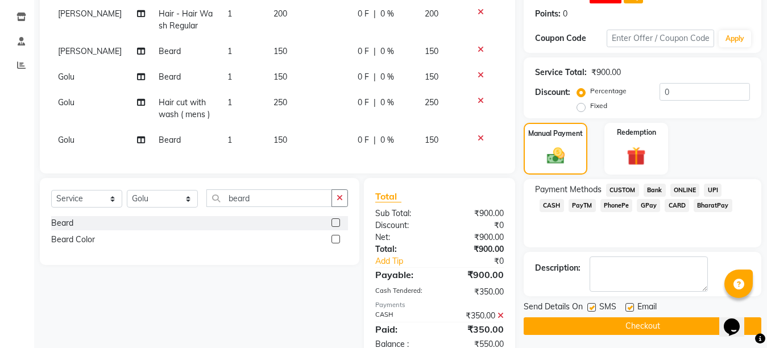
click at [637, 206] on span "GPay" at bounding box center [648, 205] width 23 height 13
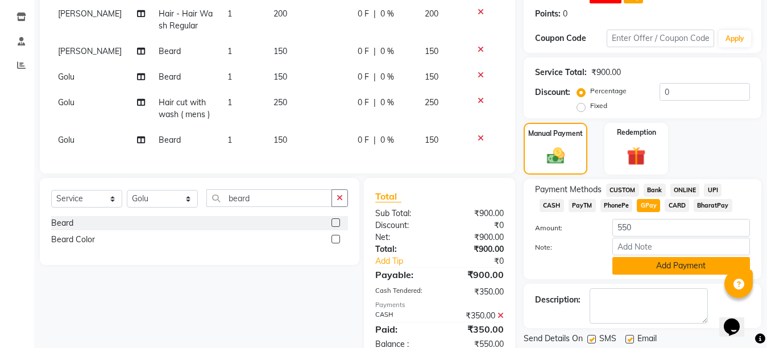
click at [658, 266] on button "Add Payment" at bounding box center [682, 266] width 138 height 18
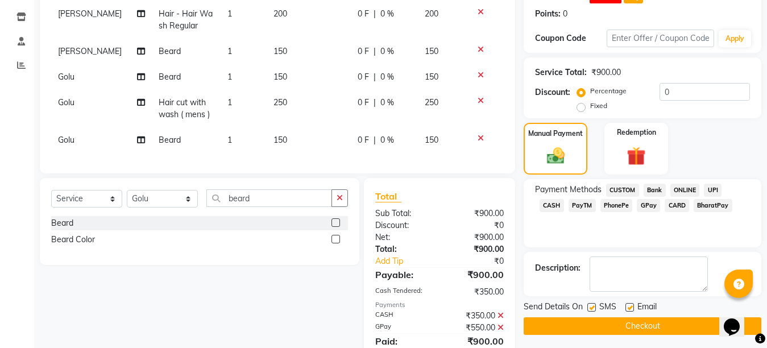
click at [632, 309] on label at bounding box center [630, 307] width 9 height 9
click at [632, 309] on input "checkbox" at bounding box center [629, 307] width 7 height 7
checkbox input "false"
click at [594, 308] on label at bounding box center [592, 307] width 9 height 9
click at [594, 308] on input "checkbox" at bounding box center [591, 307] width 7 height 7
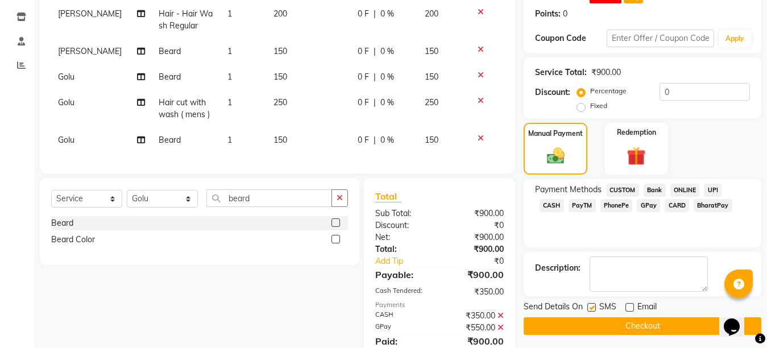
checkbox input "false"
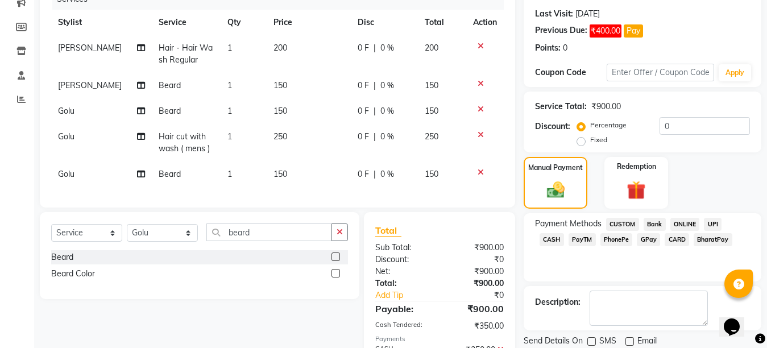
scroll to position [239, 0]
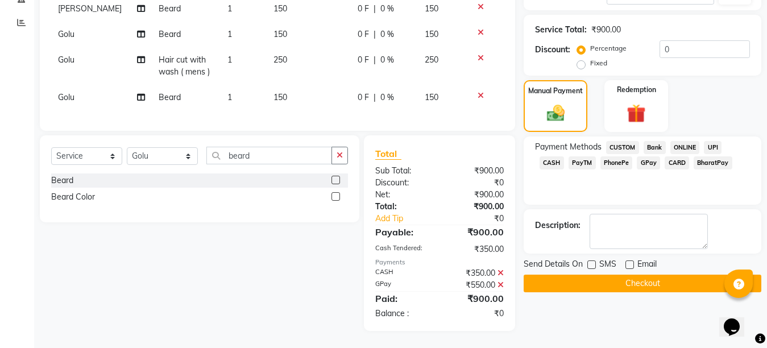
click at [634, 278] on button "Checkout" at bounding box center [643, 284] width 238 height 18
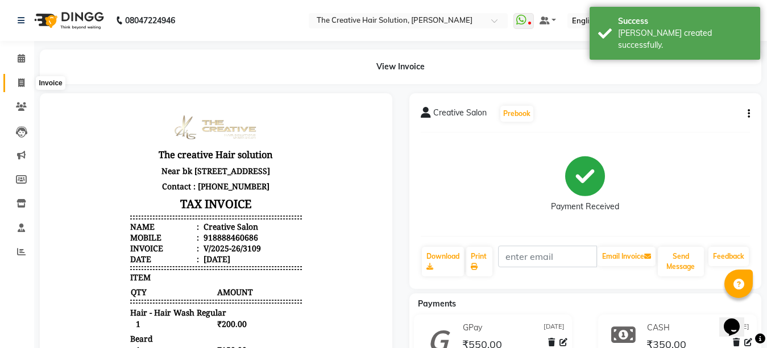
click at [23, 83] on icon at bounding box center [21, 82] width 6 height 9
select select "service"
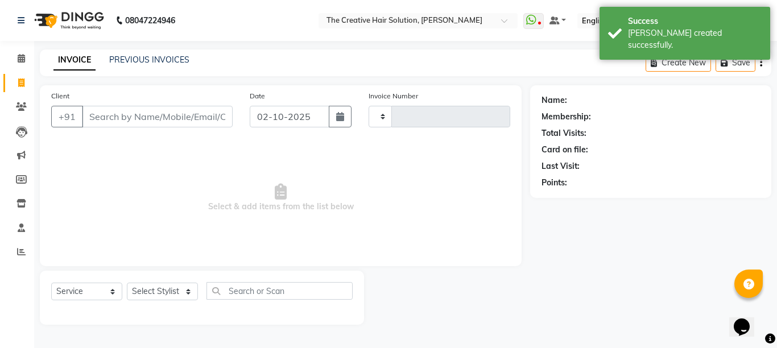
type input "3110"
select select "146"
